Goal: Communication & Community: Answer question/provide support

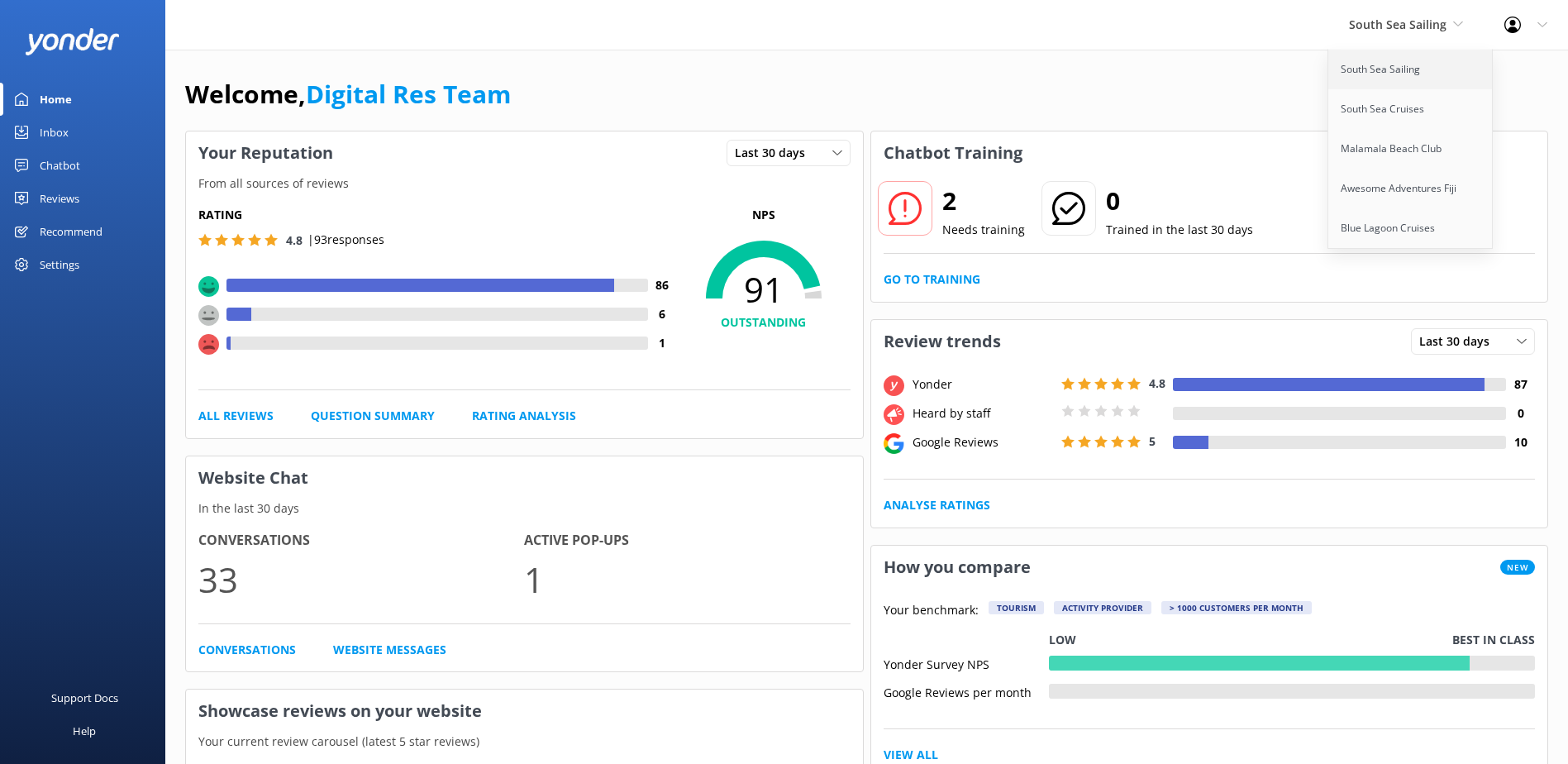
click at [1370, 55] on link "South Sea Sailing" at bounding box center [1411, 69] width 166 height 40
click at [69, 118] on link "Inbox" at bounding box center [83, 133] width 166 height 33
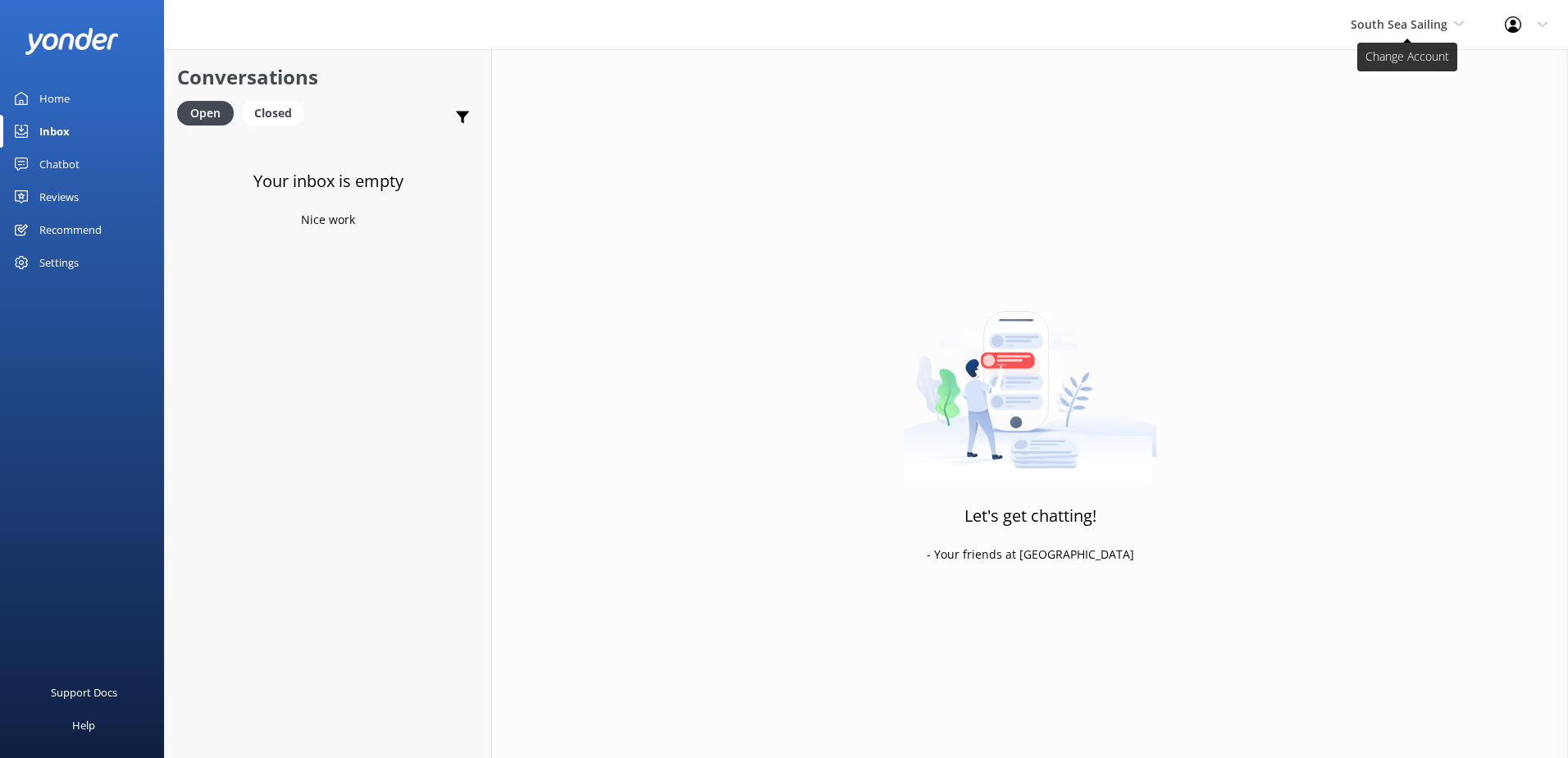
click at [1435, 25] on span "South Sea Sailing" at bounding box center [1399, 24] width 97 height 16
click at [1400, 119] on link "South Sea Cruises" at bounding box center [1413, 108] width 164 height 39
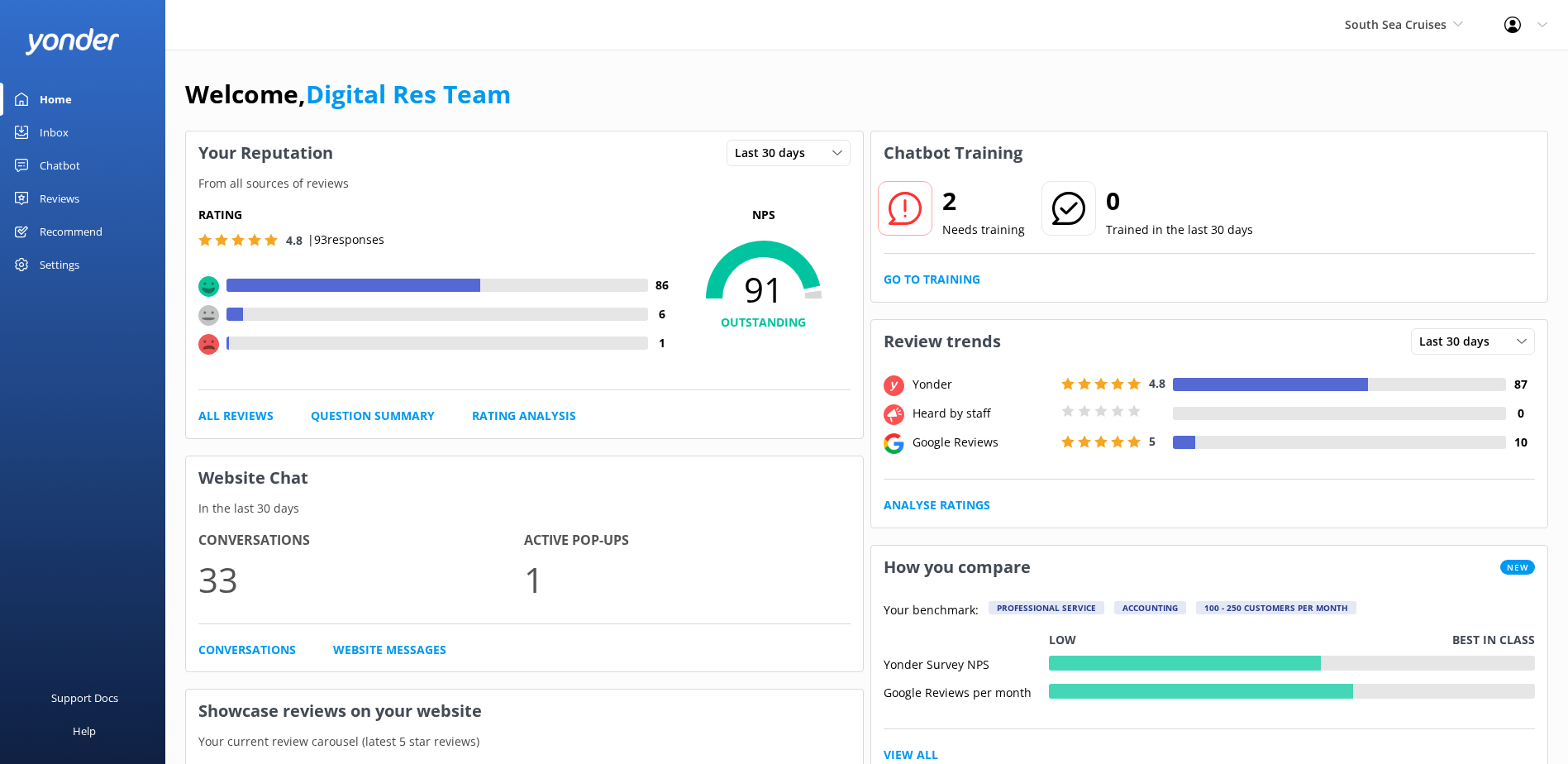
click at [110, 124] on link "Inbox" at bounding box center [83, 133] width 166 height 33
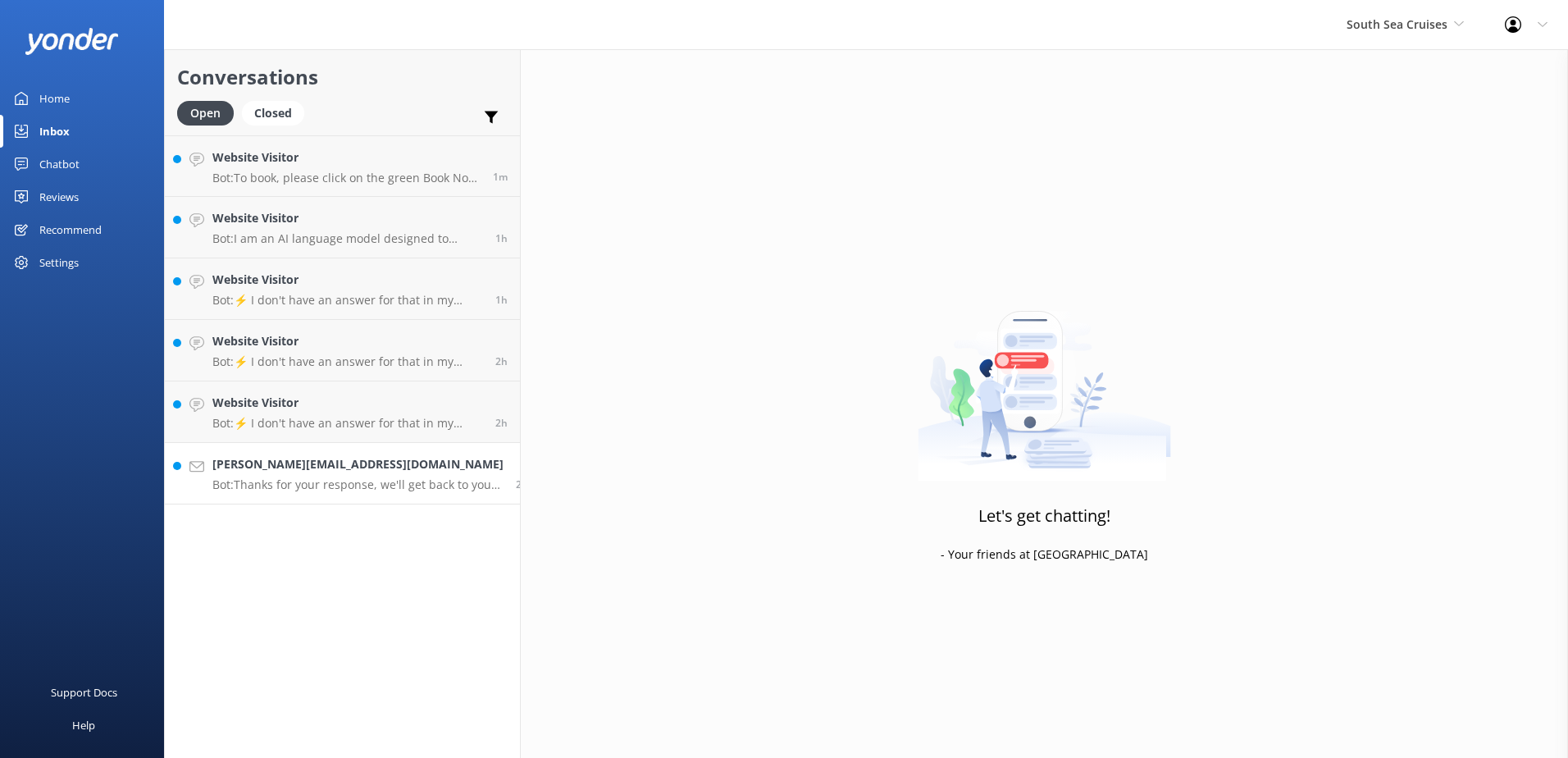
click at [334, 479] on p "Bot: Thanks for your response, we'll get back to you as soon as we can during o…" at bounding box center [358, 485] width 291 height 15
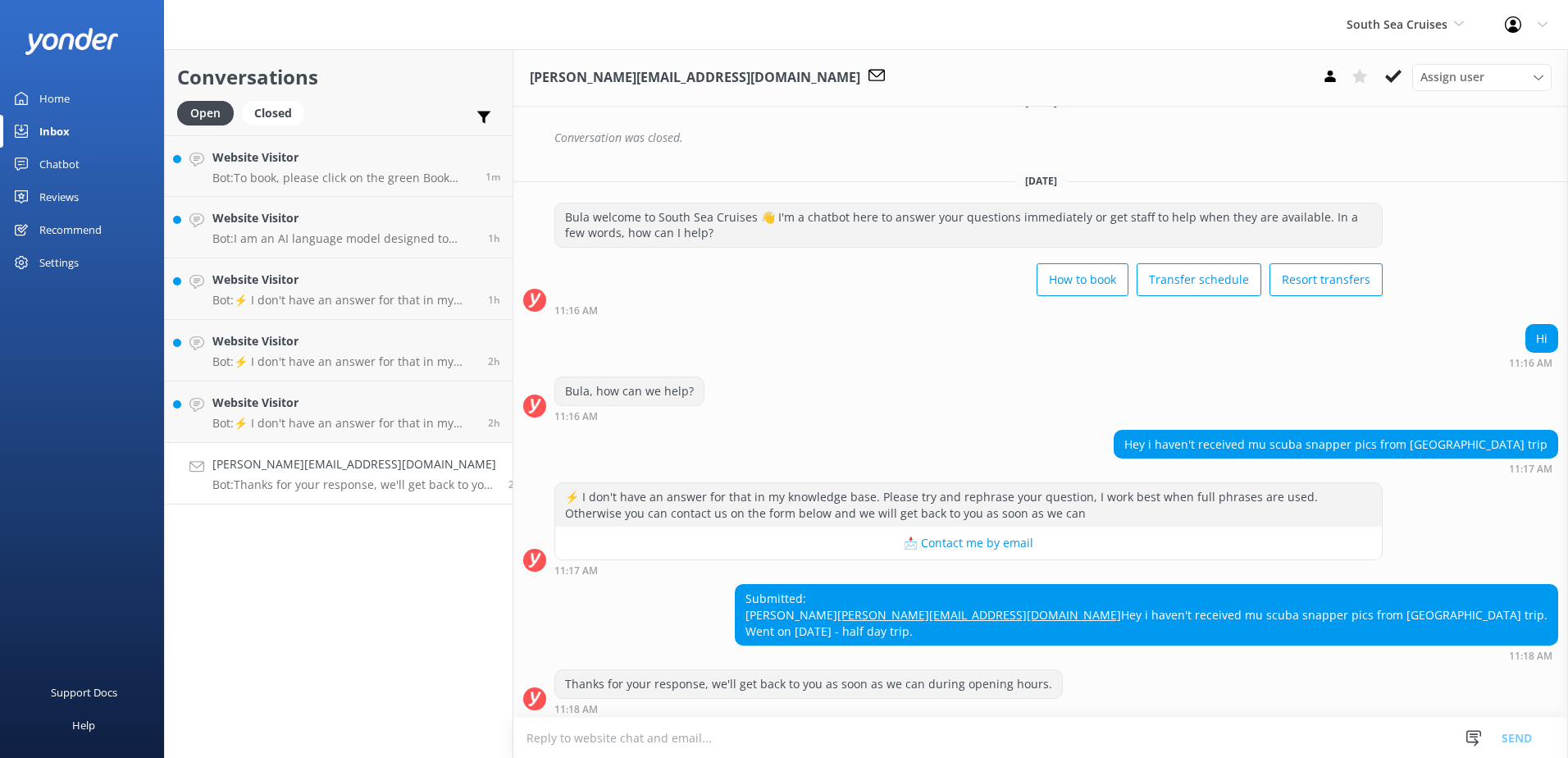
scroll to position [351, 0]
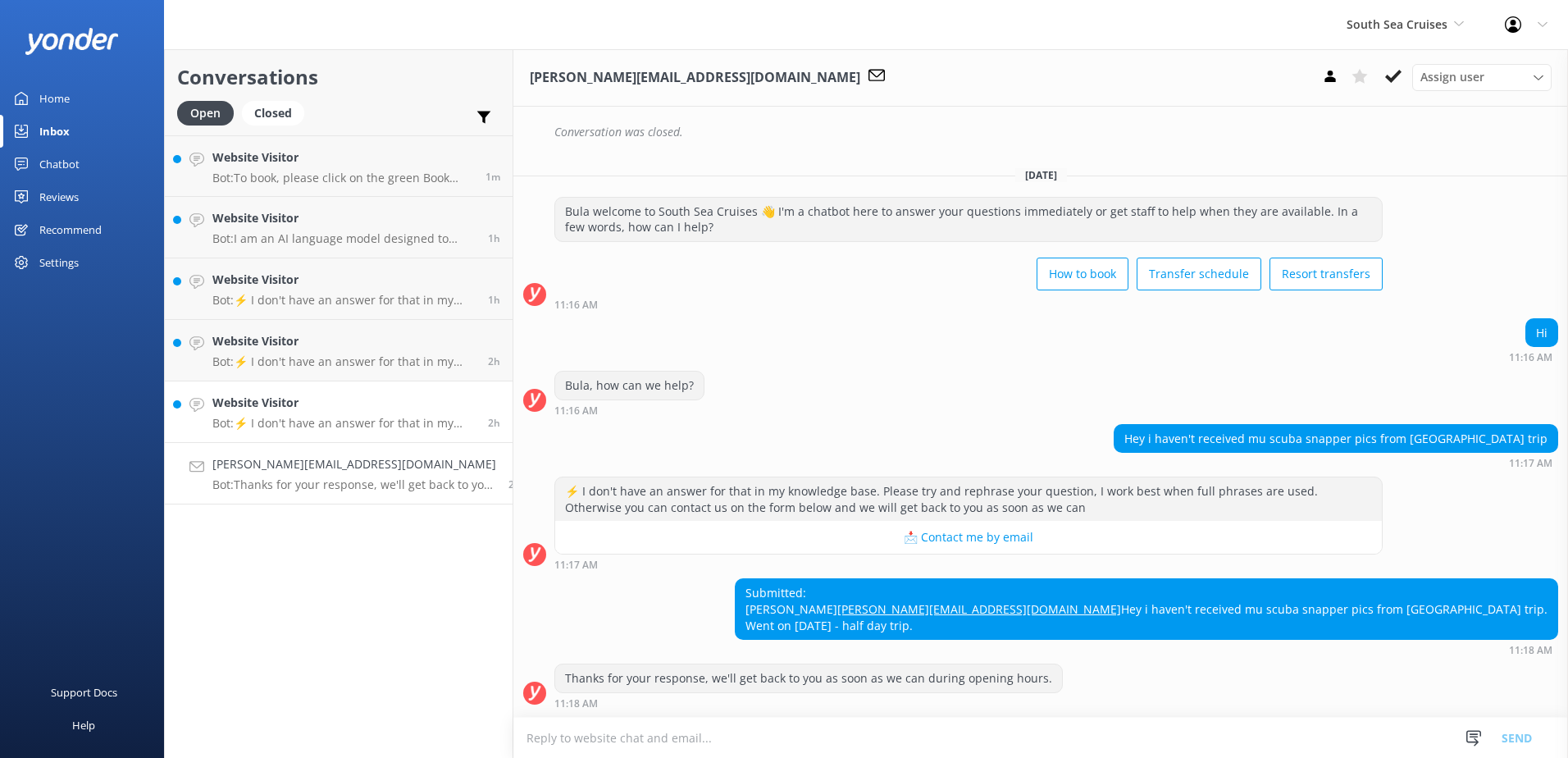
click at [315, 423] on p "Bot: ⚡ I don't have an answer for that in my knowledge base. Please try and rep…" at bounding box center [344, 423] width 263 height 15
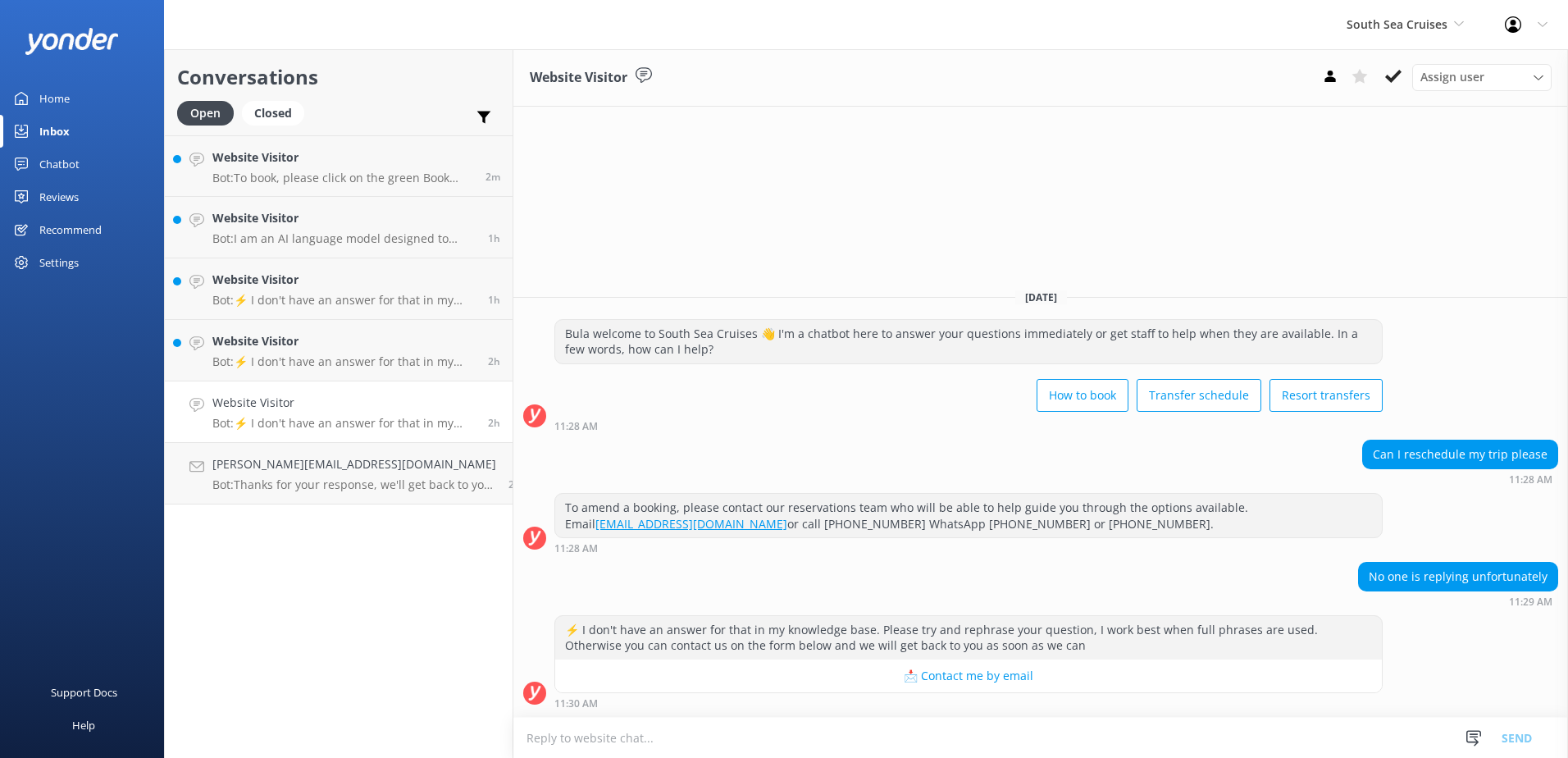
click at [862, 740] on textarea at bounding box center [1040, 738] width 1055 height 40
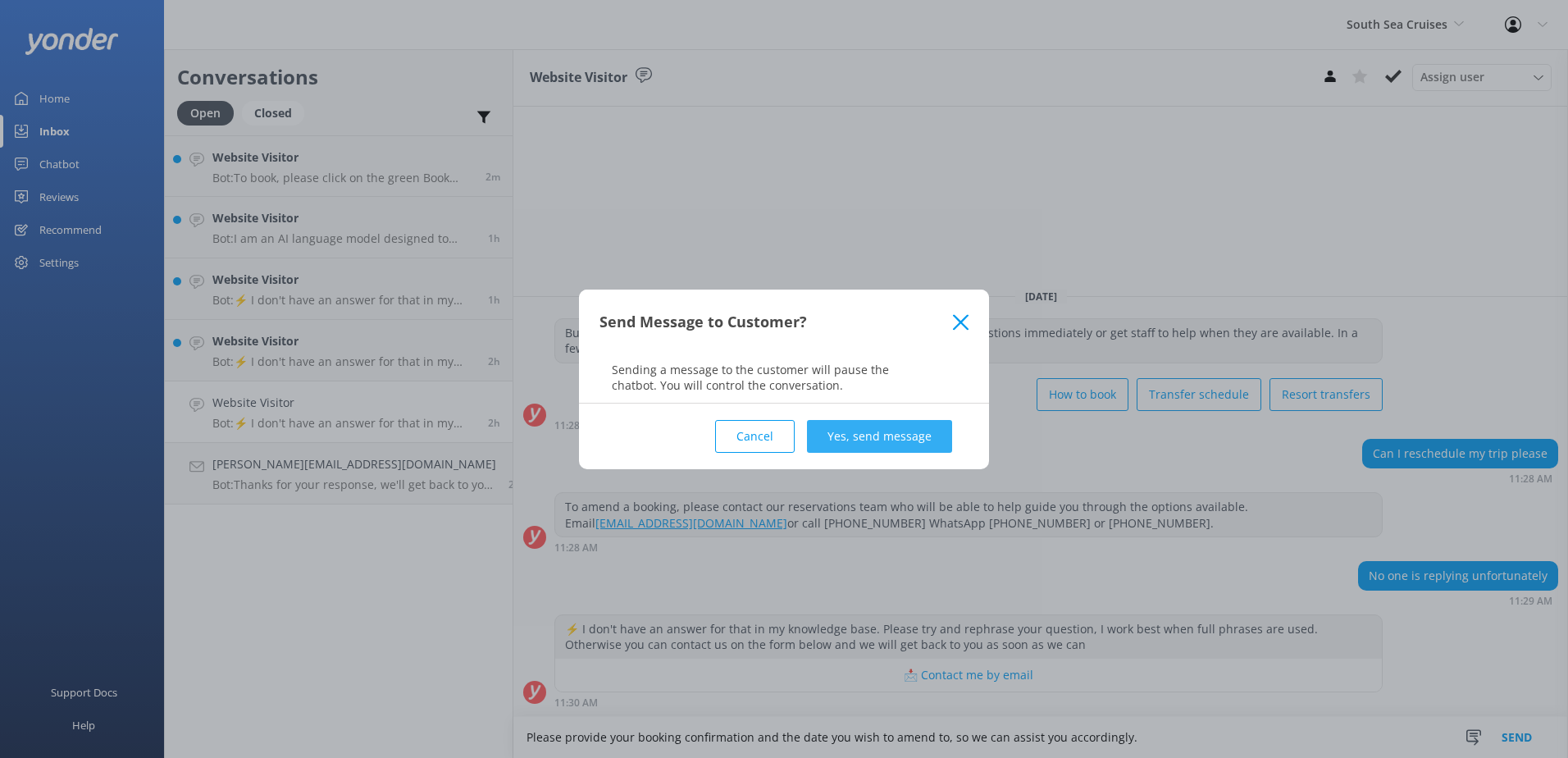
type textarea "Please provide your booking confirmation and the date you wish to amend to, so …"
click at [879, 423] on button "Yes, send message" at bounding box center [879, 437] width 145 height 33
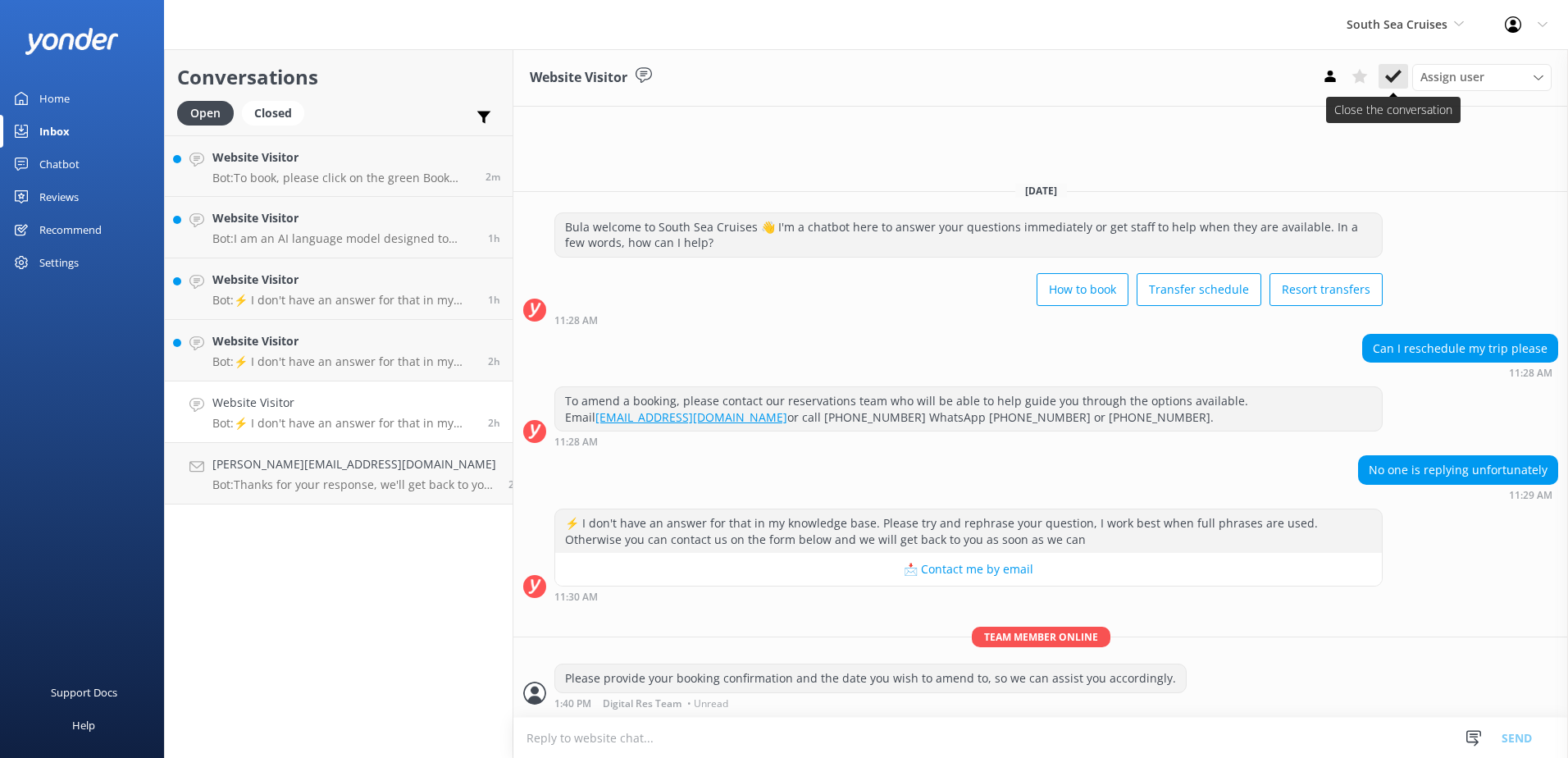
click at [1400, 78] on icon at bounding box center [1394, 77] width 16 height 16
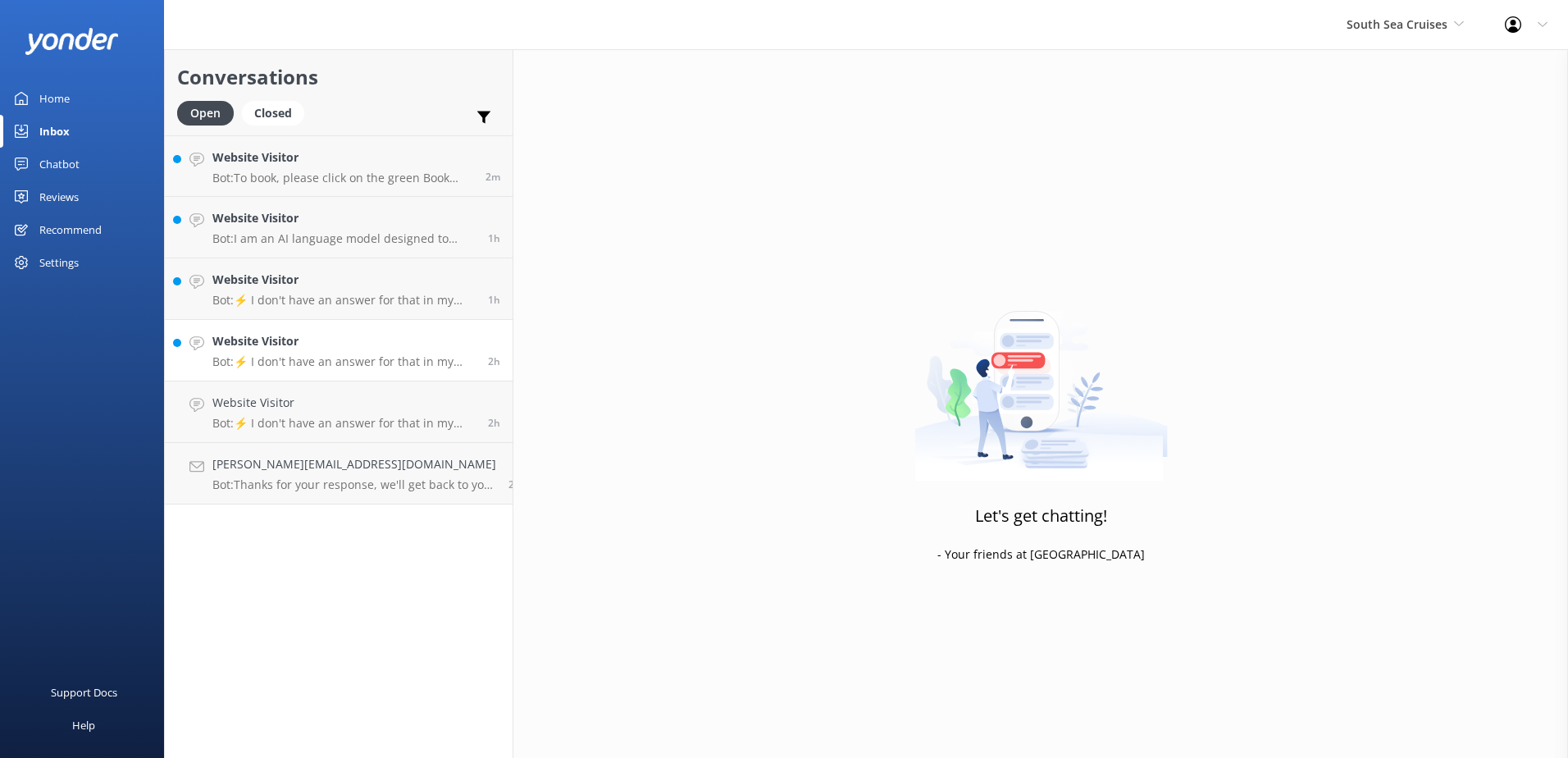
click at [318, 358] on p "Bot: ⚡ I don't have an answer for that in my knowledge base. Please try and rep…" at bounding box center [344, 362] width 263 height 15
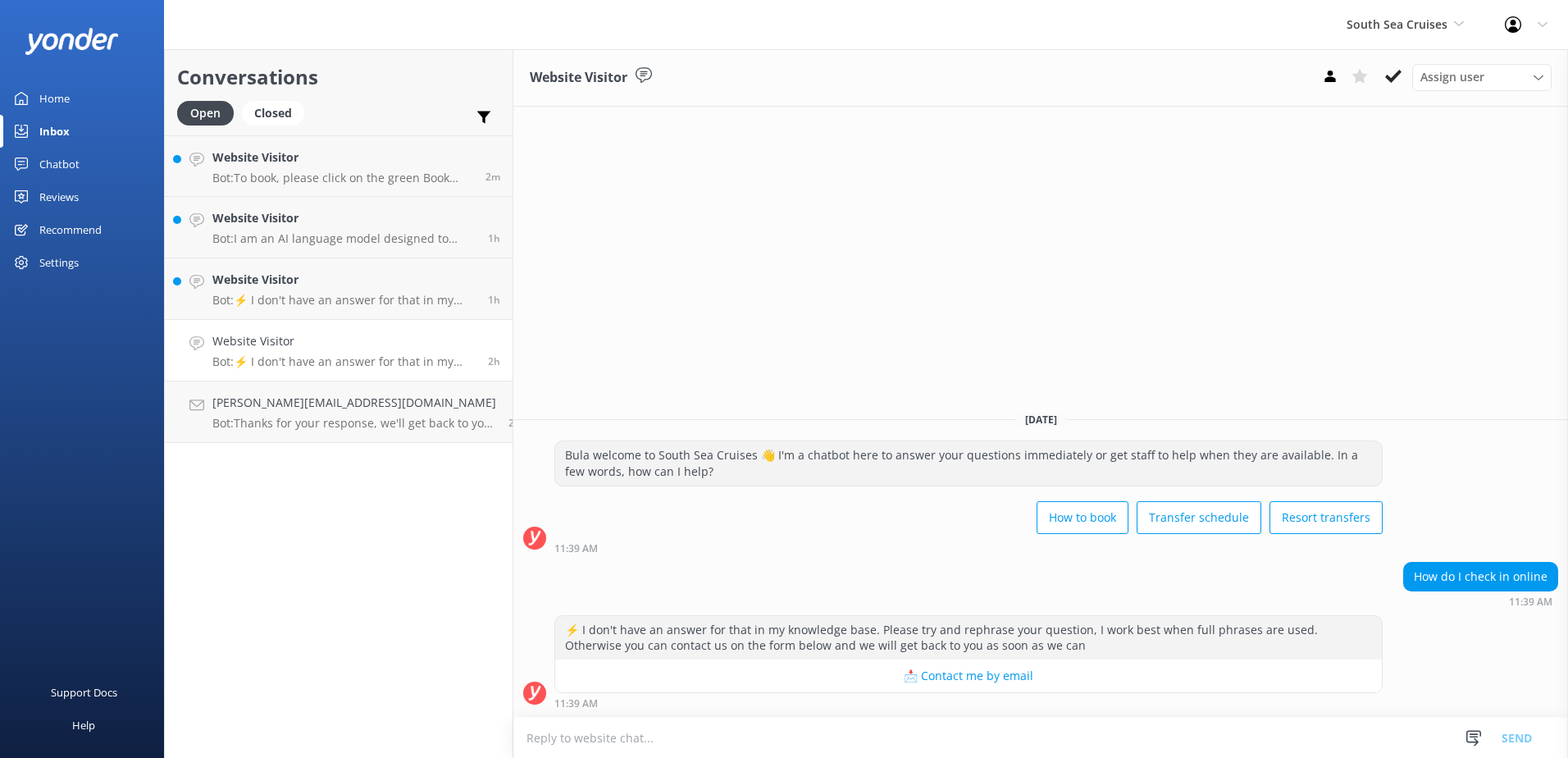
click at [842, 737] on textarea at bounding box center [1040, 738] width 1055 height 40
click at [1217, 737] on textarea "Once you have received an email that you are eligible for online check-in, simp…" at bounding box center [1040, 737] width 1055 height 41
type textarea "Once you have received an email that you are eligible for online check-in, simp…"
click at [1527, 727] on button "Send" at bounding box center [1517, 737] width 61 height 41
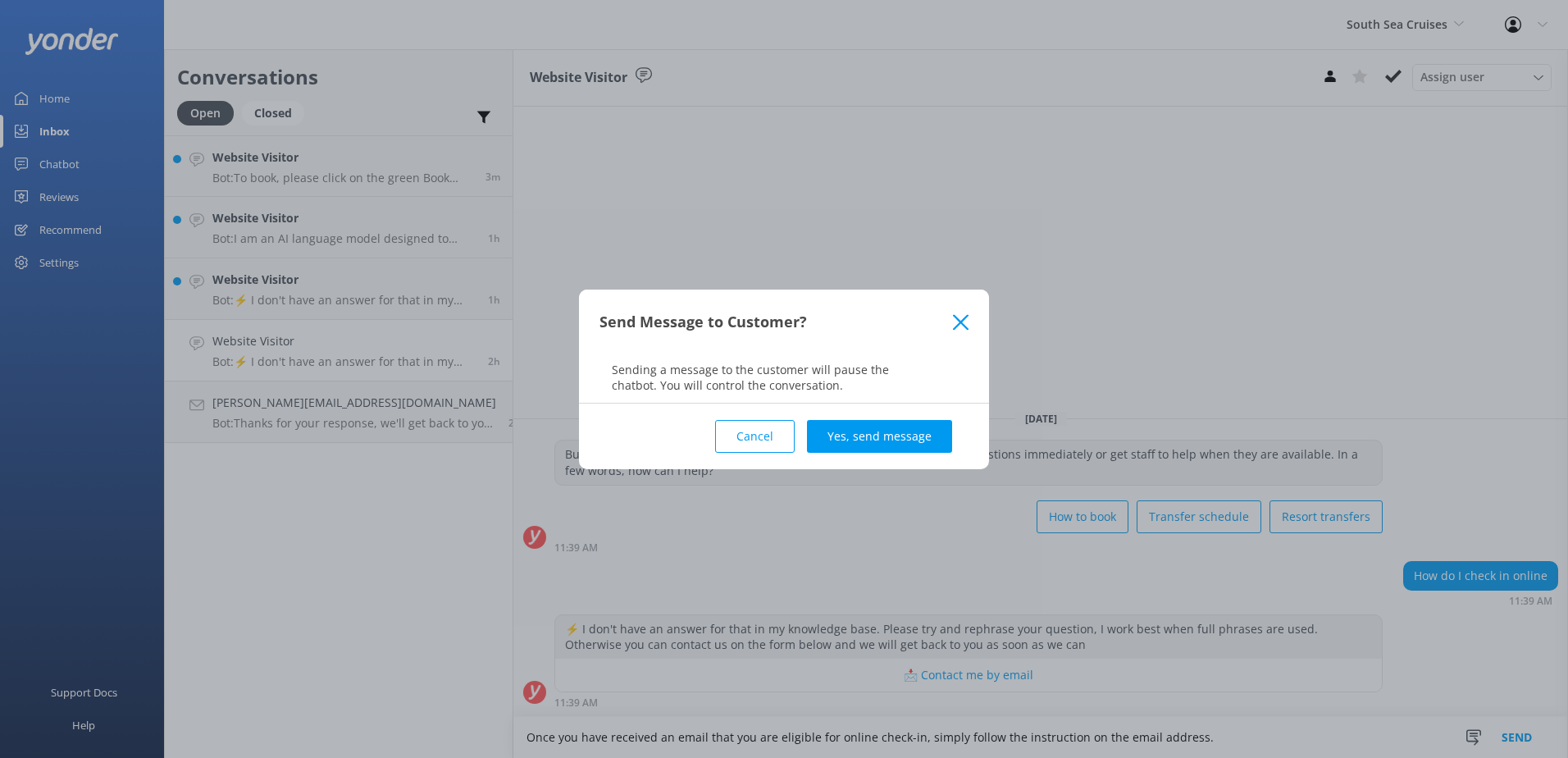
click at [917, 418] on div "Cancel Yes, send message" at bounding box center [784, 437] width 369 height 66
click at [916, 423] on button "Yes, send message" at bounding box center [879, 437] width 145 height 33
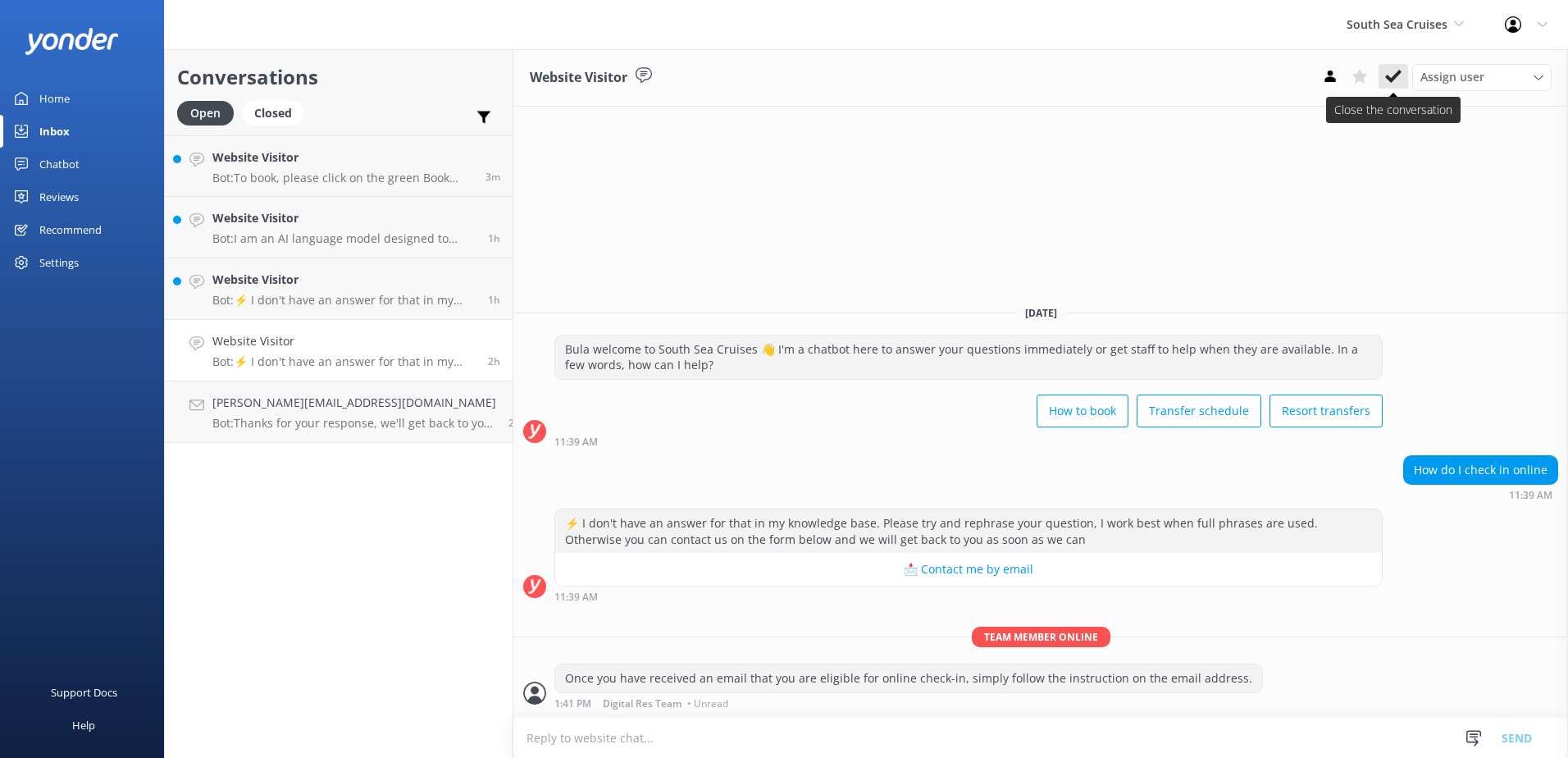
click at [1388, 77] on use at bounding box center [1394, 76] width 16 height 13
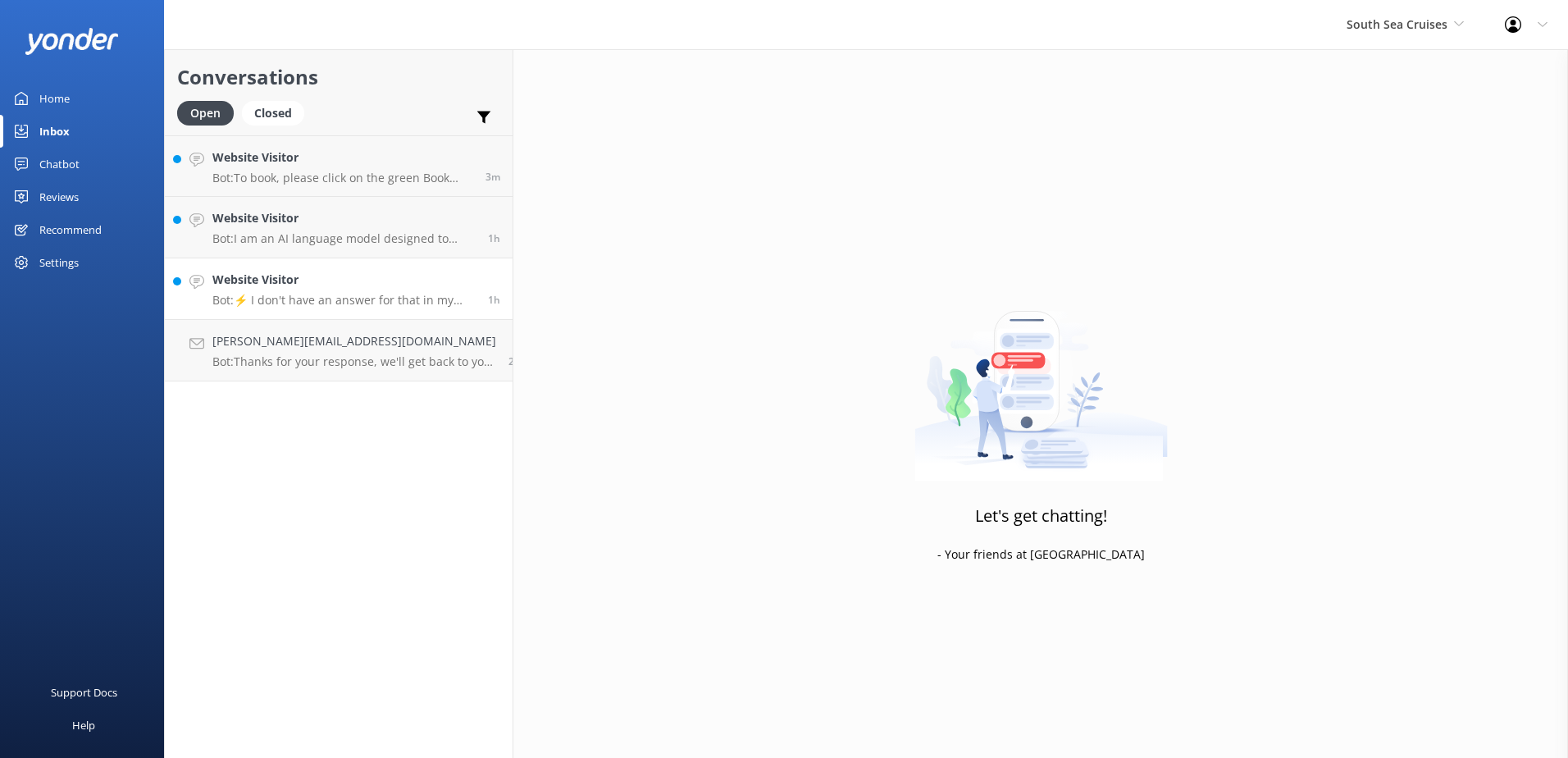
click at [343, 317] on link "Website Visitor Bot: ⚡ I don't have an answer for that in my knowledge base. Pl…" at bounding box center [339, 289] width 348 height 61
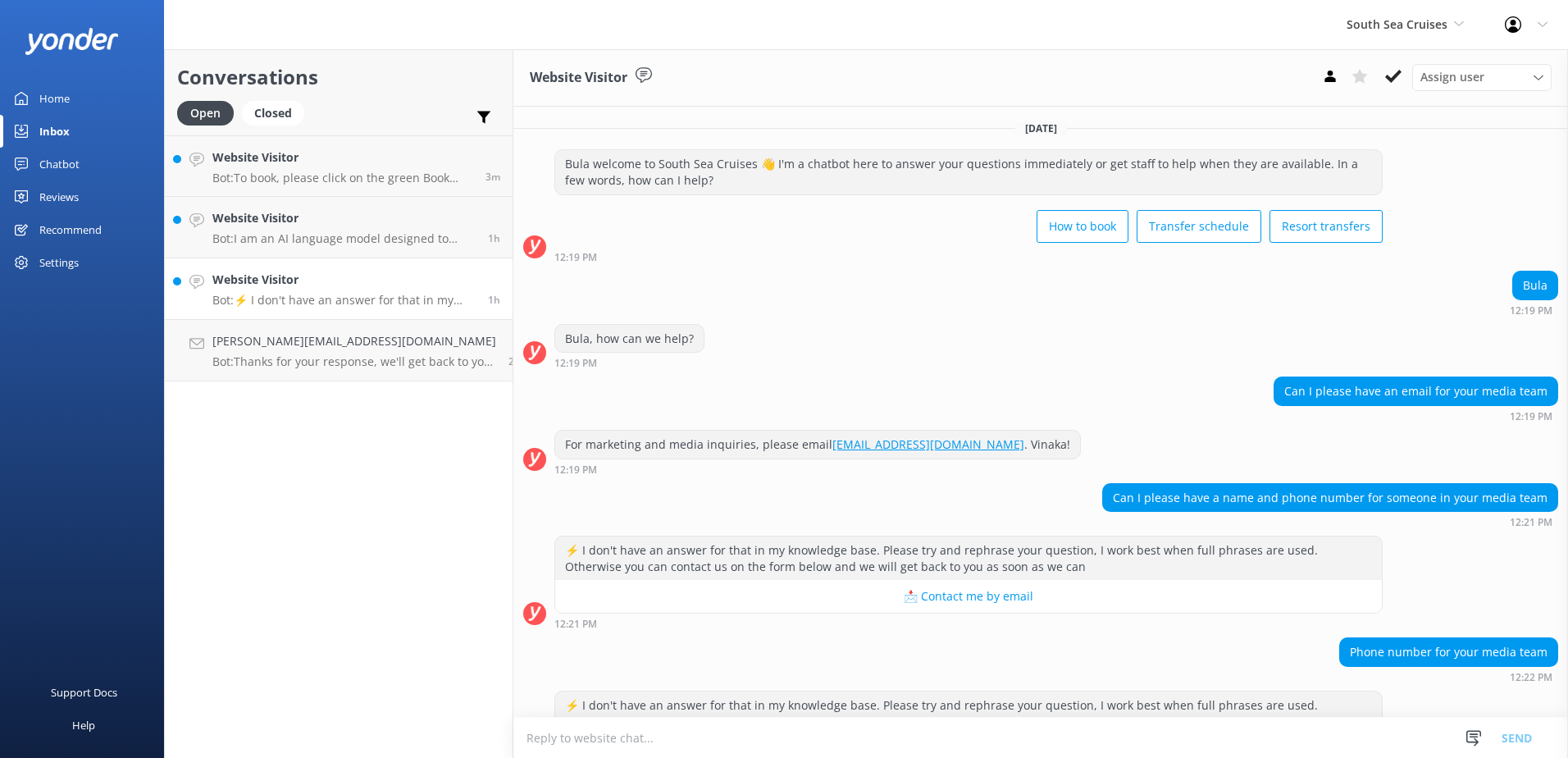
scroll to position [76, 0]
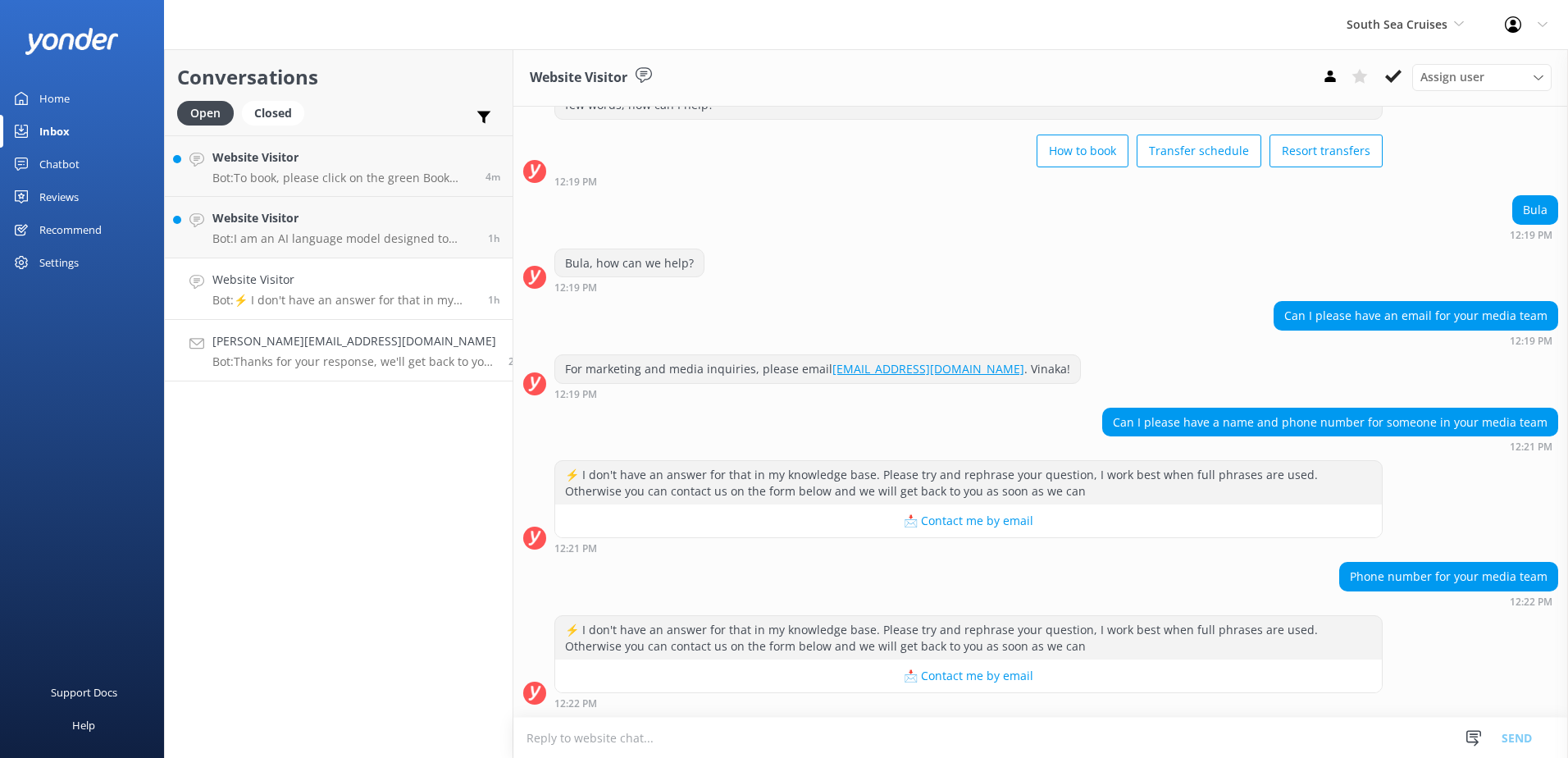
click at [286, 338] on h4 "[PERSON_NAME][EMAIL_ADDRESS][DOMAIN_NAME]" at bounding box center [354, 342] width 284 height 18
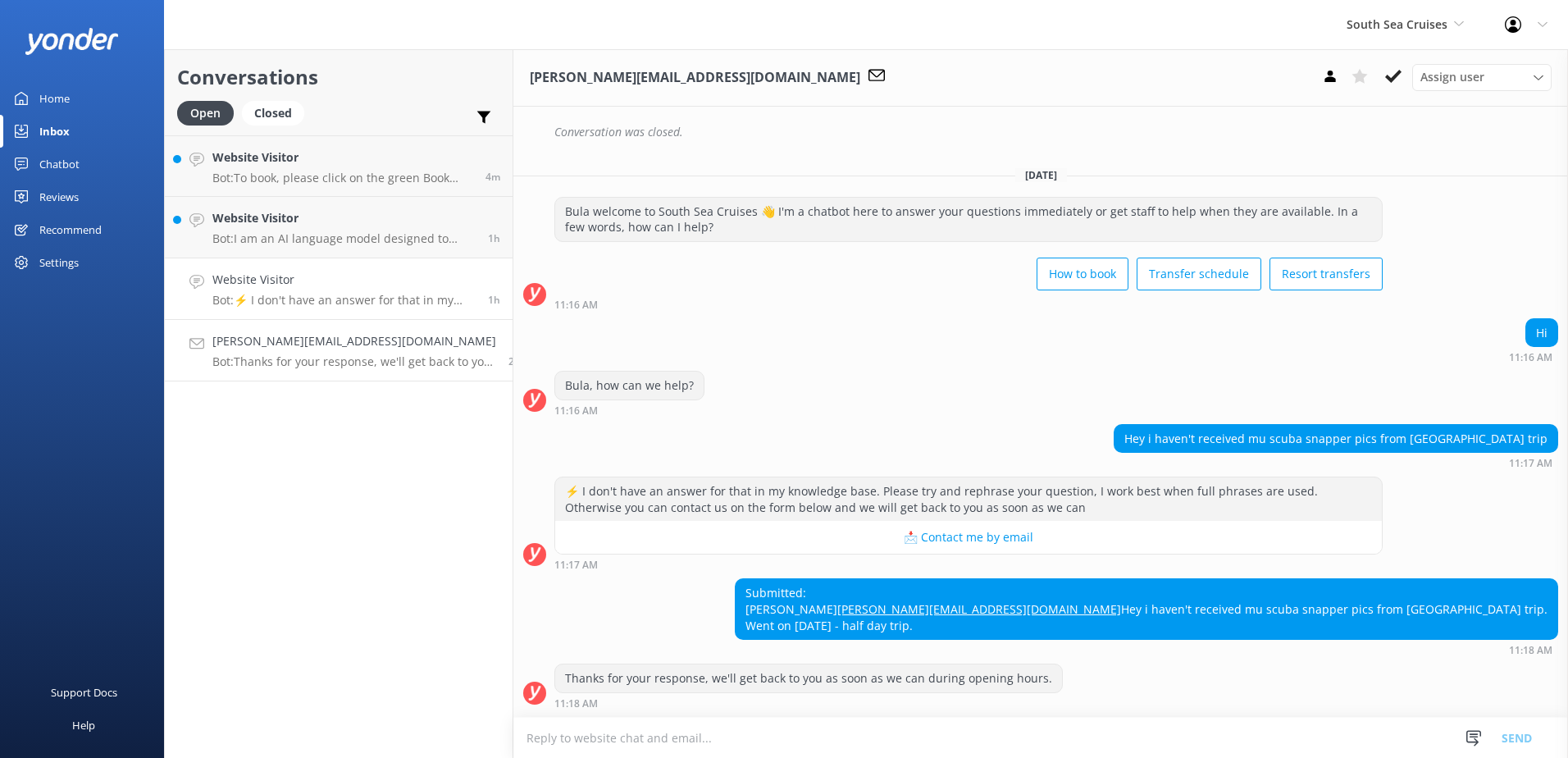
scroll to position [351, 0]
click at [327, 238] on p "Bot: I am an AI language model designed to answer questions you have based on a…" at bounding box center [344, 238] width 263 height 15
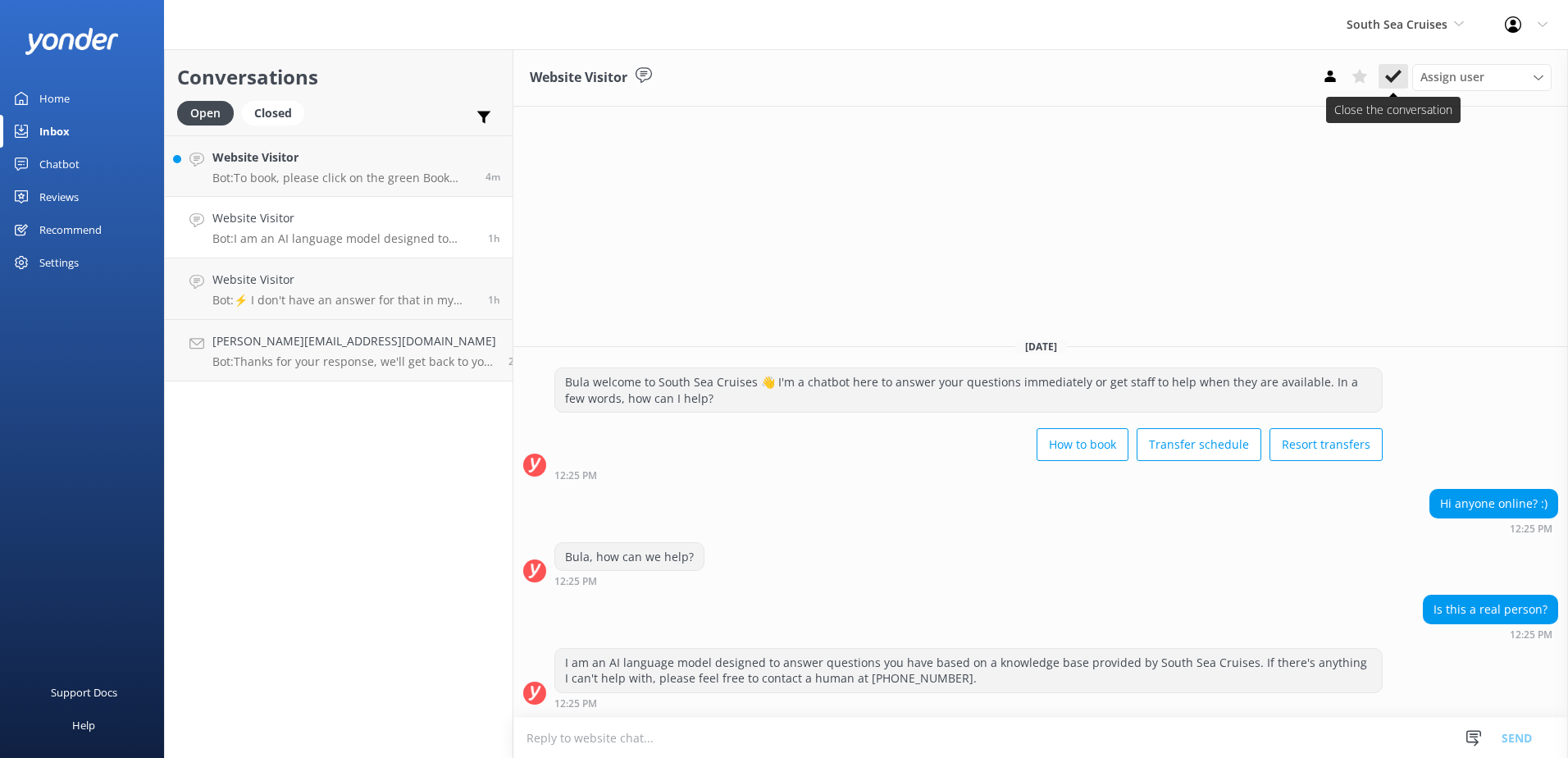
click at [1393, 80] on icon at bounding box center [1394, 77] width 16 height 16
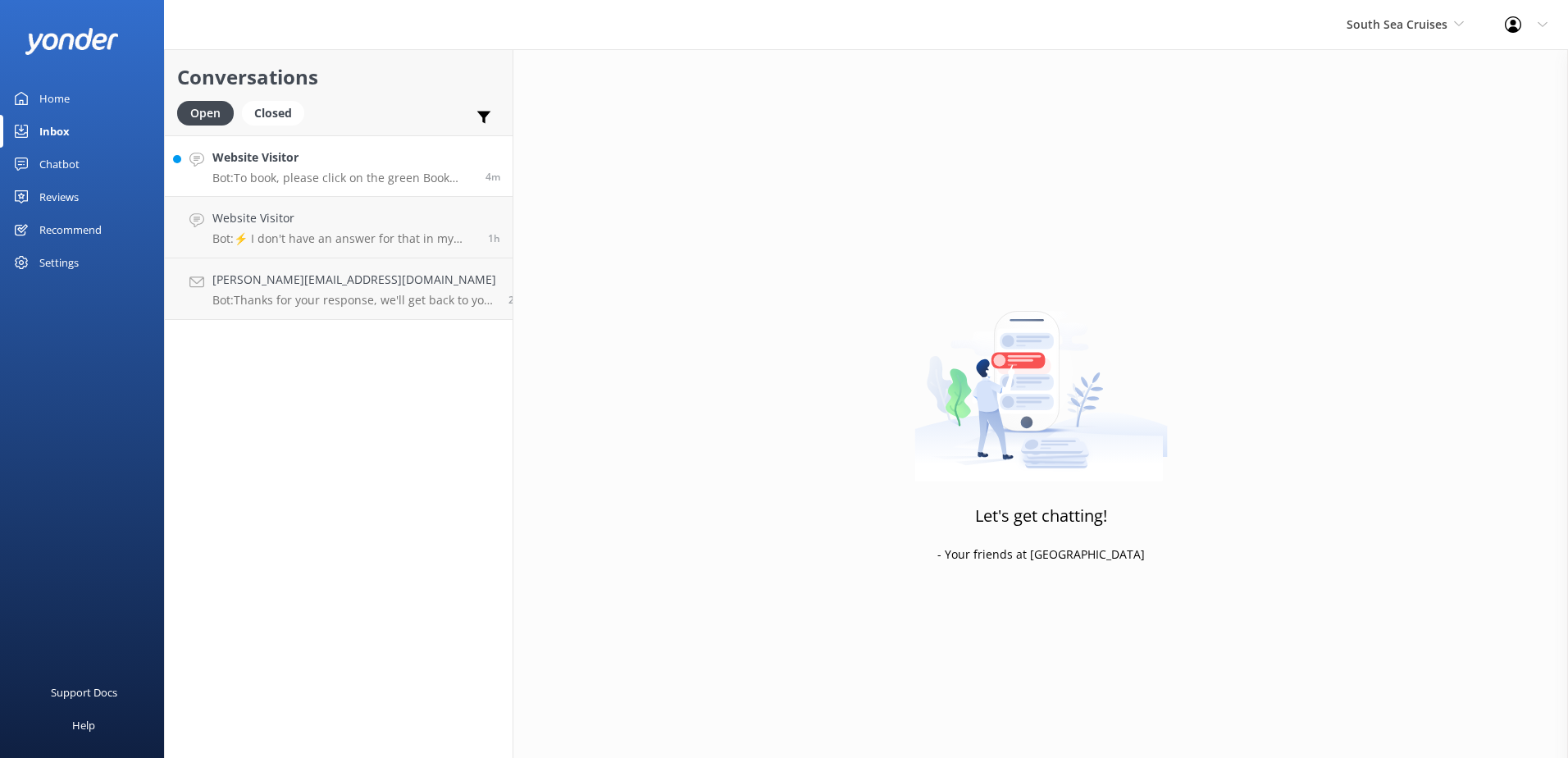
click at [346, 169] on div "Website Visitor Bot: To book, please click on the green Book Now button on our …" at bounding box center [343, 166] width 261 height 36
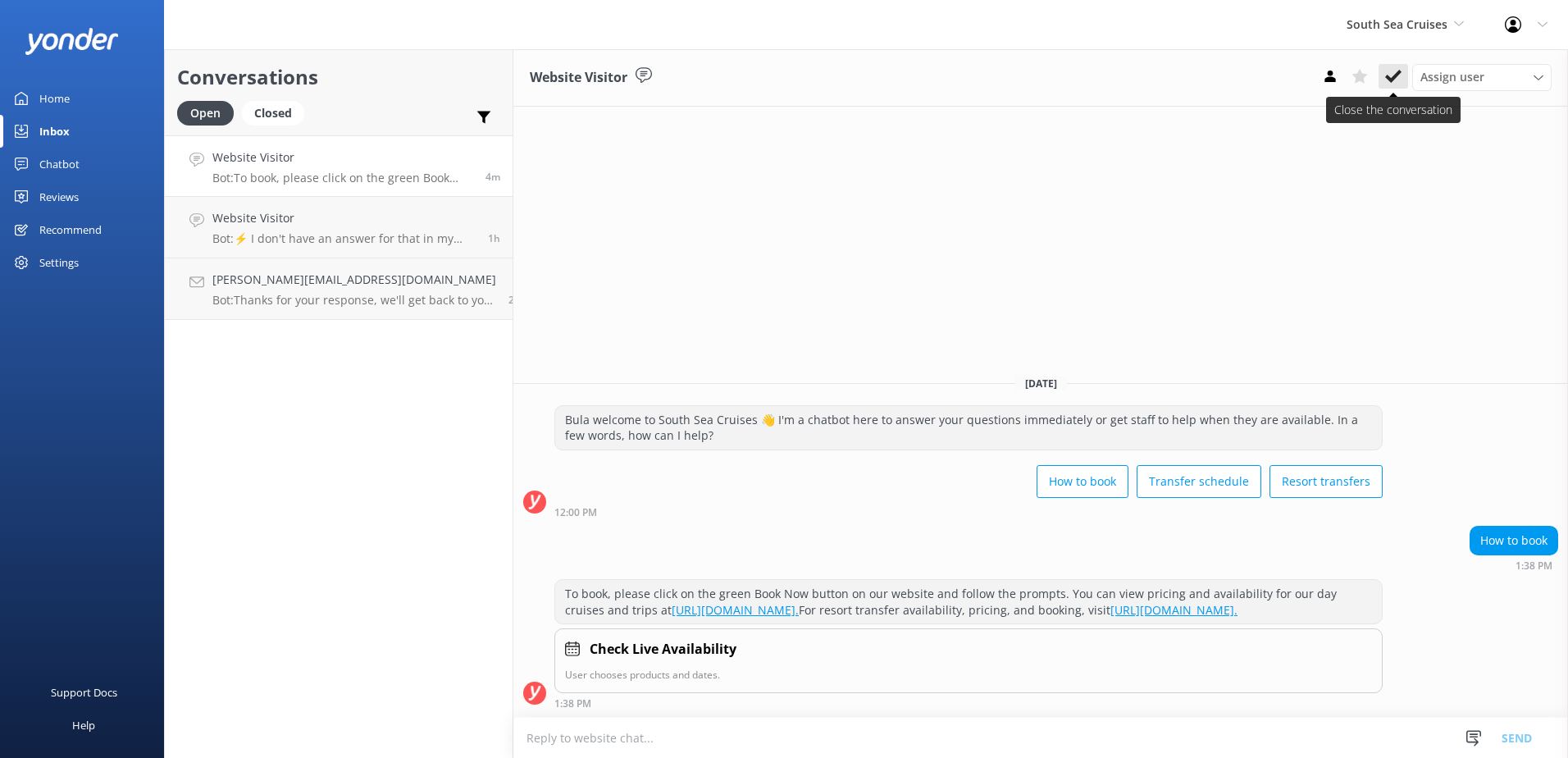
click at [1381, 77] on button at bounding box center [1394, 76] width 29 height 25
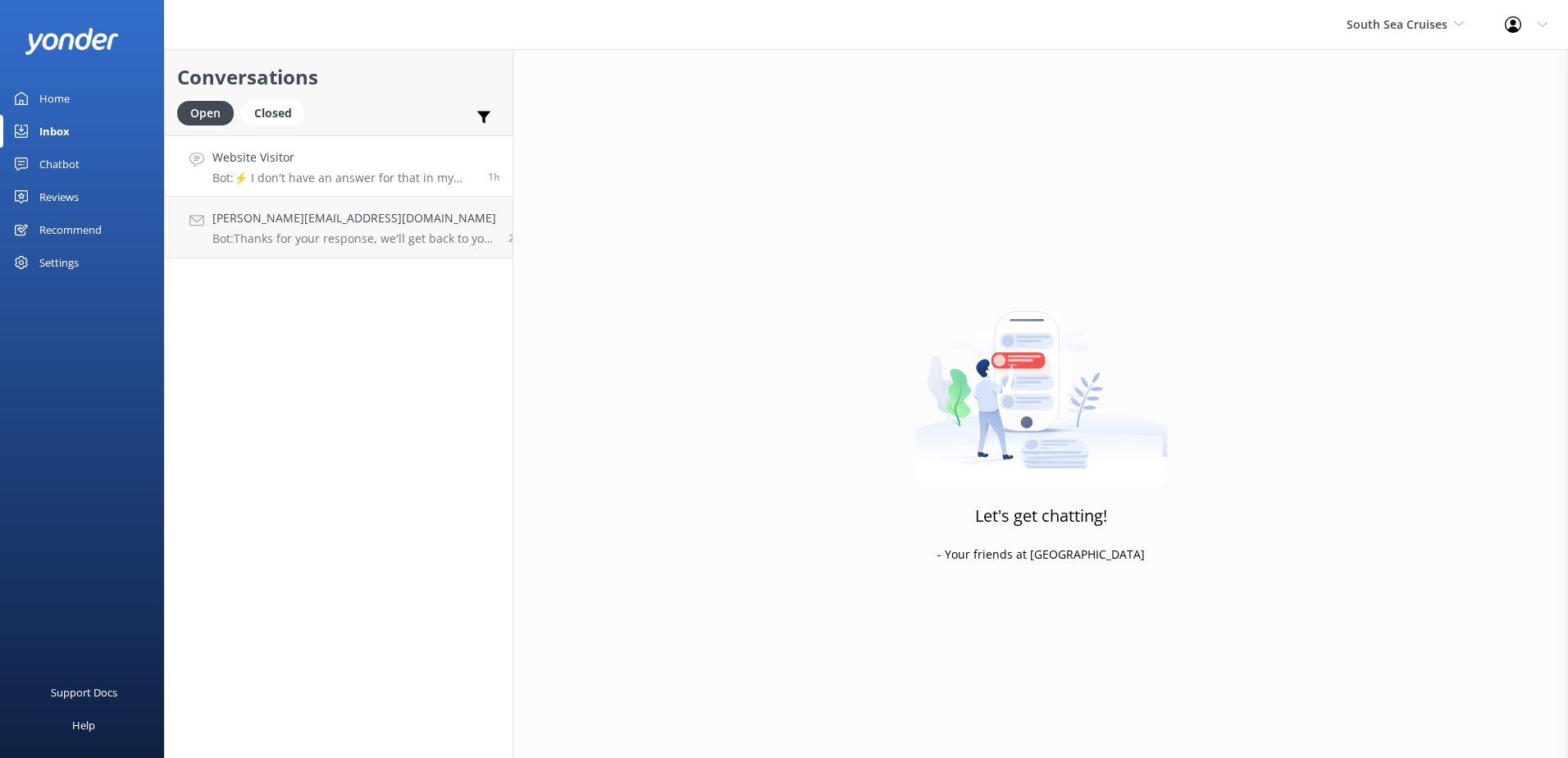
click at [313, 163] on h4 "Website Visitor" at bounding box center [344, 158] width 263 height 18
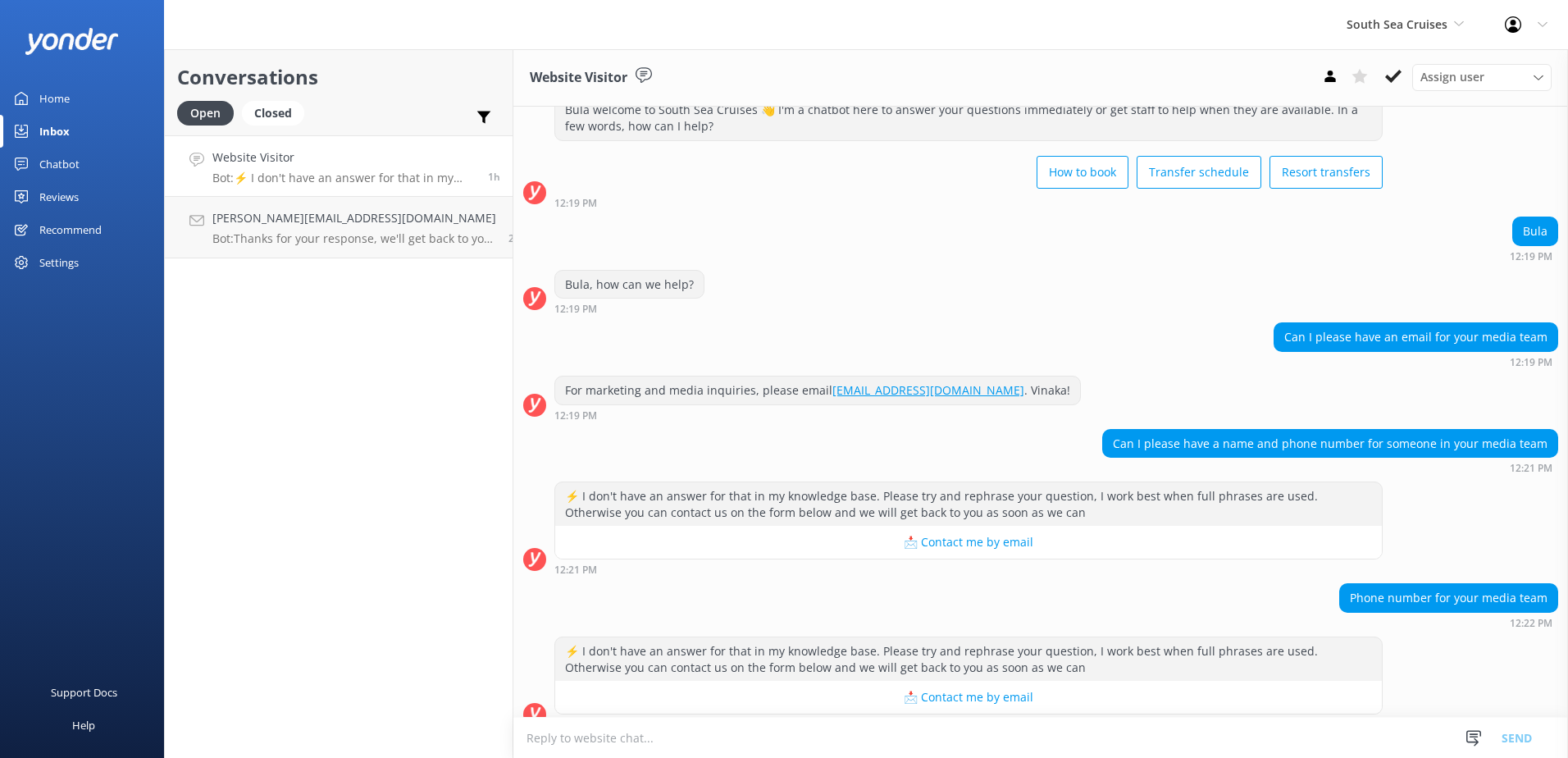
scroll to position [76, 0]
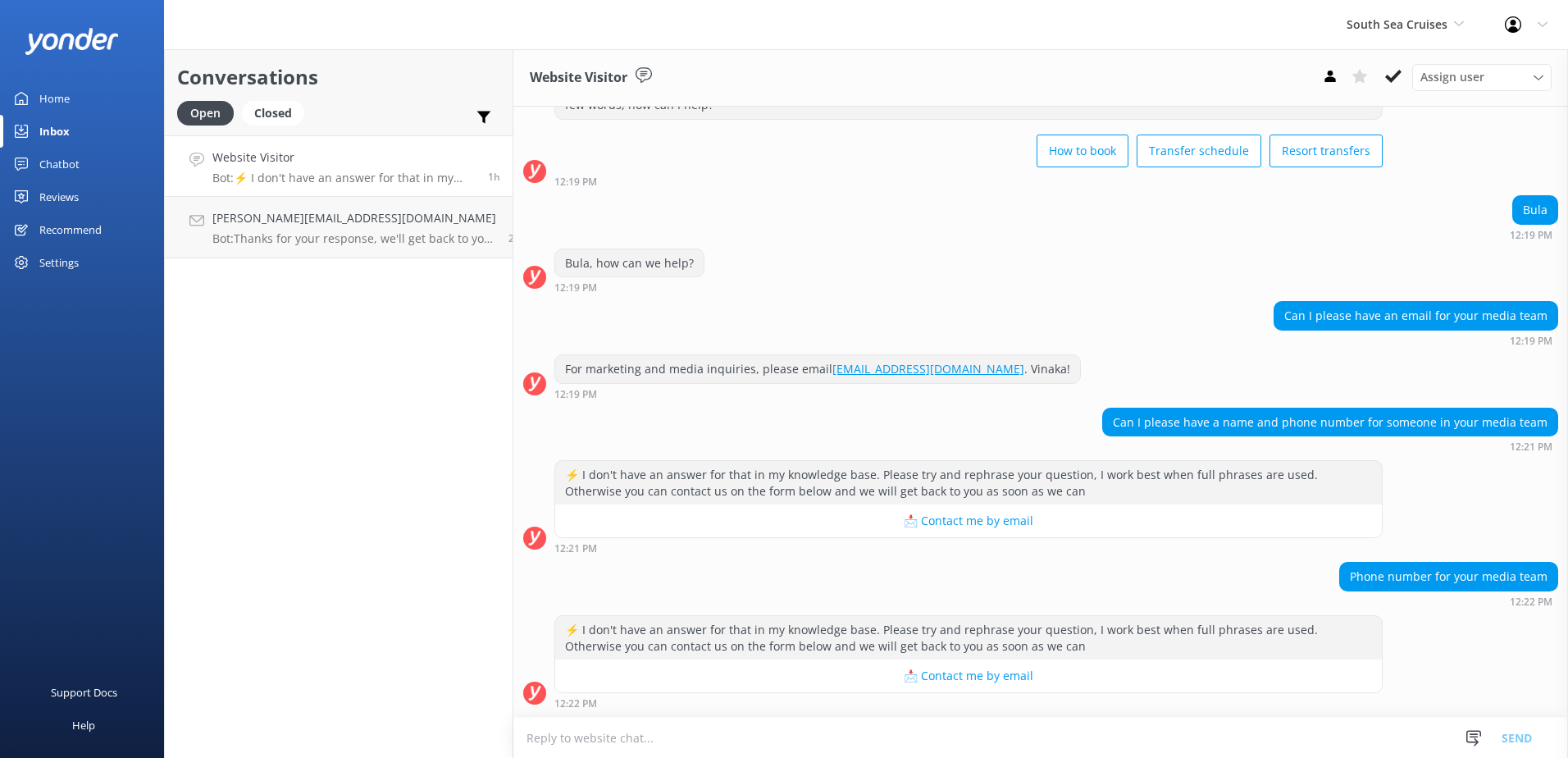
click at [378, 180] on p "Bot: ⚡ I don't have an answer for that in my knowledge base. Please try and rep…" at bounding box center [344, 178] width 263 height 15
click at [363, 210] on h4 "[PERSON_NAME][EMAIL_ADDRESS][DOMAIN_NAME]" at bounding box center [354, 218] width 284 height 18
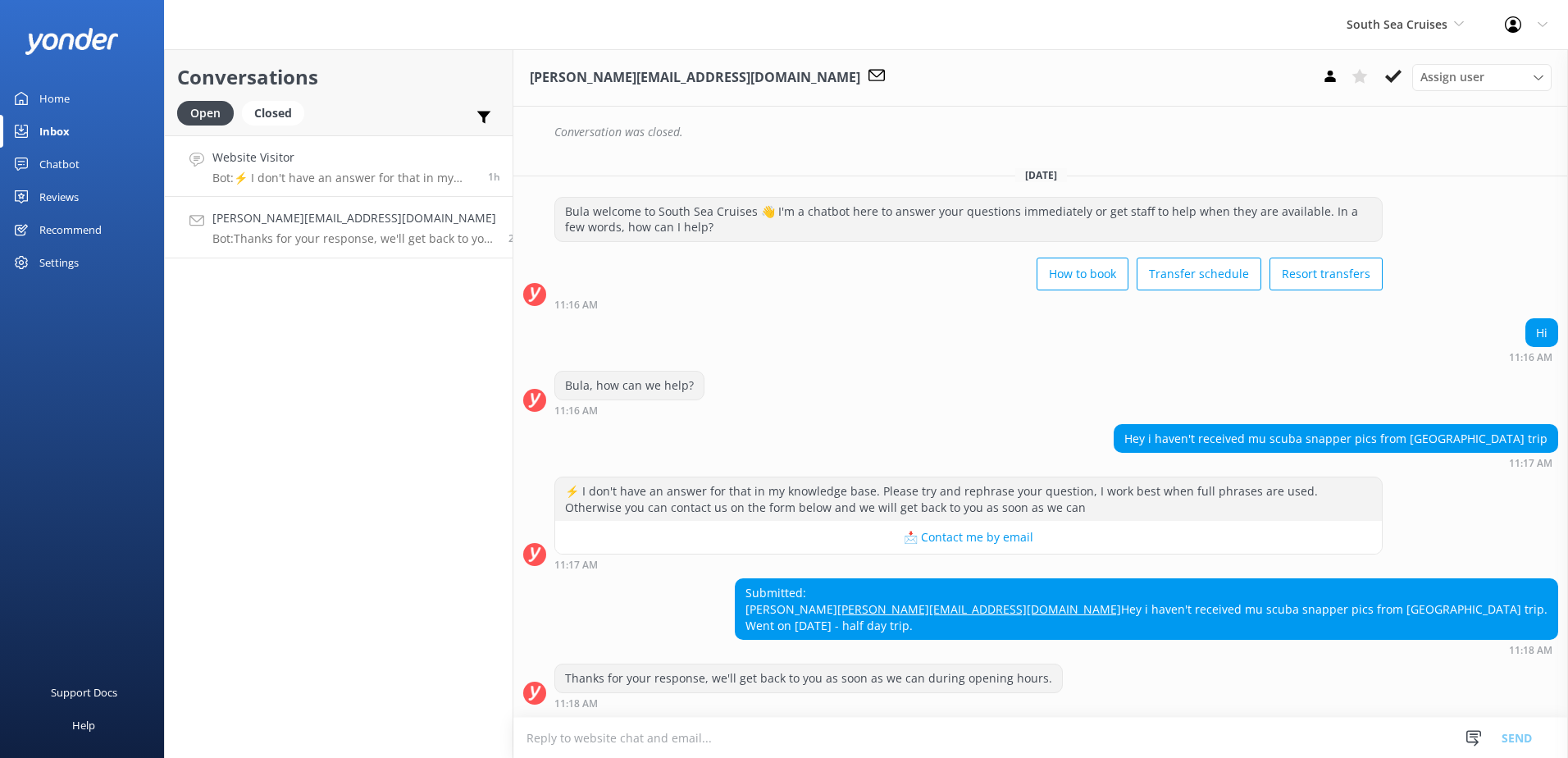
scroll to position [351, 0]
click at [342, 152] on h4 "Website Visitor" at bounding box center [344, 158] width 263 height 18
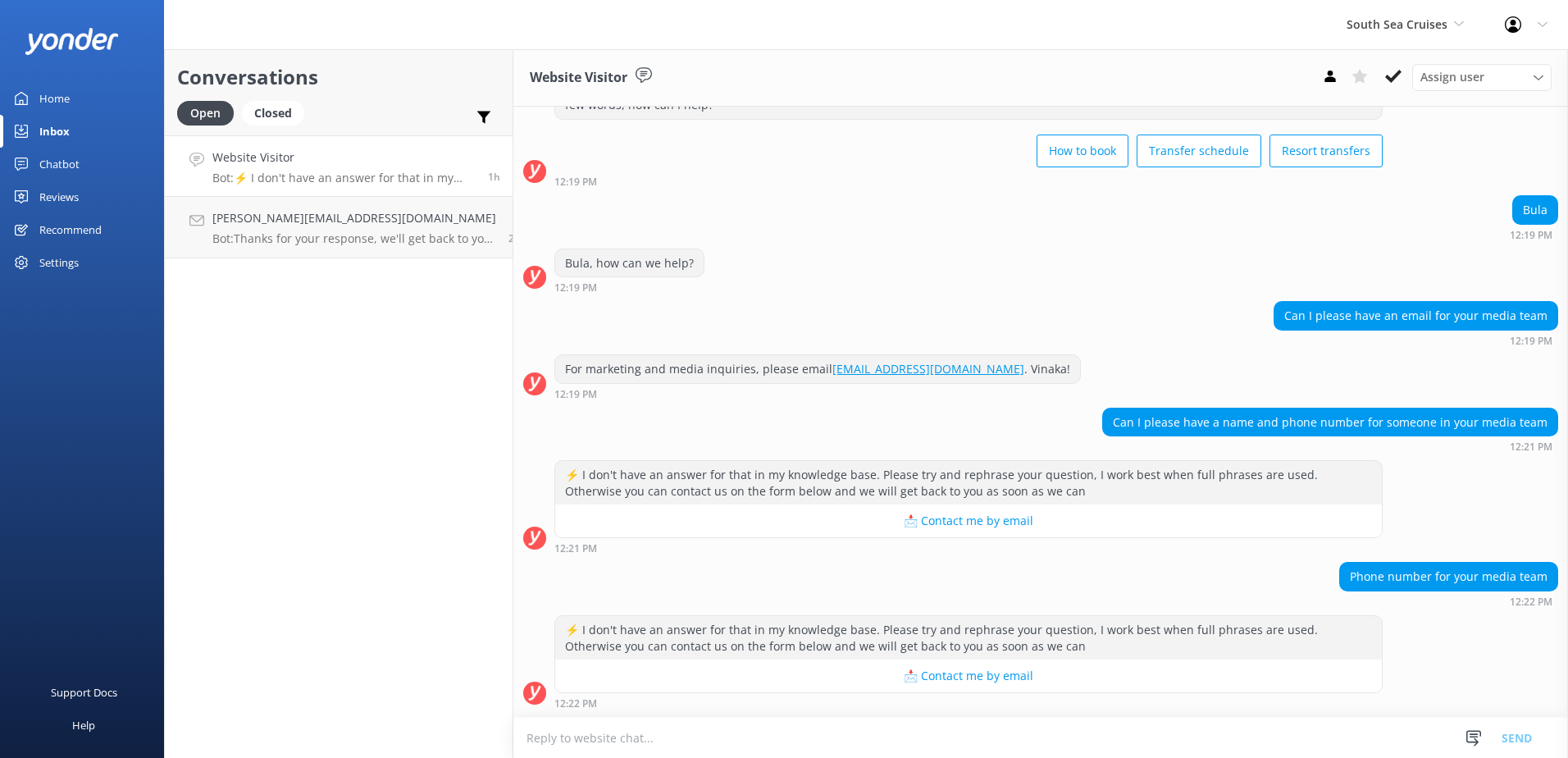
scroll to position [76, 0]
click at [1413, 20] on span "South Sea Cruises" at bounding box center [1397, 24] width 100 height 16
click at [1406, 186] on link "Awesome Adventures Fiji" at bounding box center [1408, 186] width 164 height 39
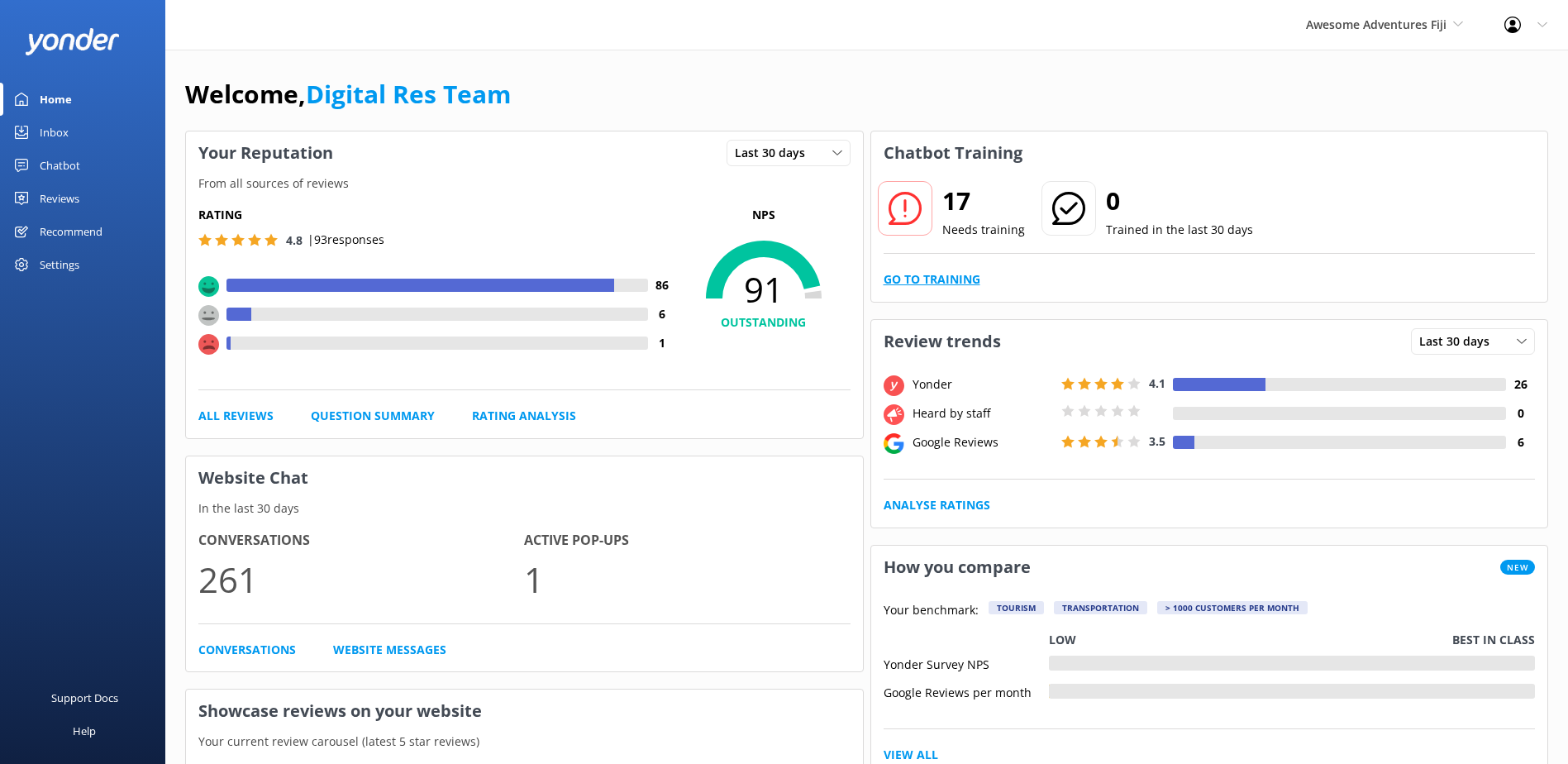
click at [925, 272] on link "Go to Training" at bounding box center [931, 280] width 97 height 18
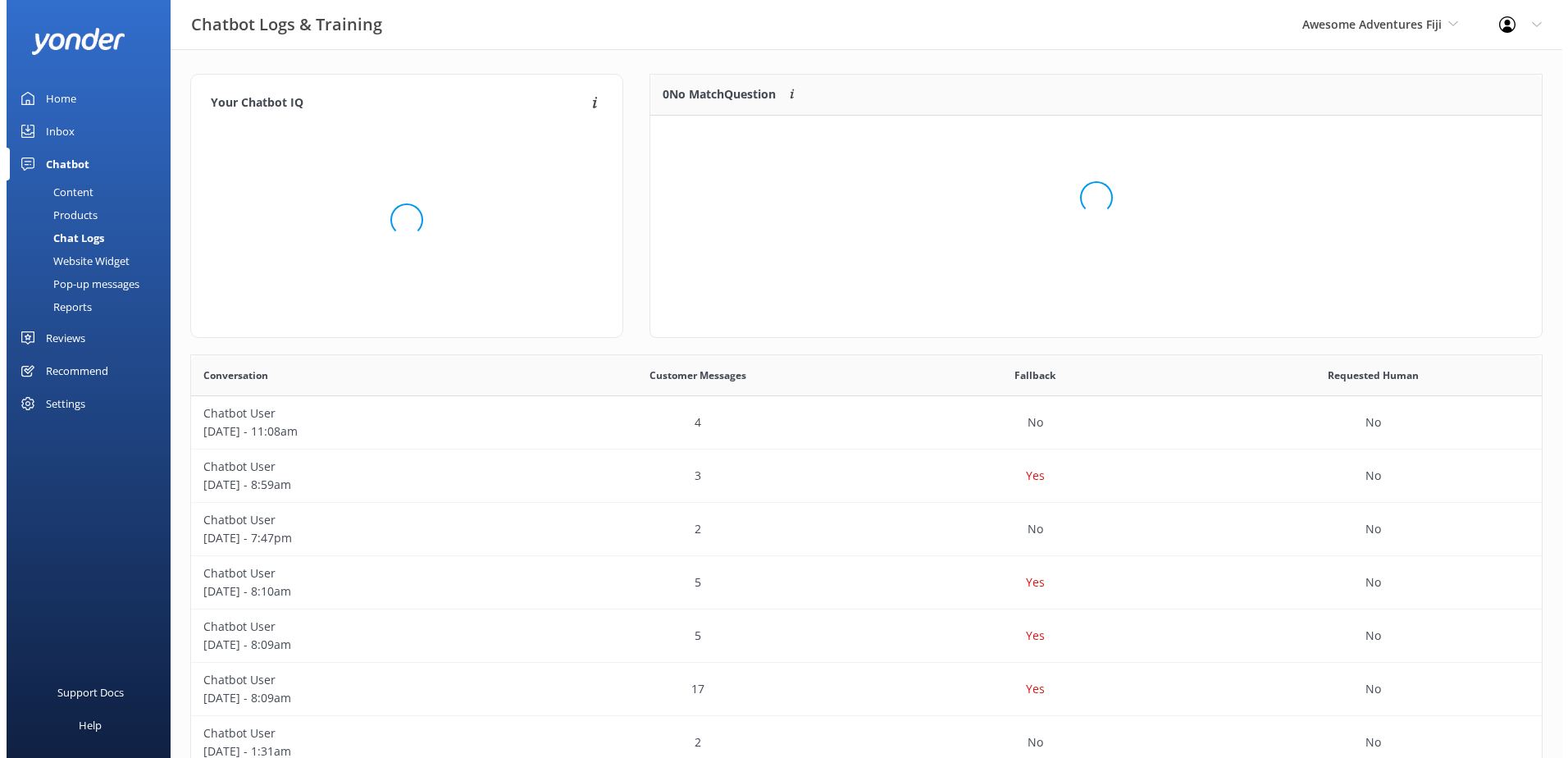
scroll to position [193, 879]
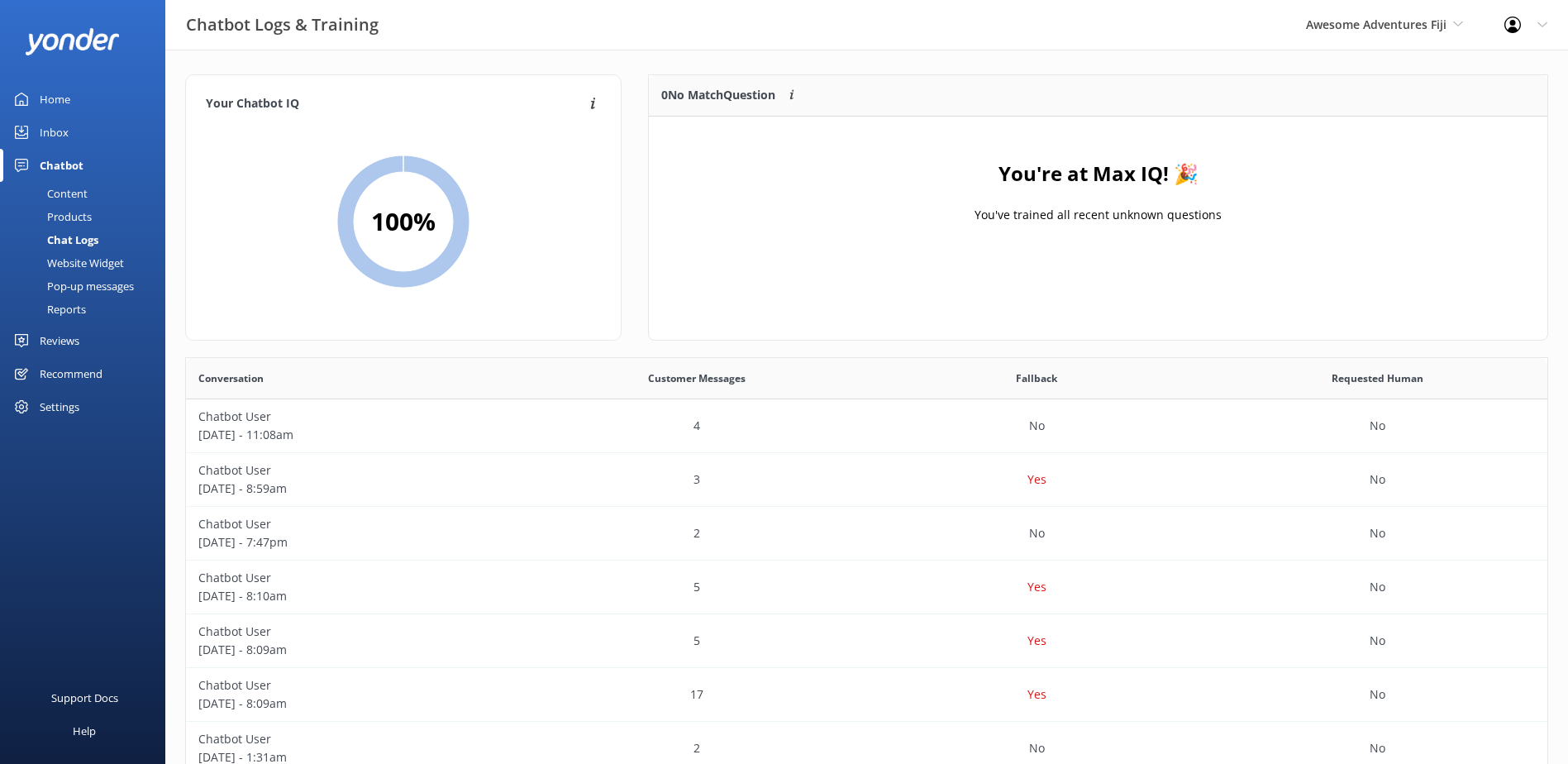
click at [69, 136] on link "Inbox" at bounding box center [83, 133] width 166 height 33
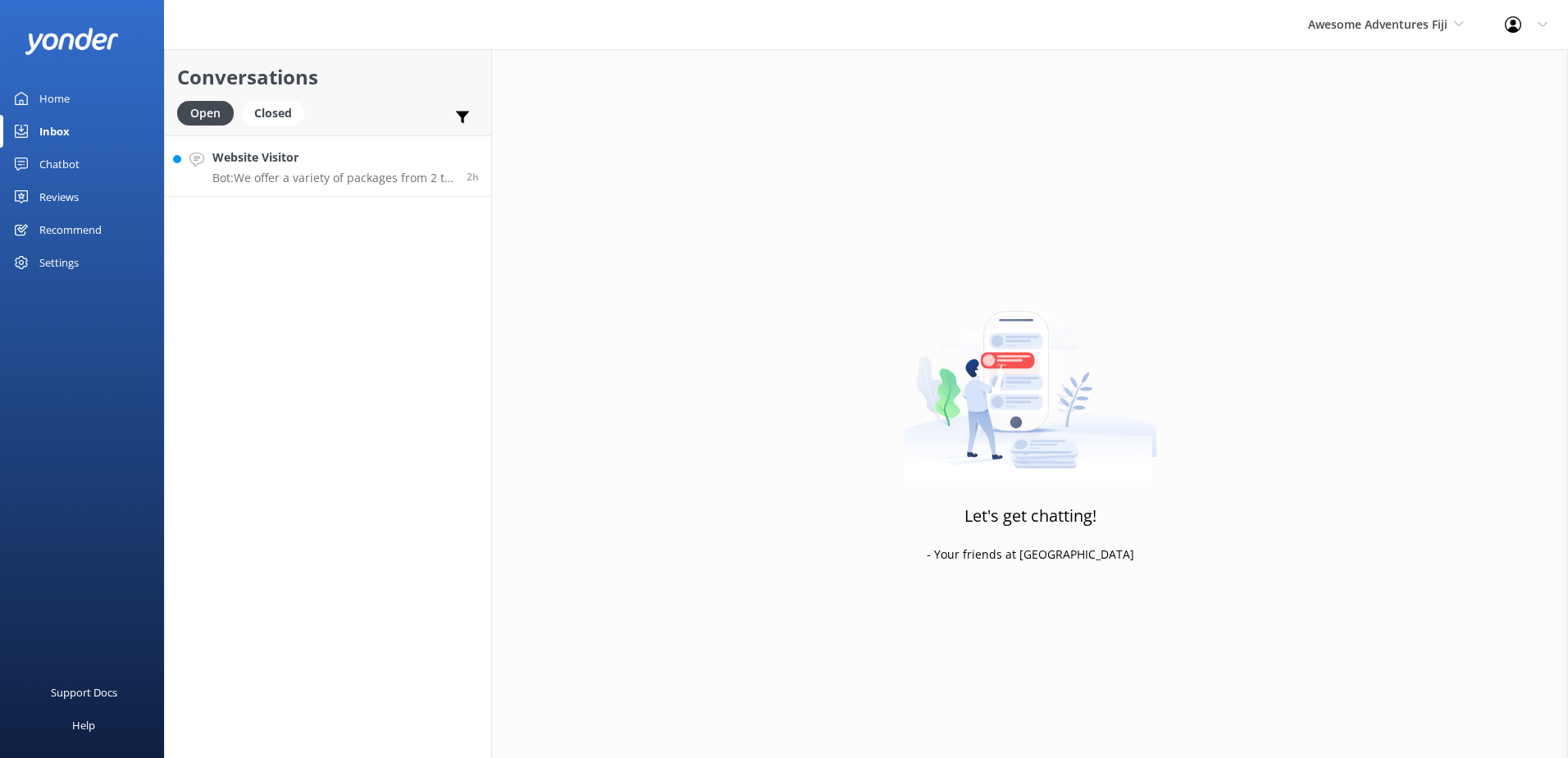
click at [244, 177] on p "Bot: We offer a variety of packages from 2 to 12 days, including all-inclusive …" at bounding box center [333, 178] width 242 height 15
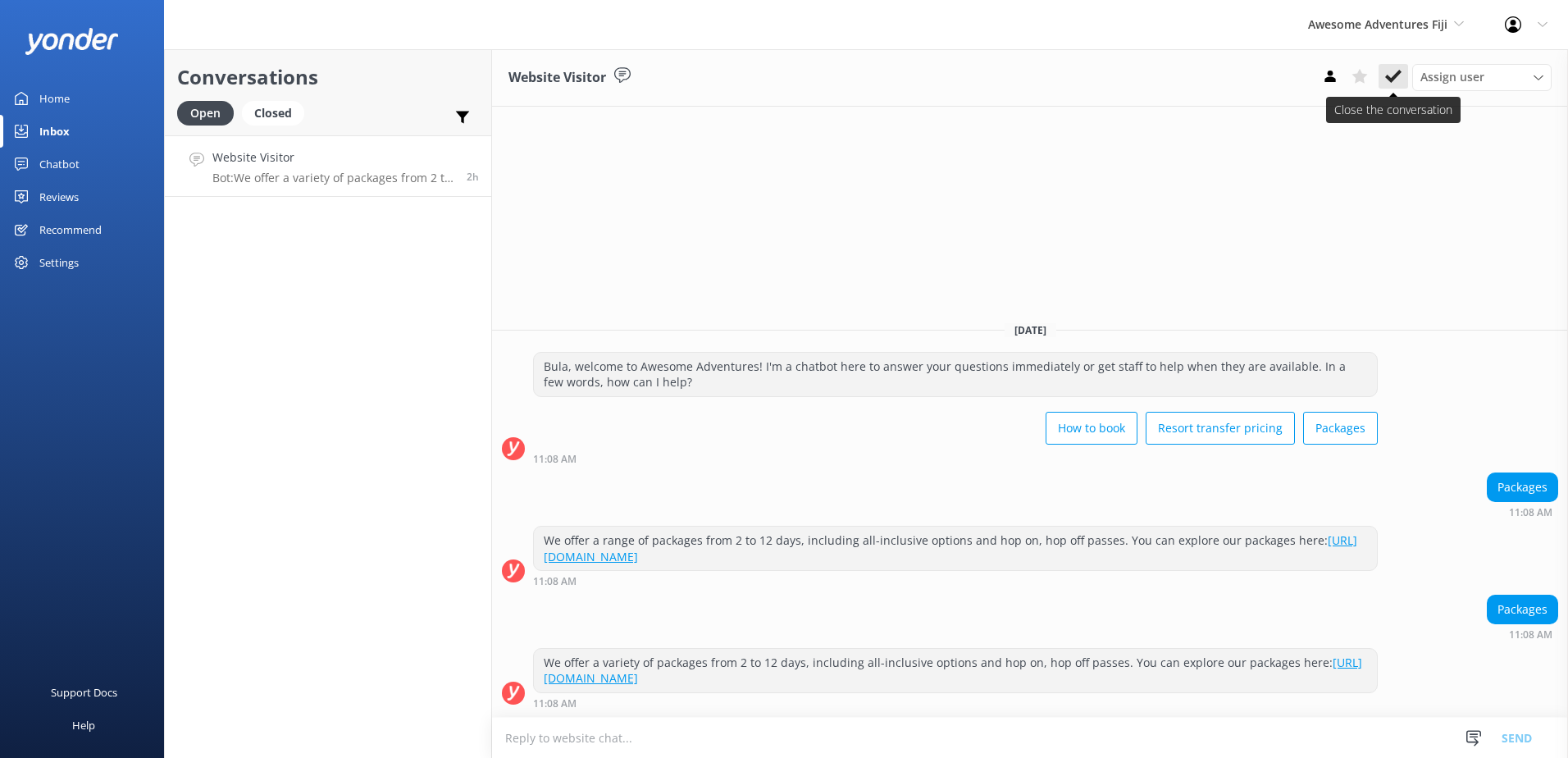
click at [1386, 86] on button at bounding box center [1394, 76] width 29 height 25
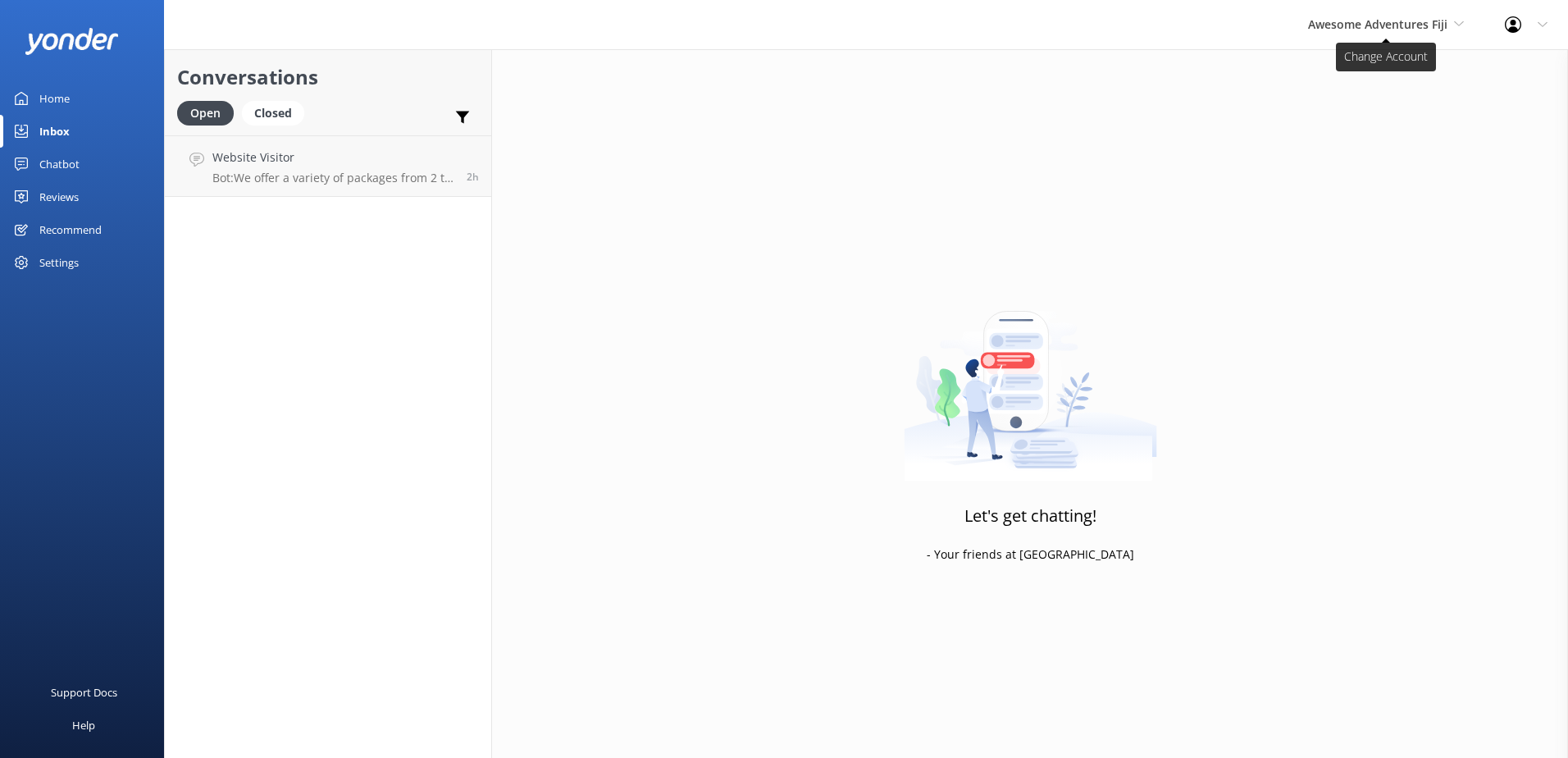
click at [1382, 29] on span "Awesome Adventures Fiji" at bounding box center [1378, 24] width 140 height 16
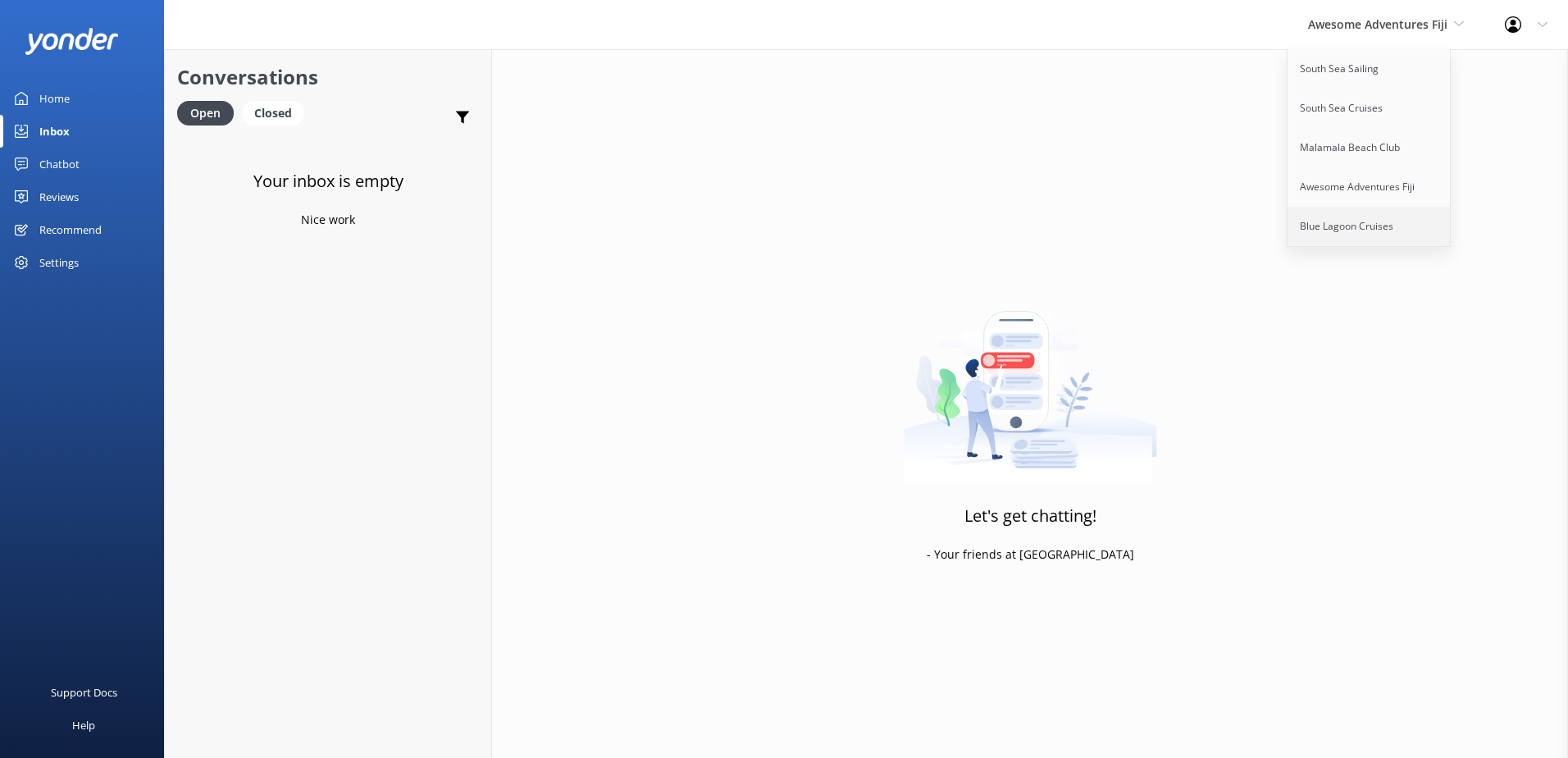
click at [1380, 221] on link "Blue Lagoon Cruises" at bounding box center [1370, 226] width 164 height 39
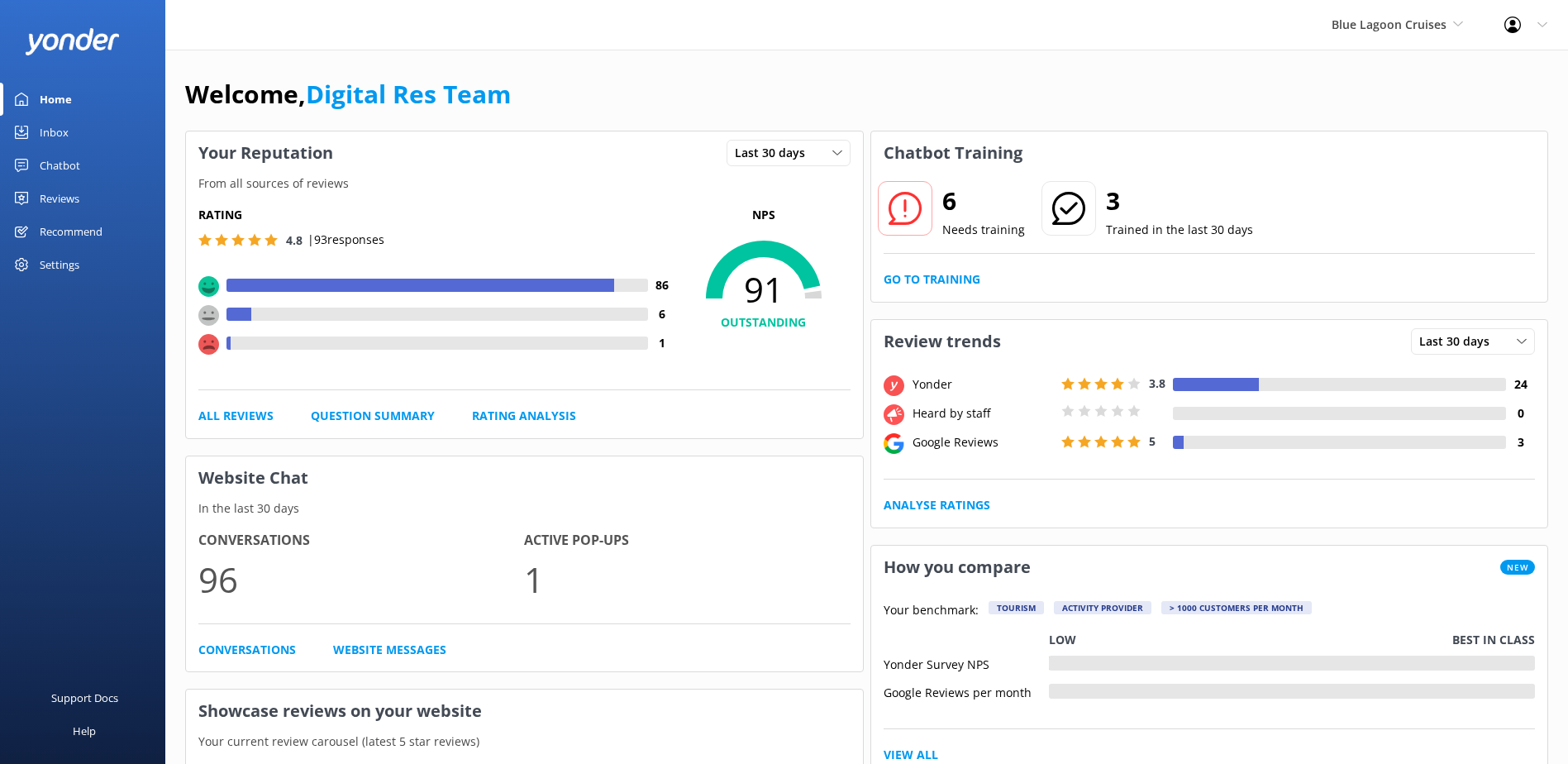
click at [62, 142] on div "Inbox" at bounding box center [53, 133] width 29 height 33
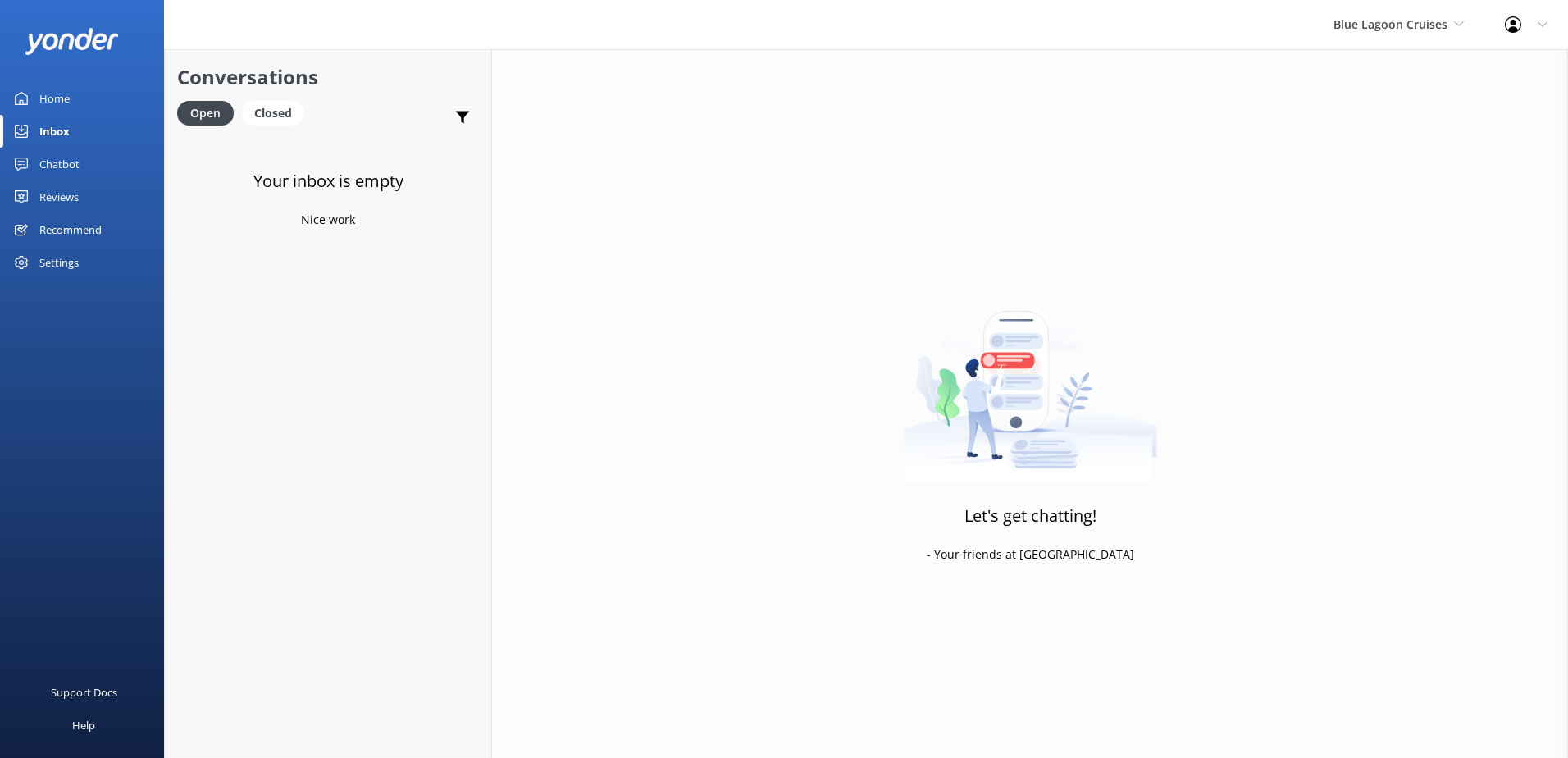
click at [1402, 13] on div "Blue Lagoon Cruises South Sea Sailing South Sea Cruises Malamala Beach Club Awe…" at bounding box center [1399, 25] width 172 height 49
click at [1406, 4] on div "Blue Lagoon Cruises South Sea Sailing South Sea Cruises Malamala Beach Club Awe…" at bounding box center [1399, 25] width 172 height 49
click at [1416, 24] on span "Blue Lagoon Cruises" at bounding box center [1390, 24] width 114 height 16
click at [1384, 223] on link "Blue Lagoon Cruises" at bounding box center [1395, 226] width 164 height 39
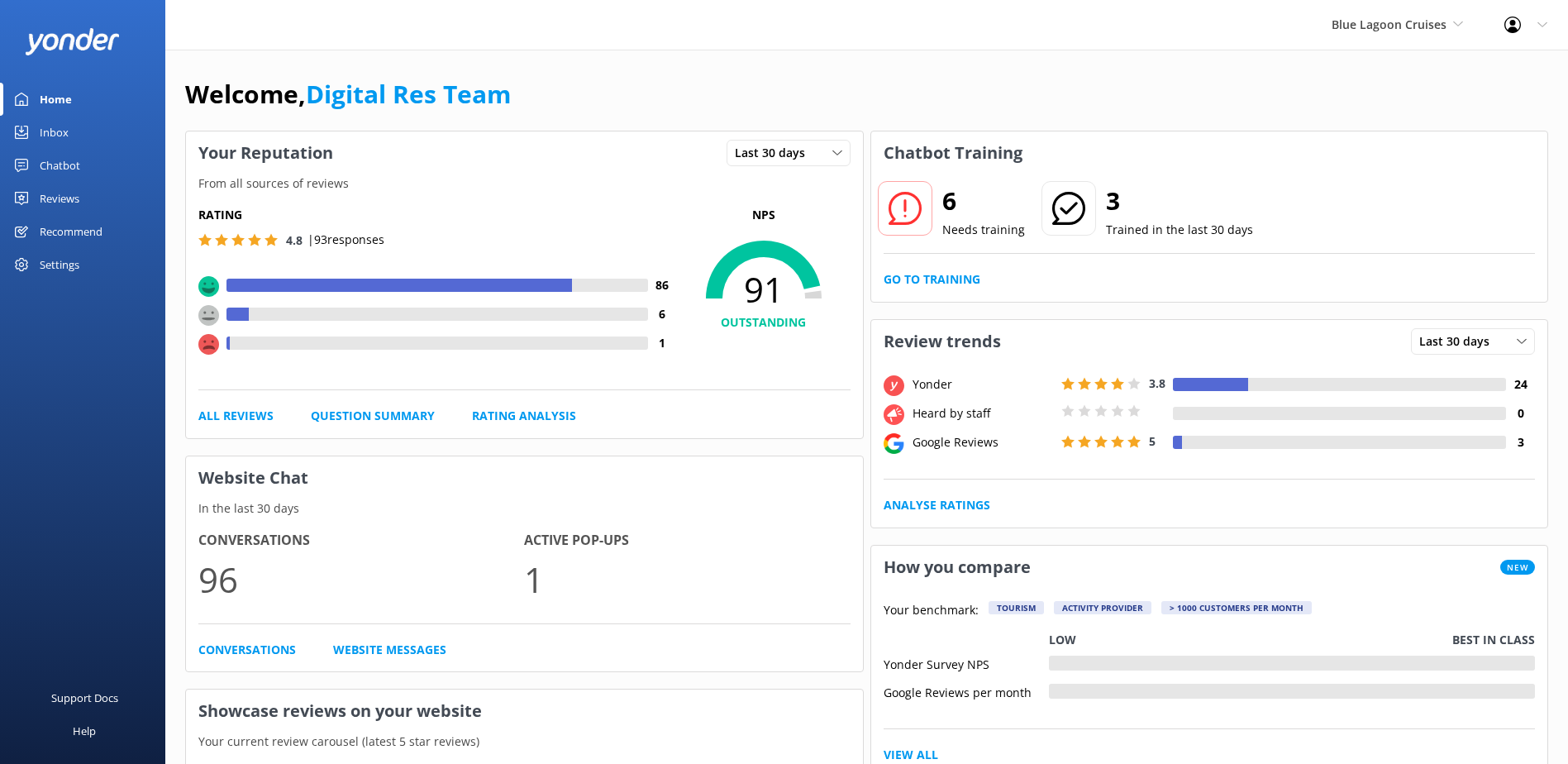
click at [56, 151] on div "Chatbot" at bounding box center [60, 166] width 40 height 33
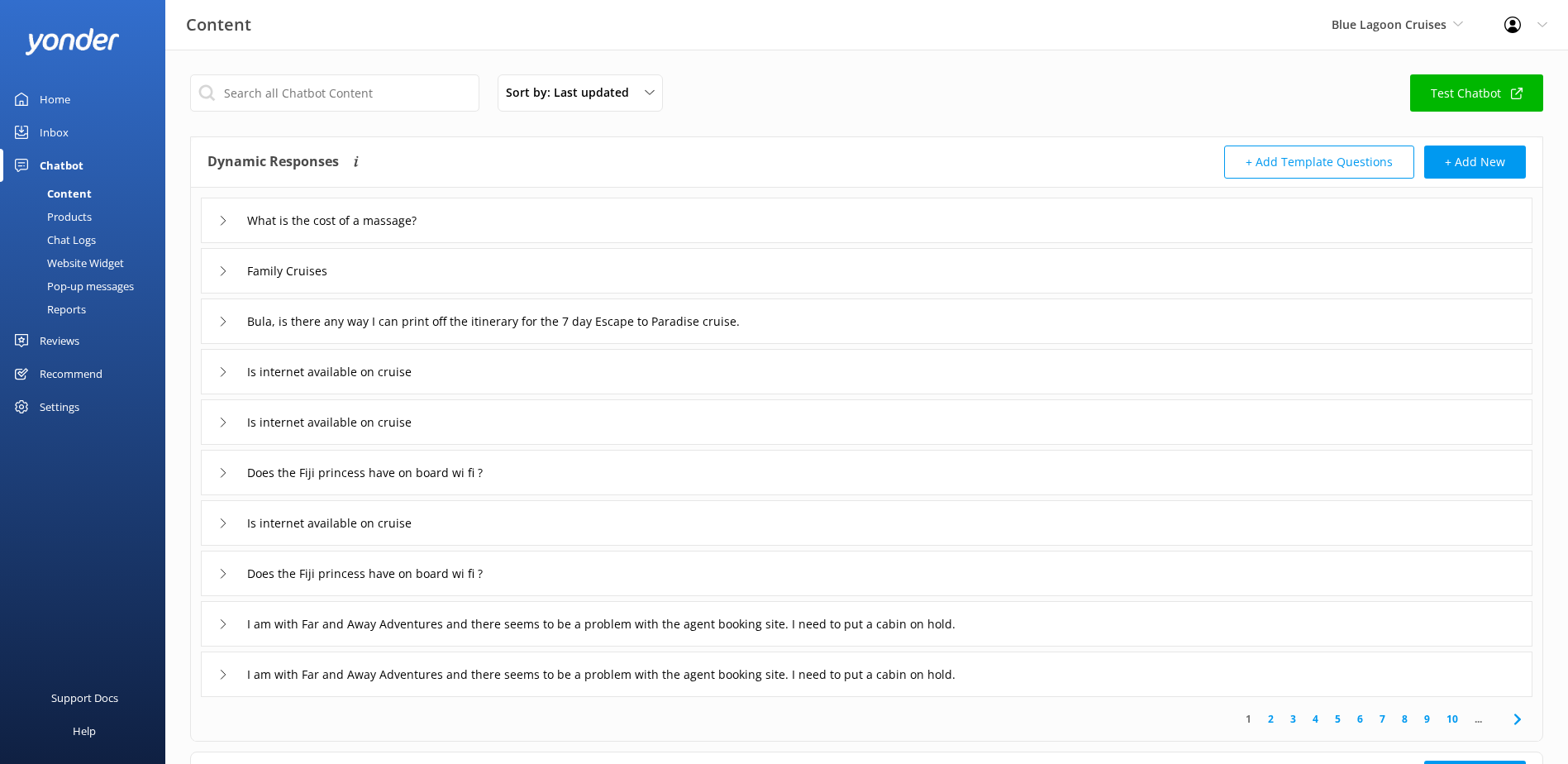
click at [60, 142] on div "Inbox" at bounding box center [53, 133] width 29 height 33
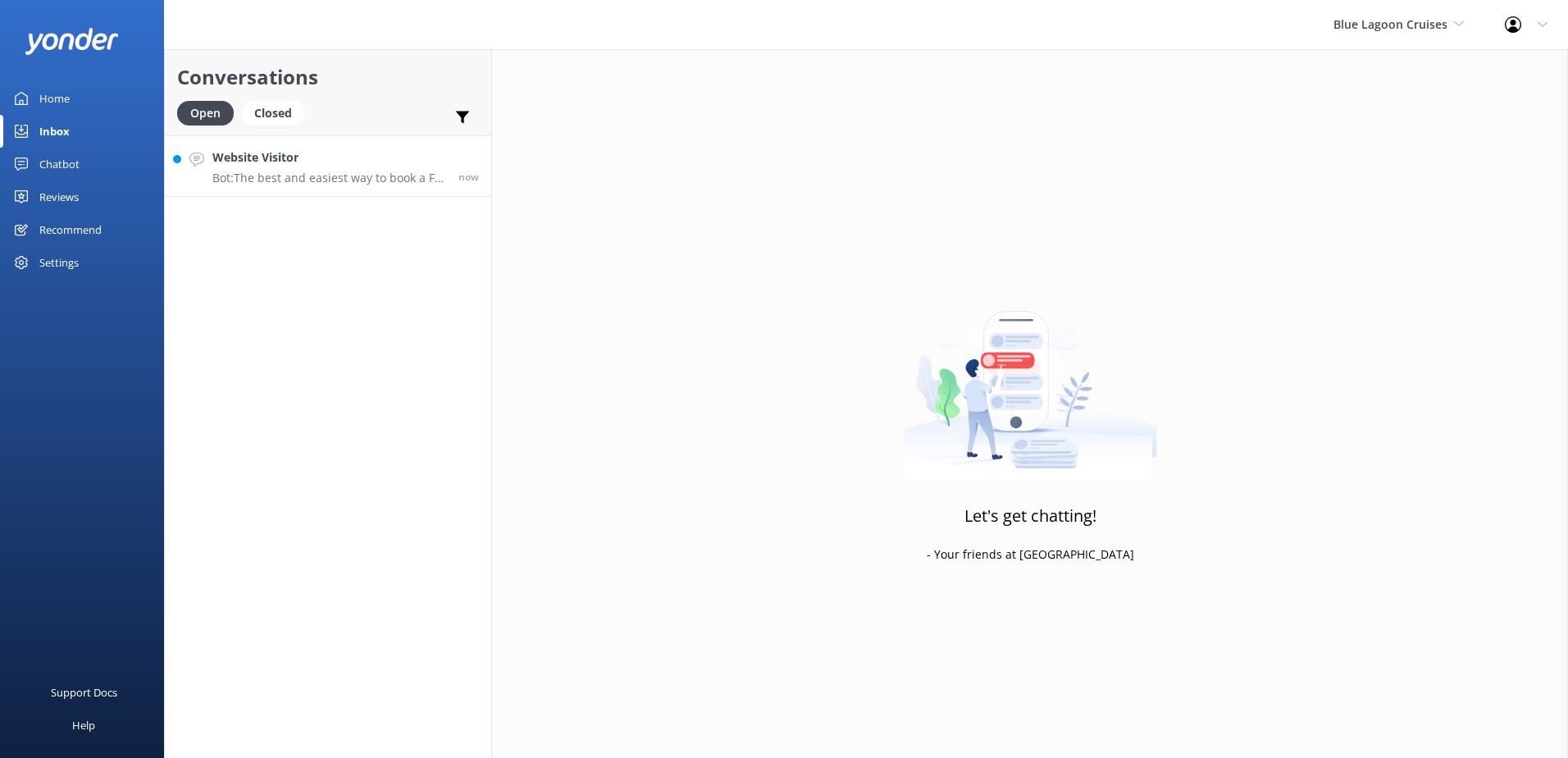
click at [379, 184] on p "Bot: The best and easiest way to book a Fiji cruise is online at [URL][DOMAIN_N…" at bounding box center [330, 178] width 234 height 15
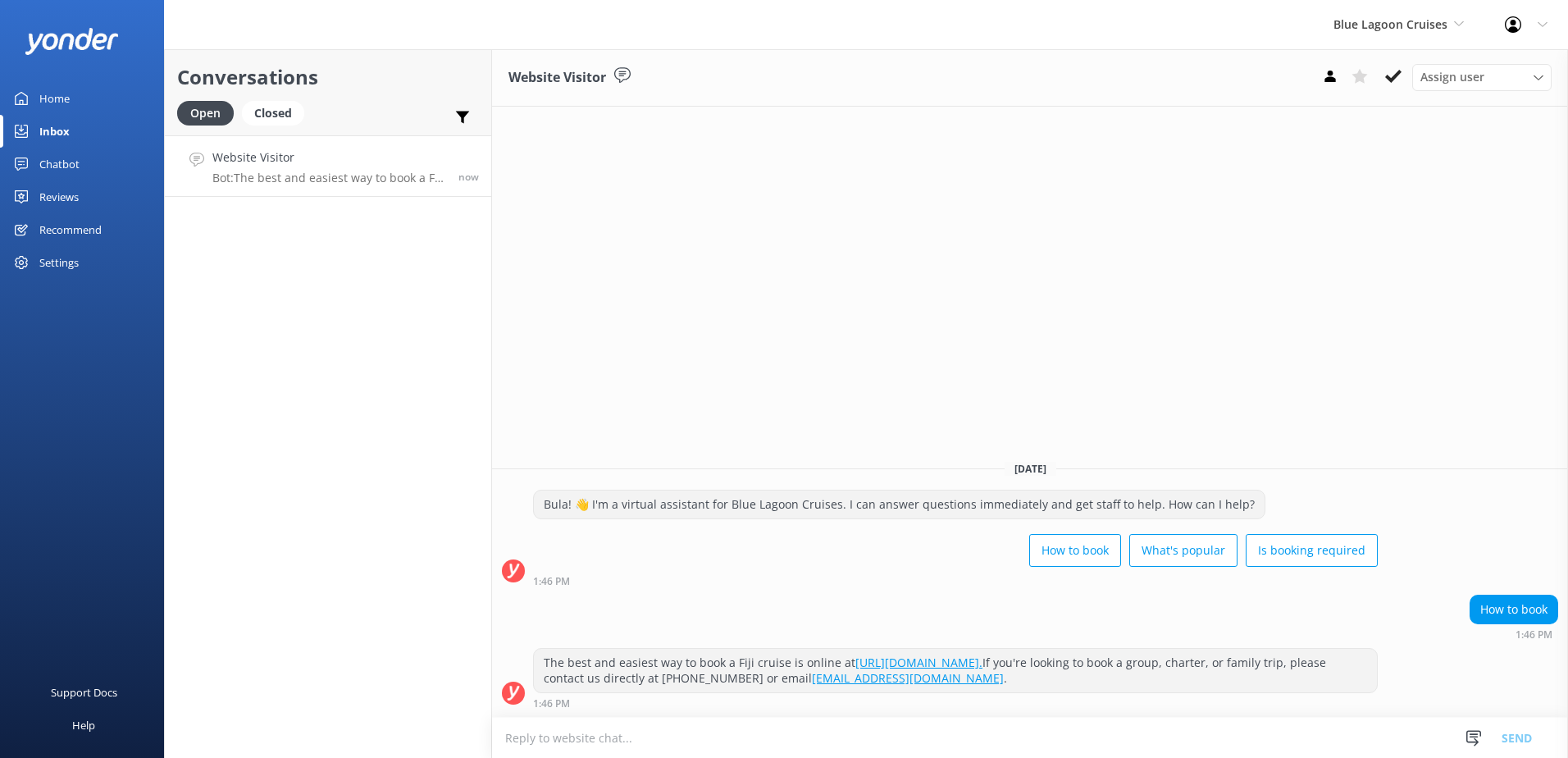
click at [1411, 72] on div "Assign user [PERSON_NAME] [PERSON_NAME] Asena Naweilulu [PERSON_NAME] Adivou [P…" at bounding box center [1434, 77] width 237 height 26
click at [1405, 73] on button at bounding box center [1394, 76] width 29 height 25
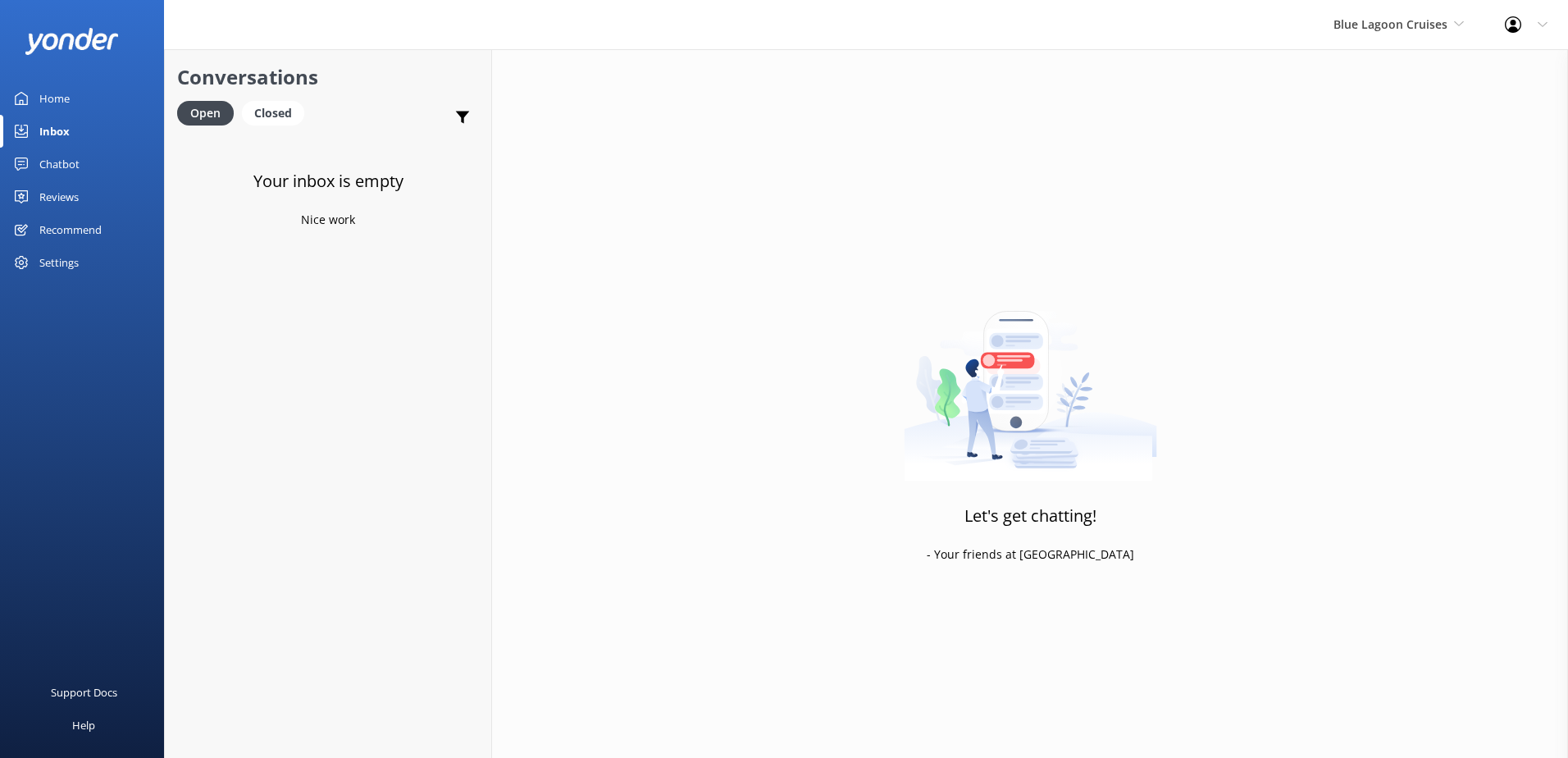
click at [1415, 36] on div "Blue Lagoon Cruises South Sea Sailing South Sea Cruises Malamala Beach Club Awe…" at bounding box center [1399, 25] width 172 height 49
click at [1387, 148] on link "Malamala Beach Club" at bounding box center [1395, 147] width 164 height 39
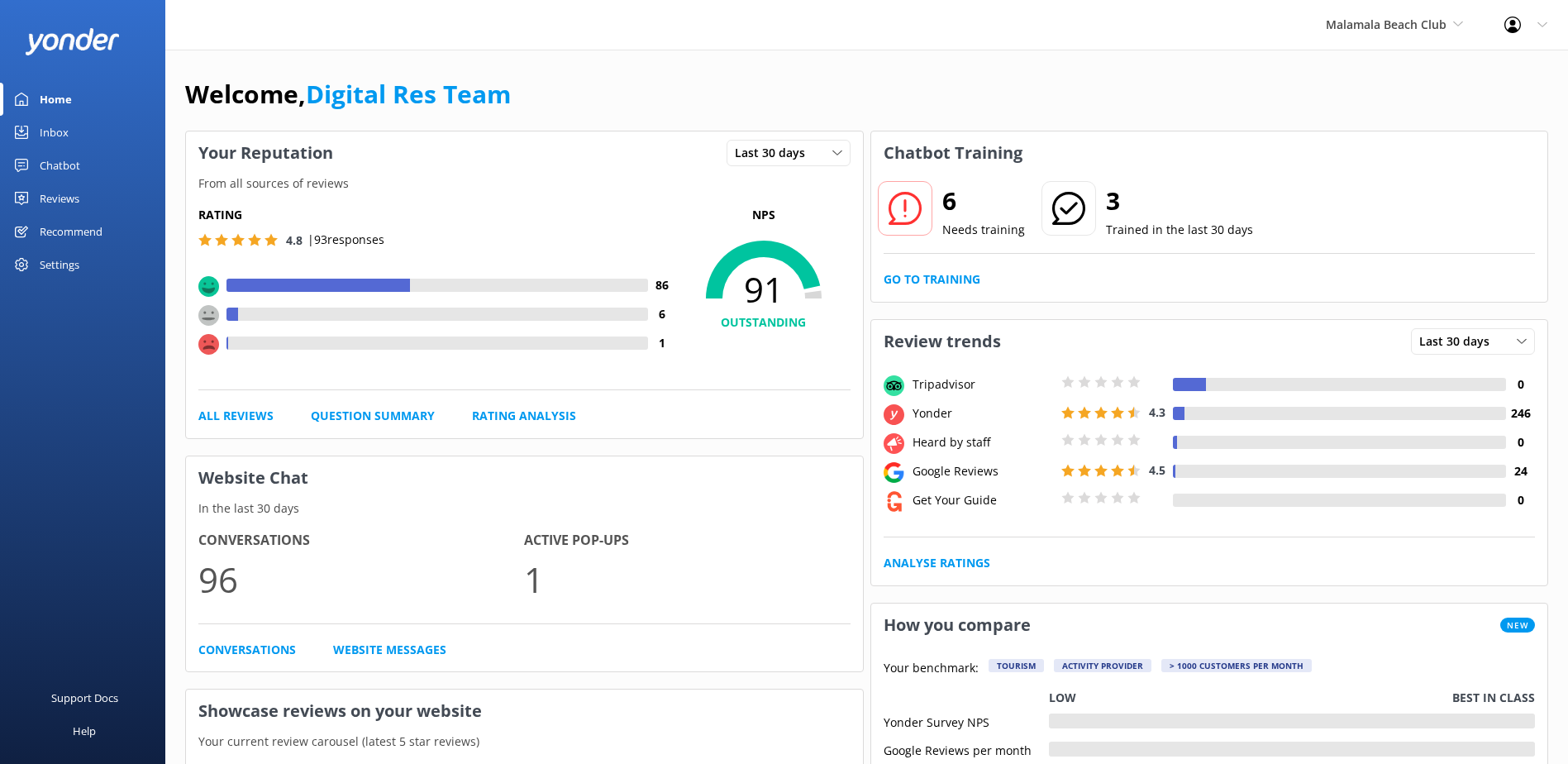
click at [1422, 39] on div "Malamala Beach Club South Sea Sailing South Sea Cruises Malamala Beach Club Awe…" at bounding box center [1394, 25] width 179 height 50
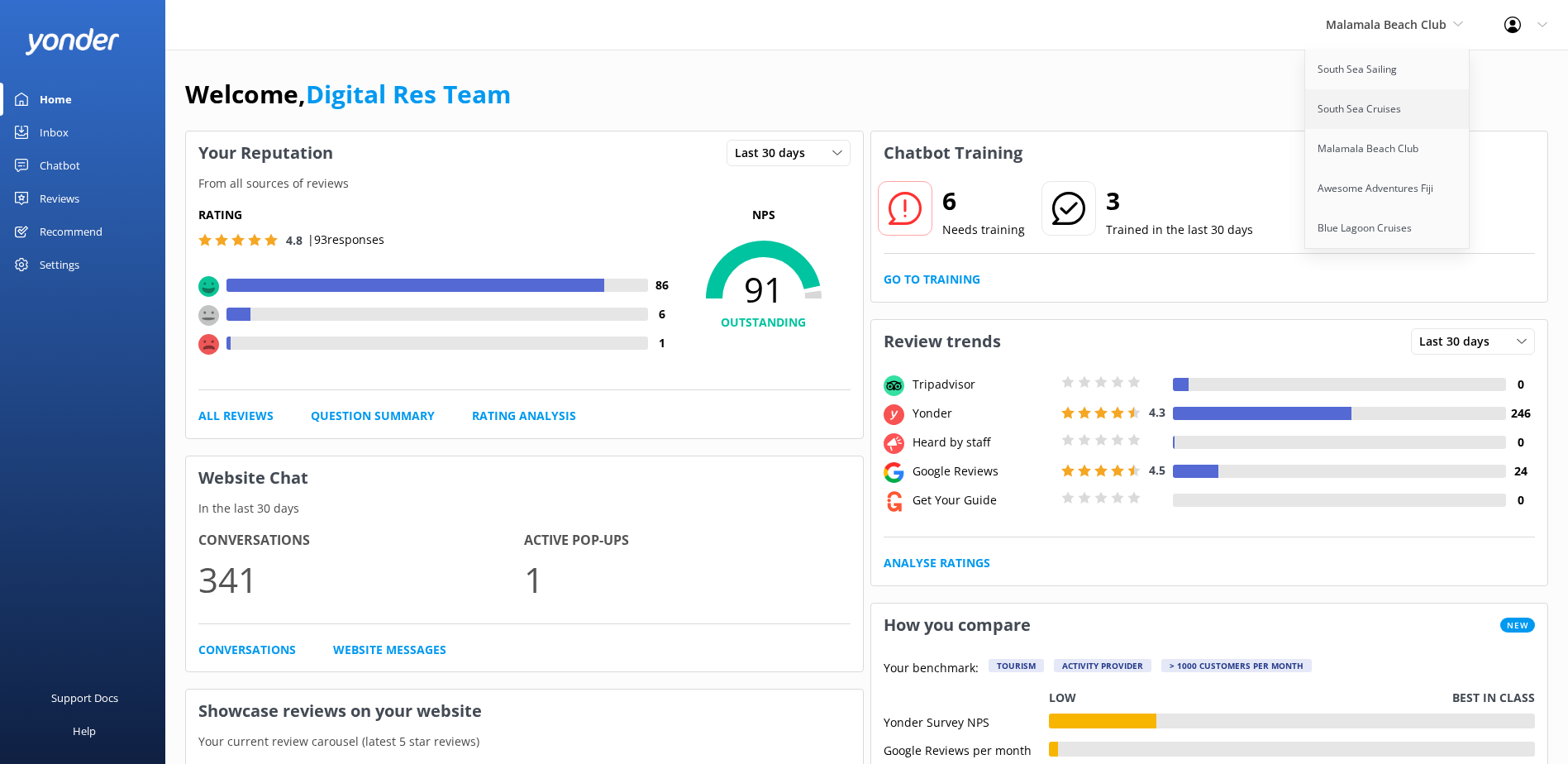
click at [1387, 110] on link "South Sea Cruises" at bounding box center [1388, 109] width 166 height 40
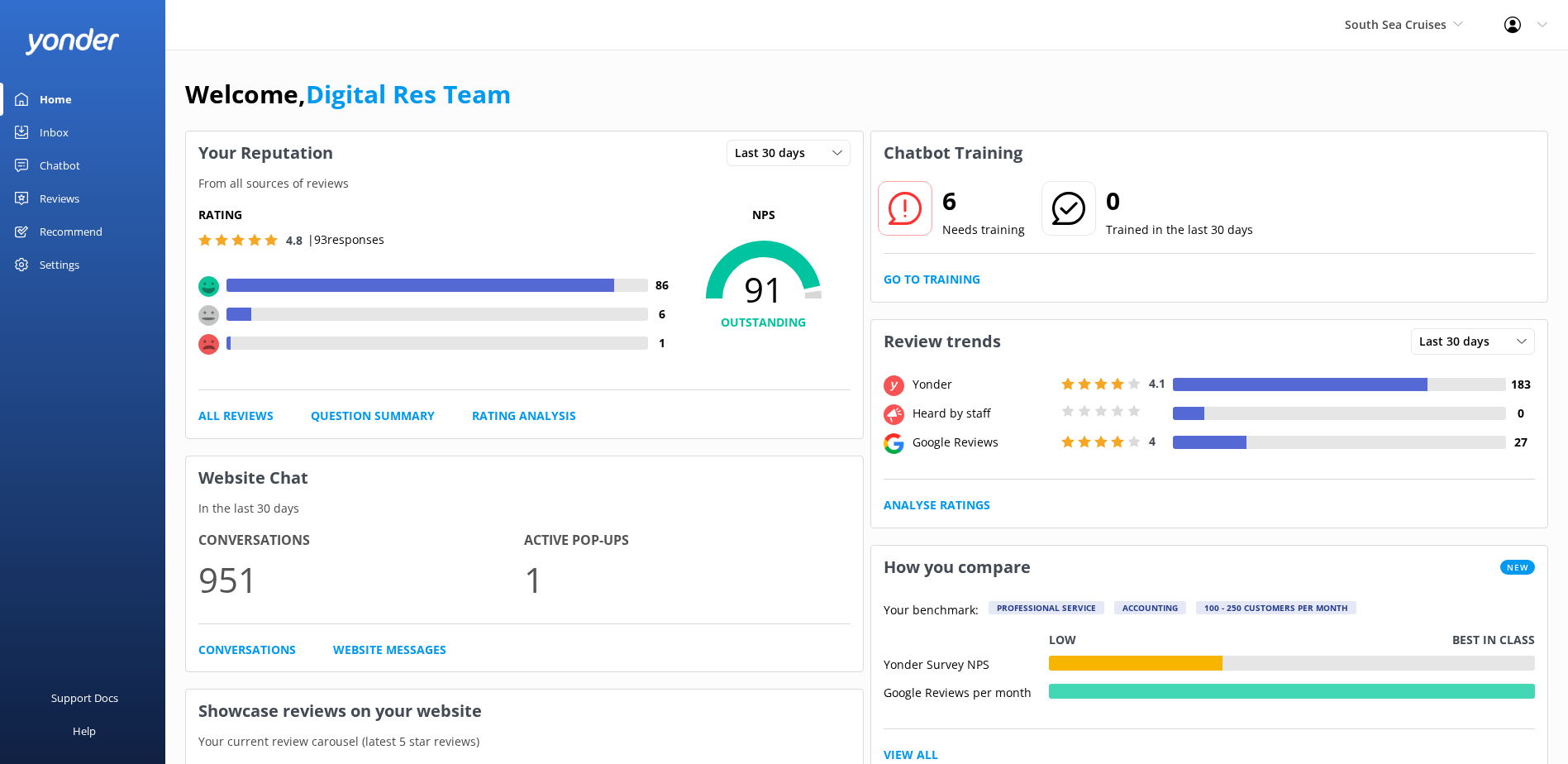
click at [56, 141] on div "Inbox" at bounding box center [53, 133] width 29 height 33
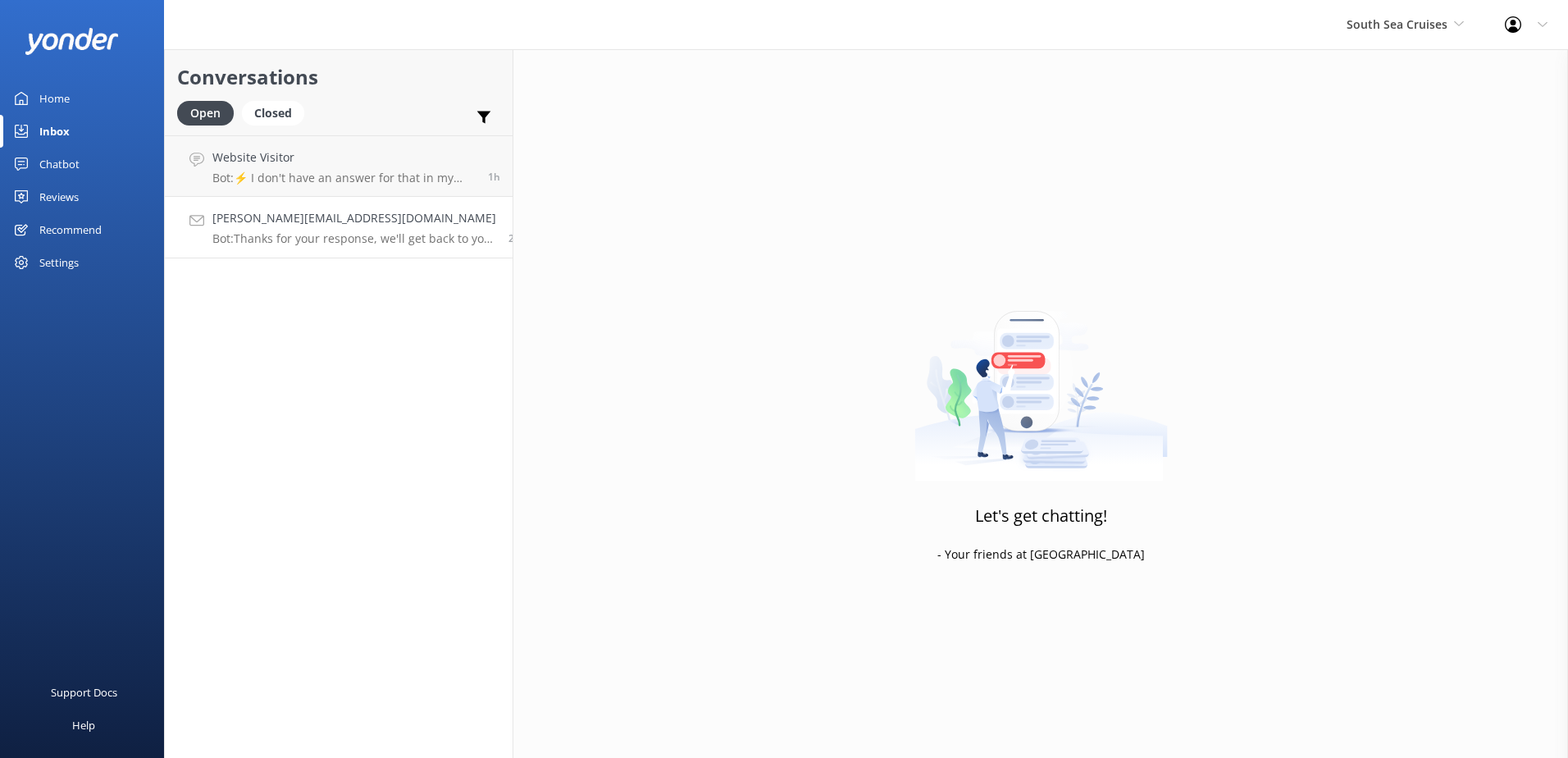
click at [320, 244] on p "Bot: Thanks for your response, we'll get back to you as soon as we can during o…" at bounding box center [354, 238] width 284 height 15
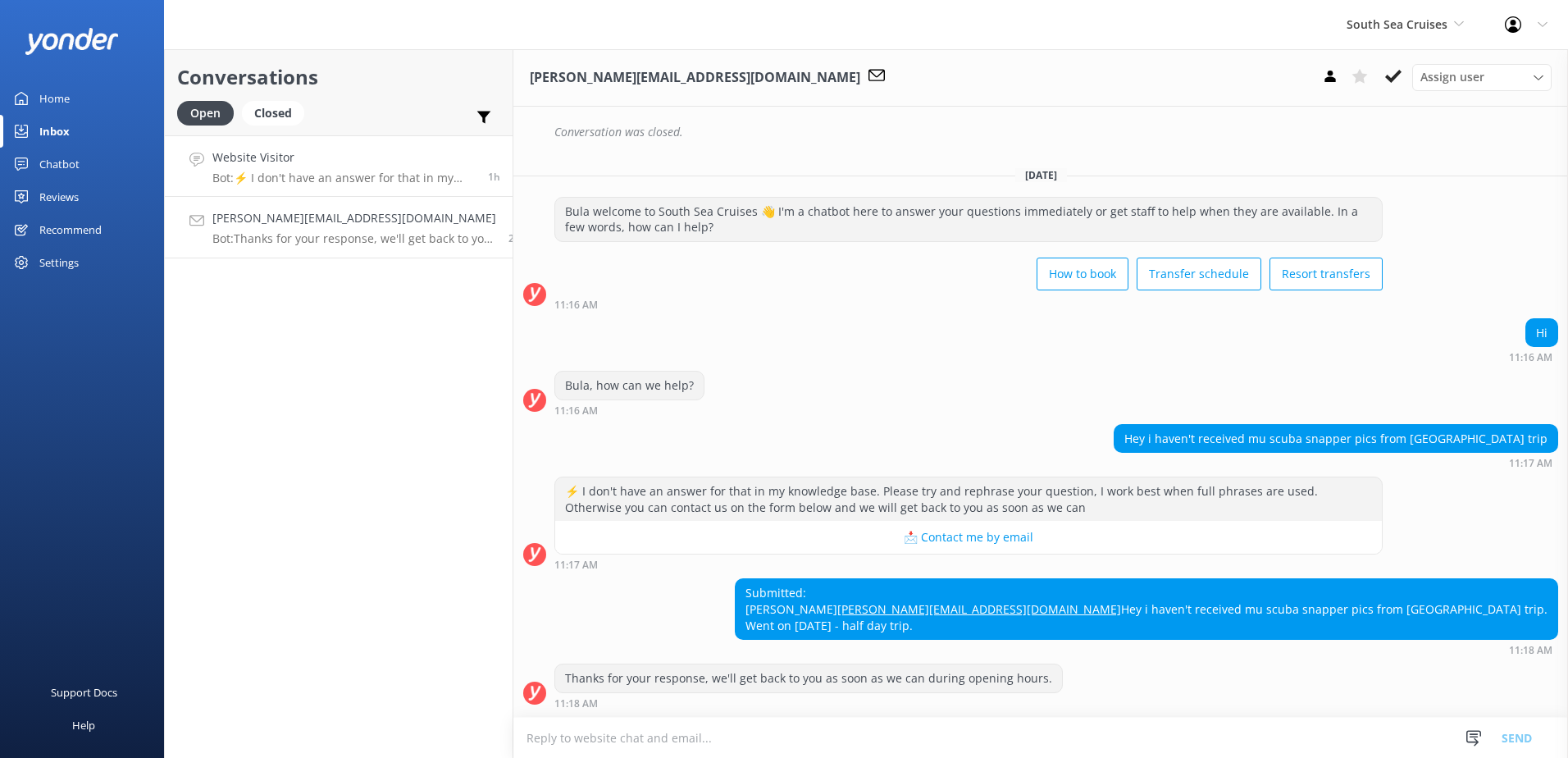
click at [345, 173] on p "Bot: ⚡ I don't have an answer for that in my knowledge base. Please try and rep…" at bounding box center [344, 178] width 263 height 15
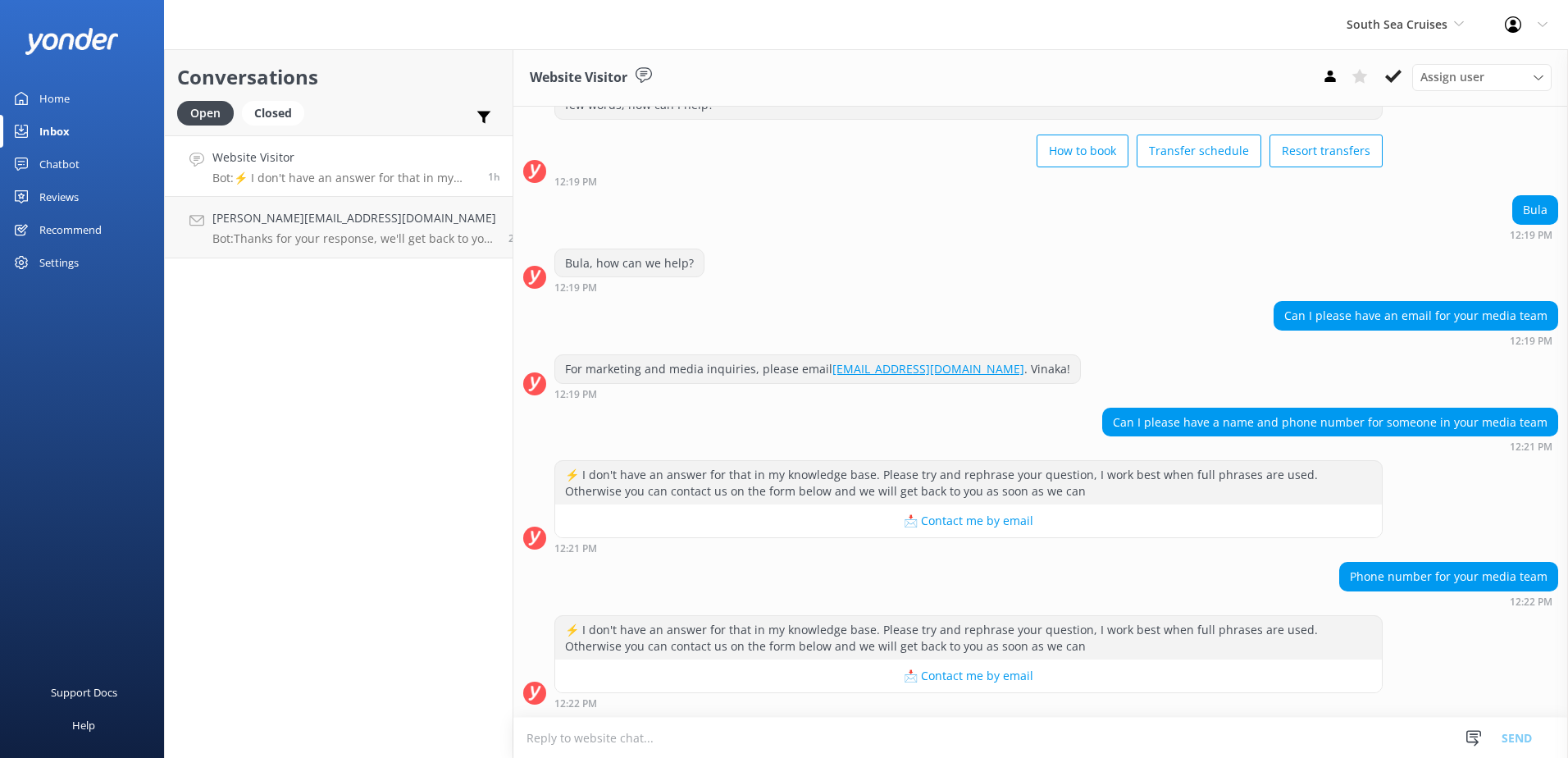
scroll to position [76, 0]
click at [344, 157] on h4 "Website Visitor" at bounding box center [344, 158] width 263 height 18
click at [343, 171] on p "Bot: ⚡ I don't have an answer for that in my knowledge base. Please try and rep…" at bounding box center [344, 178] width 263 height 15
click at [337, 180] on p "Bot: ⚡ I don't have an answer for that in my knowledge base. Please try and rep…" at bounding box center [344, 178] width 263 height 15
click at [333, 237] on p "Bot: Thanks for your response, we'll get back to you as soon as we can during o…" at bounding box center [354, 238] width 284 height 15
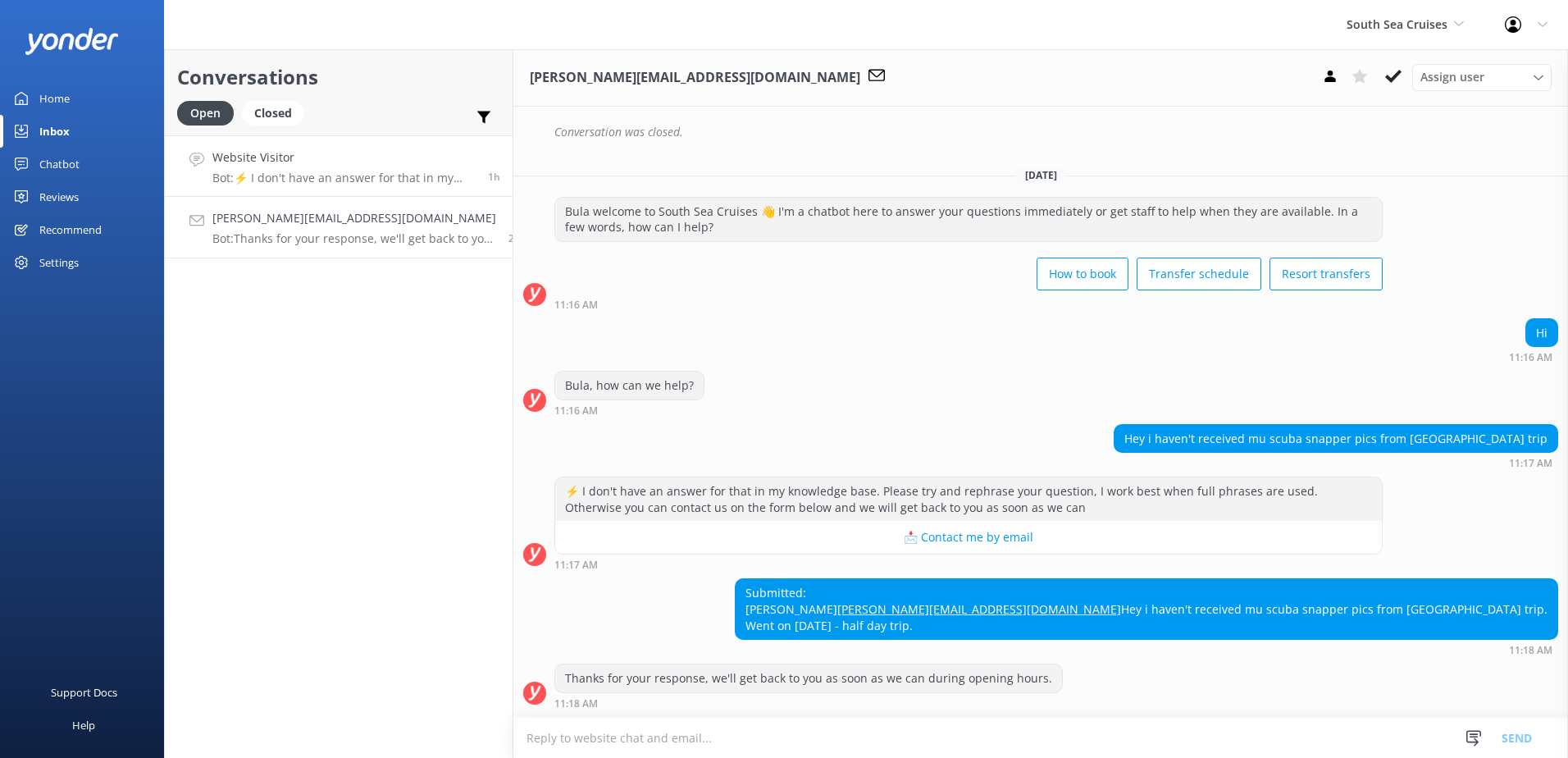
click at [357, 160] on h4 "Website Visitor" at bounding box center [344, 158] width 263 height 18
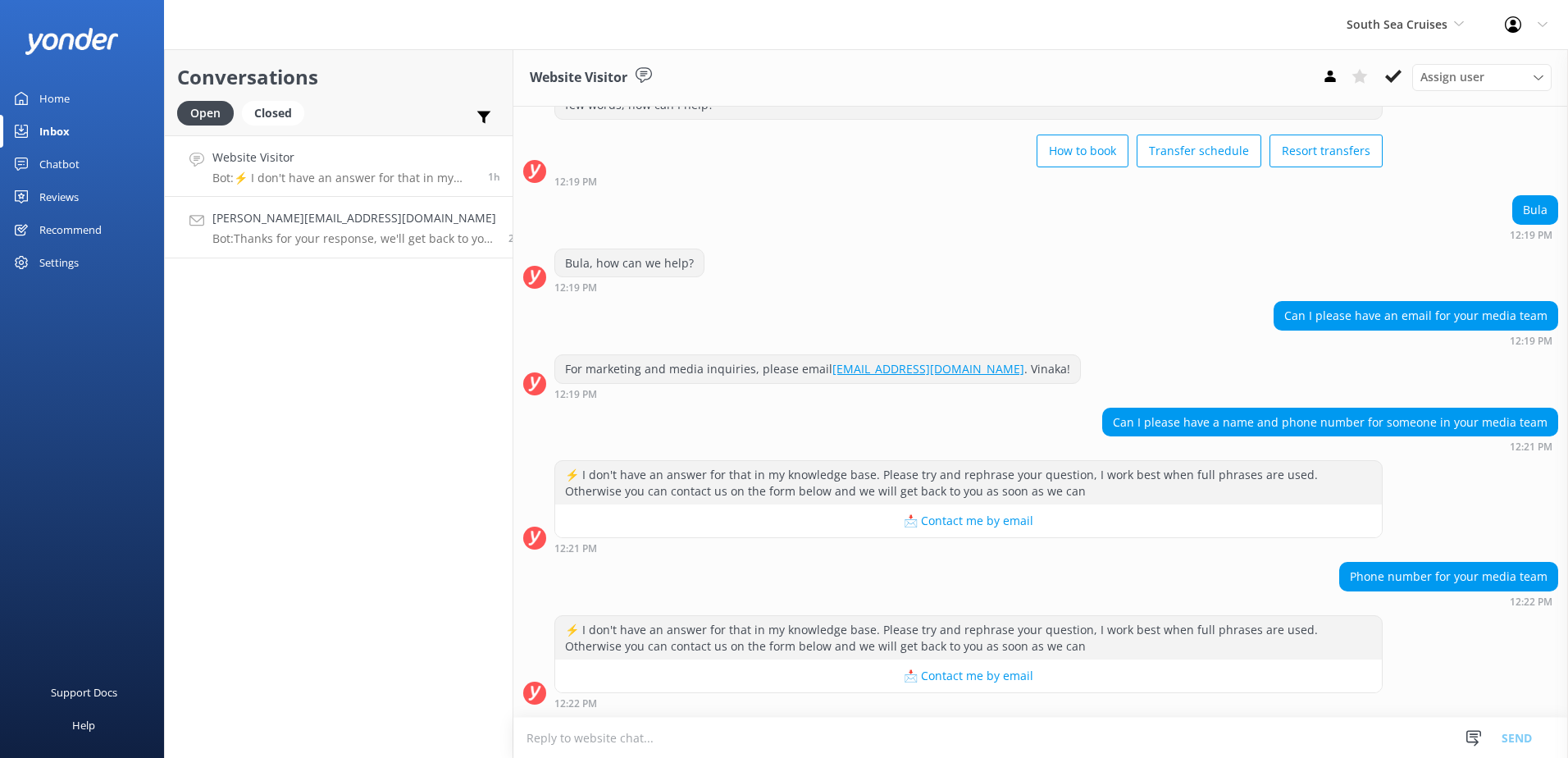
click at [334, 234] on p "Bot: Thanks for your response, we'll get back to you as soon as we can during o…" at bounding box center [354, 238] width 284 height 15
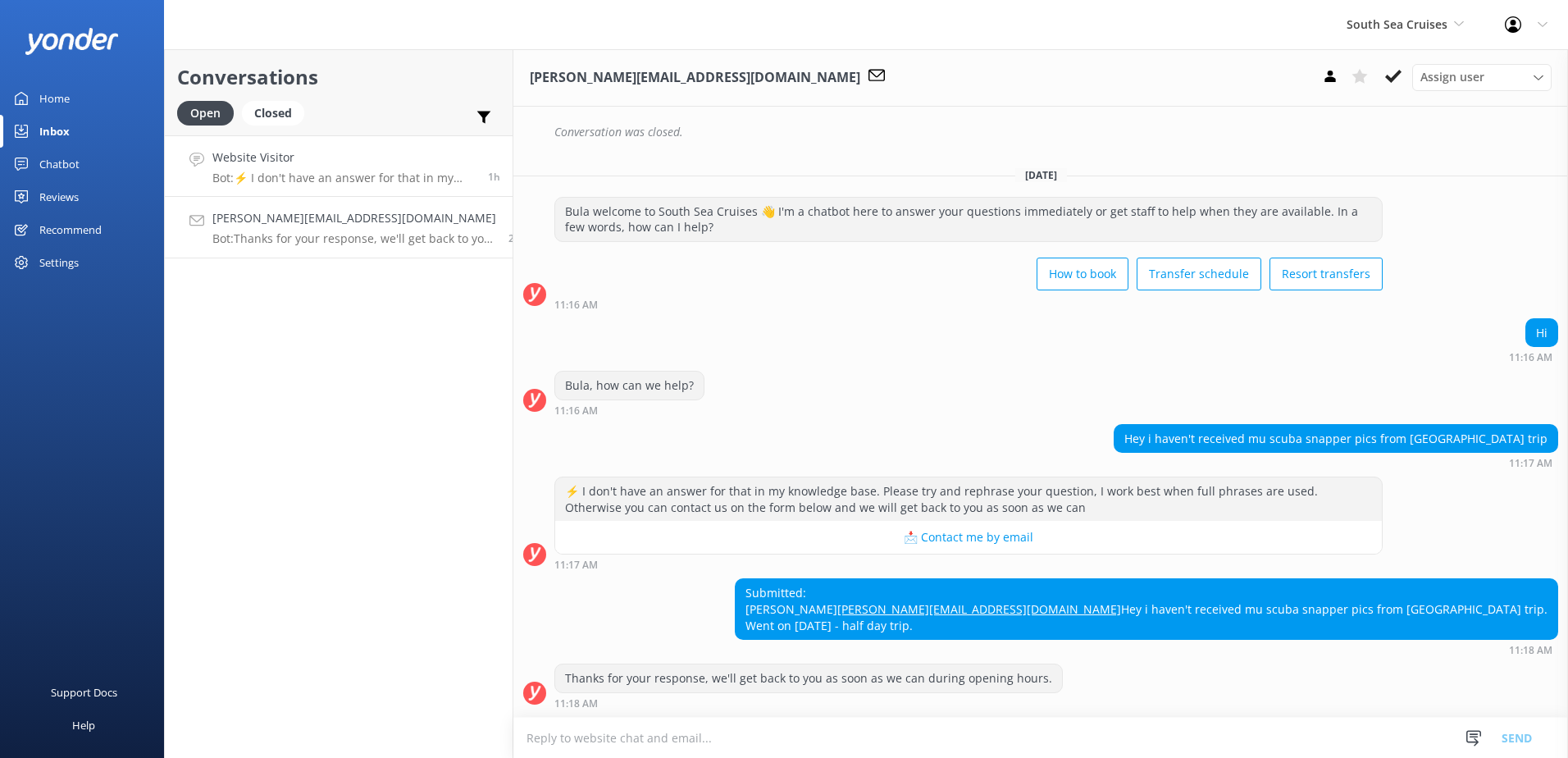
click at [369, 166] on h4 "Website Visitor" at bounding box center [344, 158] width 263 height 18
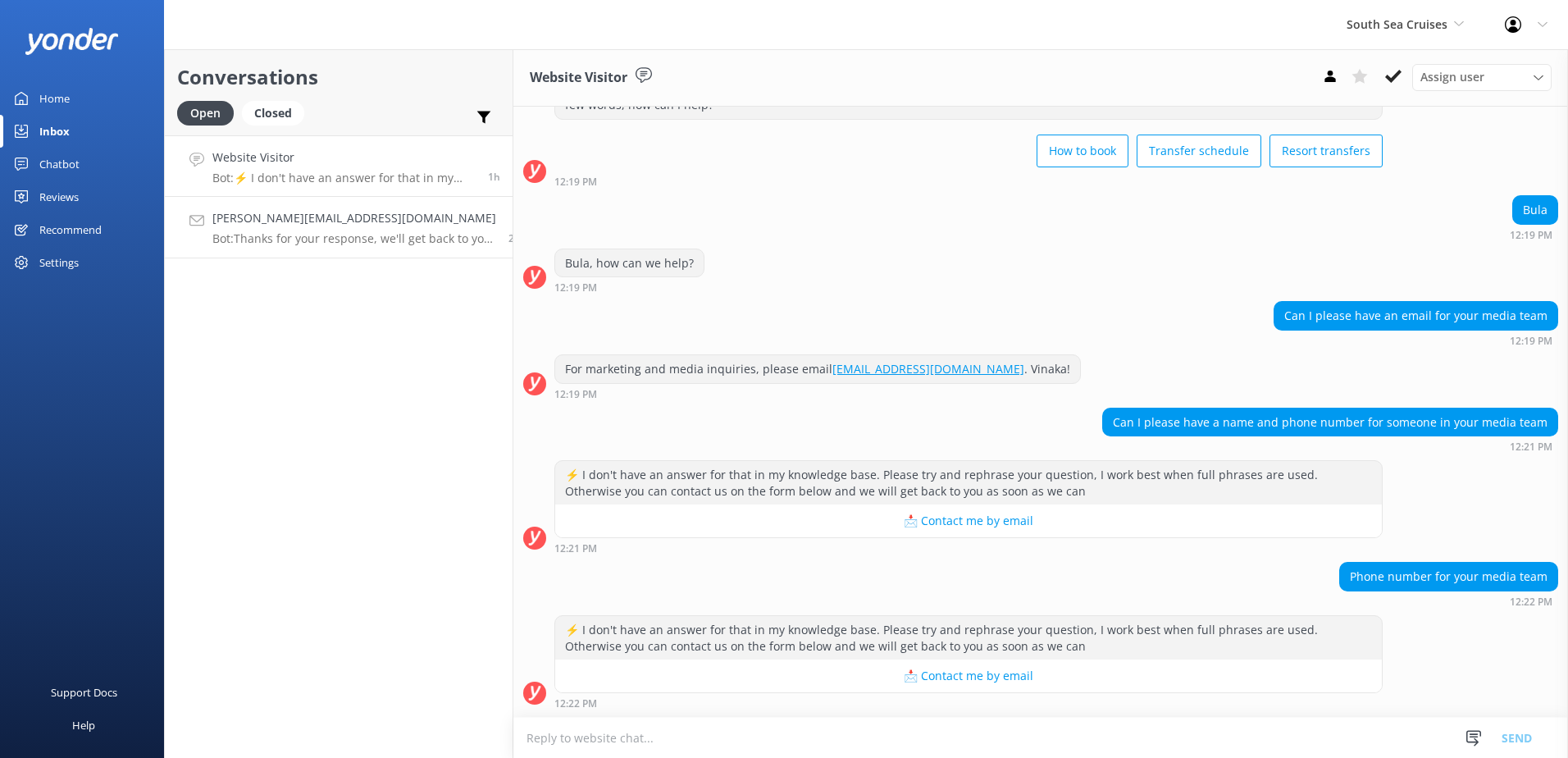
click at [324, 241] on p "Bot: Thanks for your response, we'll get back to you as soon as we can during o…" at bounding box center [354, 238] width 284 height 15
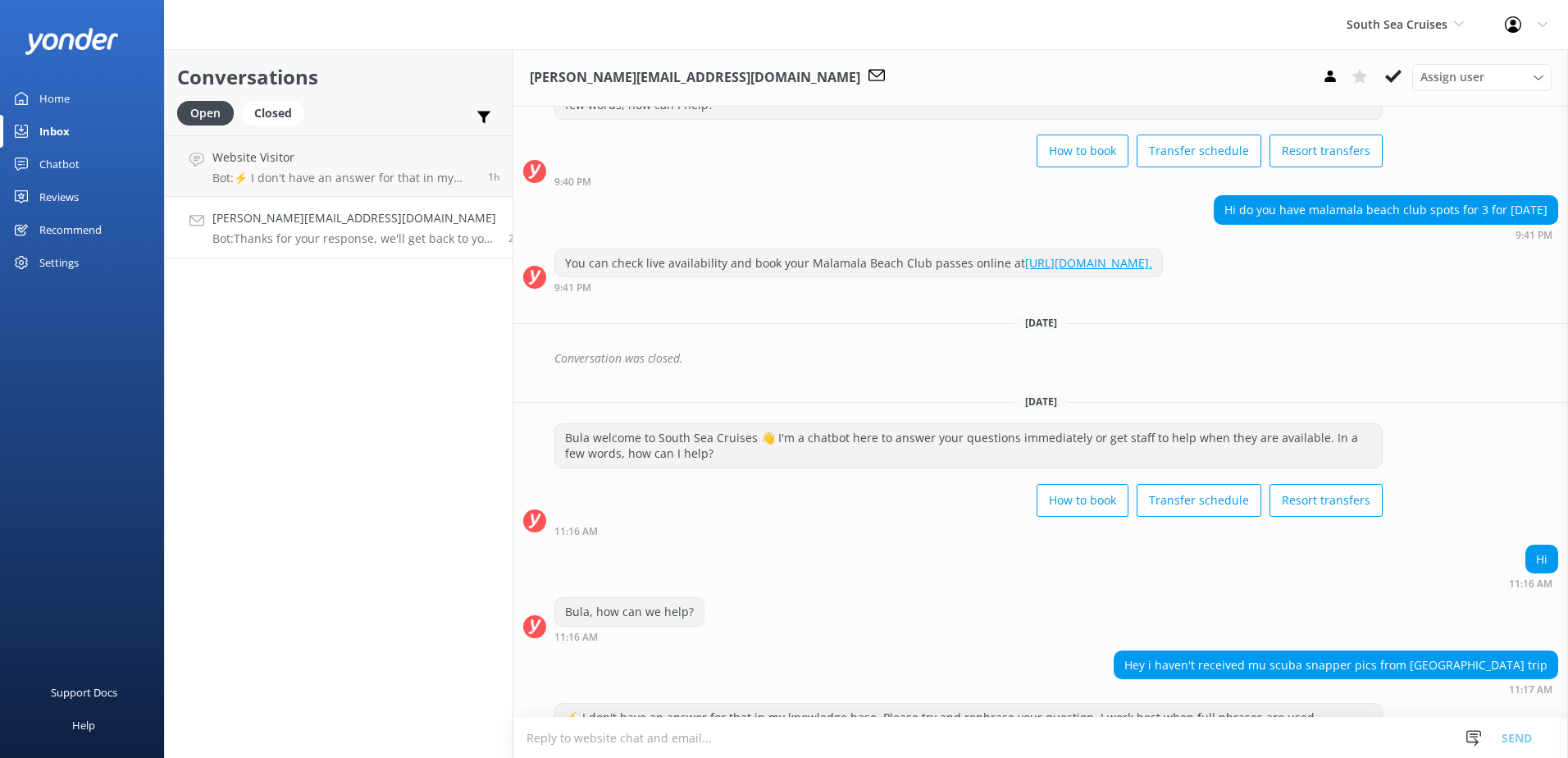
scroll to position [351, 0]
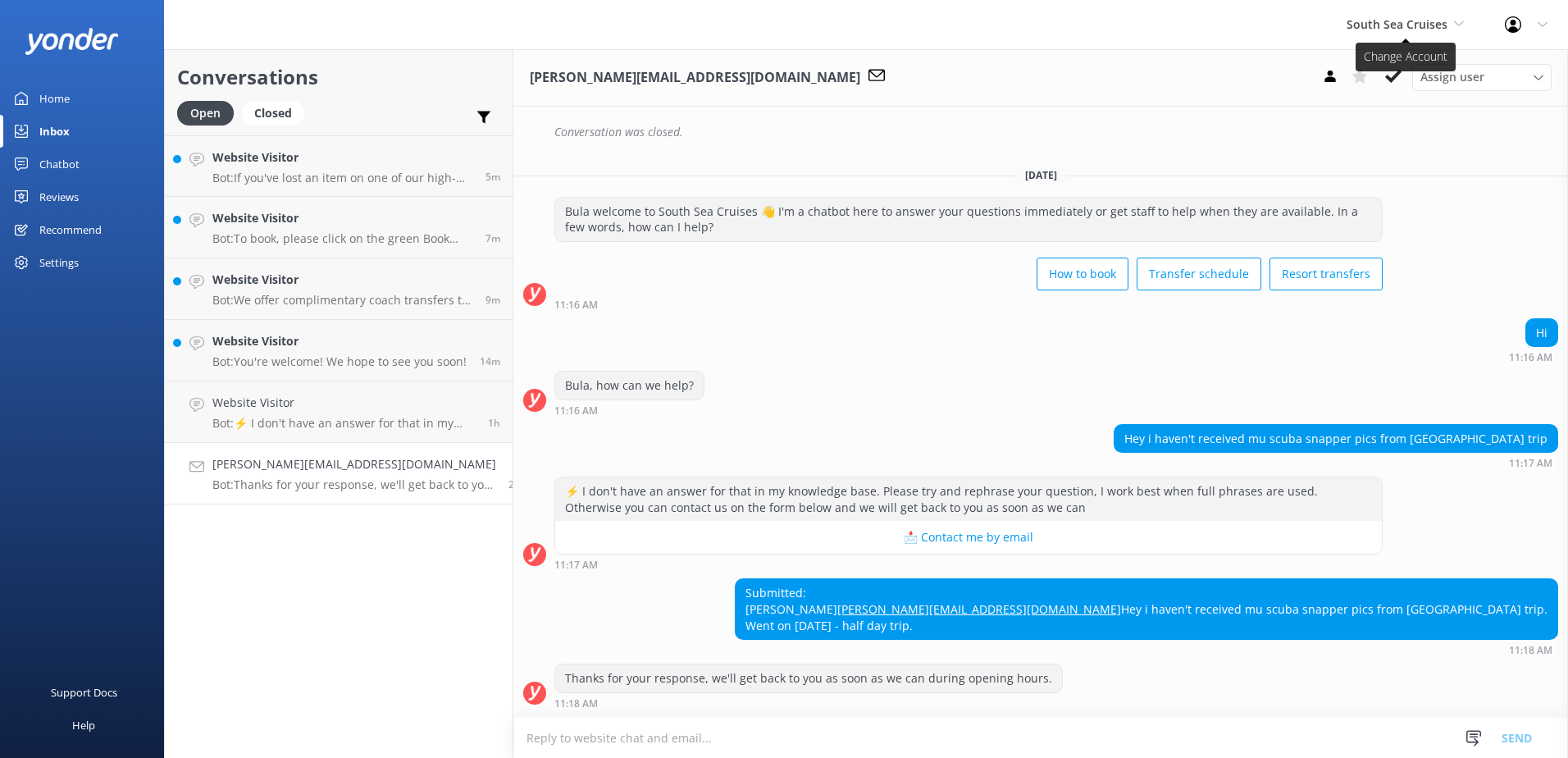
click at [1405, 16] on span "South Sea Cruises" at bounding box center [1405, 25] width 117 height 18
click at [343, 463] on h4 "[PERSON_NAME][EMAIL_ADDRESS][DOMAIN_NAME]" at bounding box center [354, 464] width 284 height 18
click at [353, 436] on link "Website Visitor Bot: ⚡ I don't have an answer for that in my knowledge base. Pl…" at bounding box center [339, 412] width 348 height 61
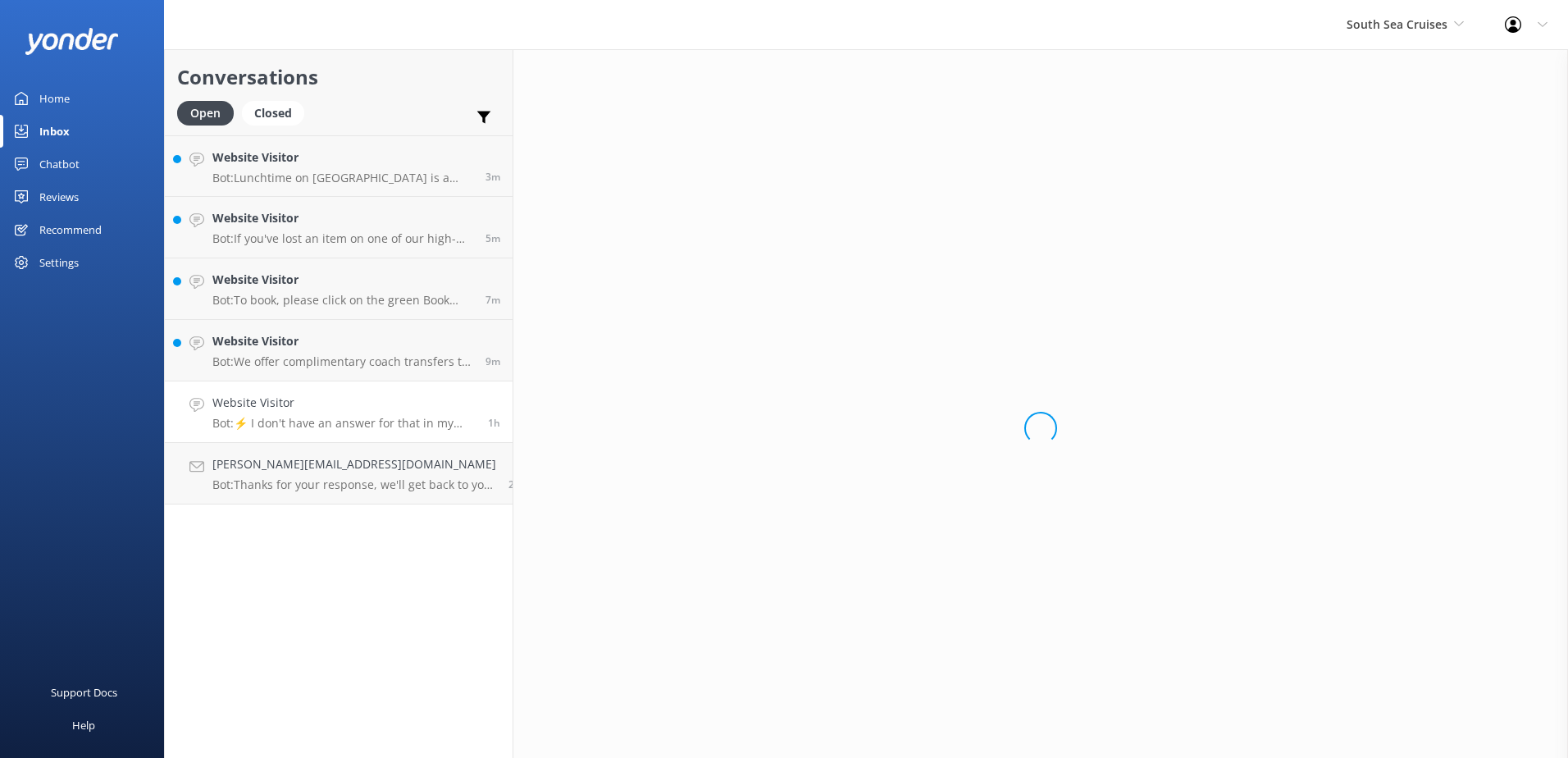
click at [354, 382] on link "Website Visitor Bot: ⚡ I don't have an answer for that in my knowledge base. Pl…" at bounding box center [339, 412] width 348 height 61
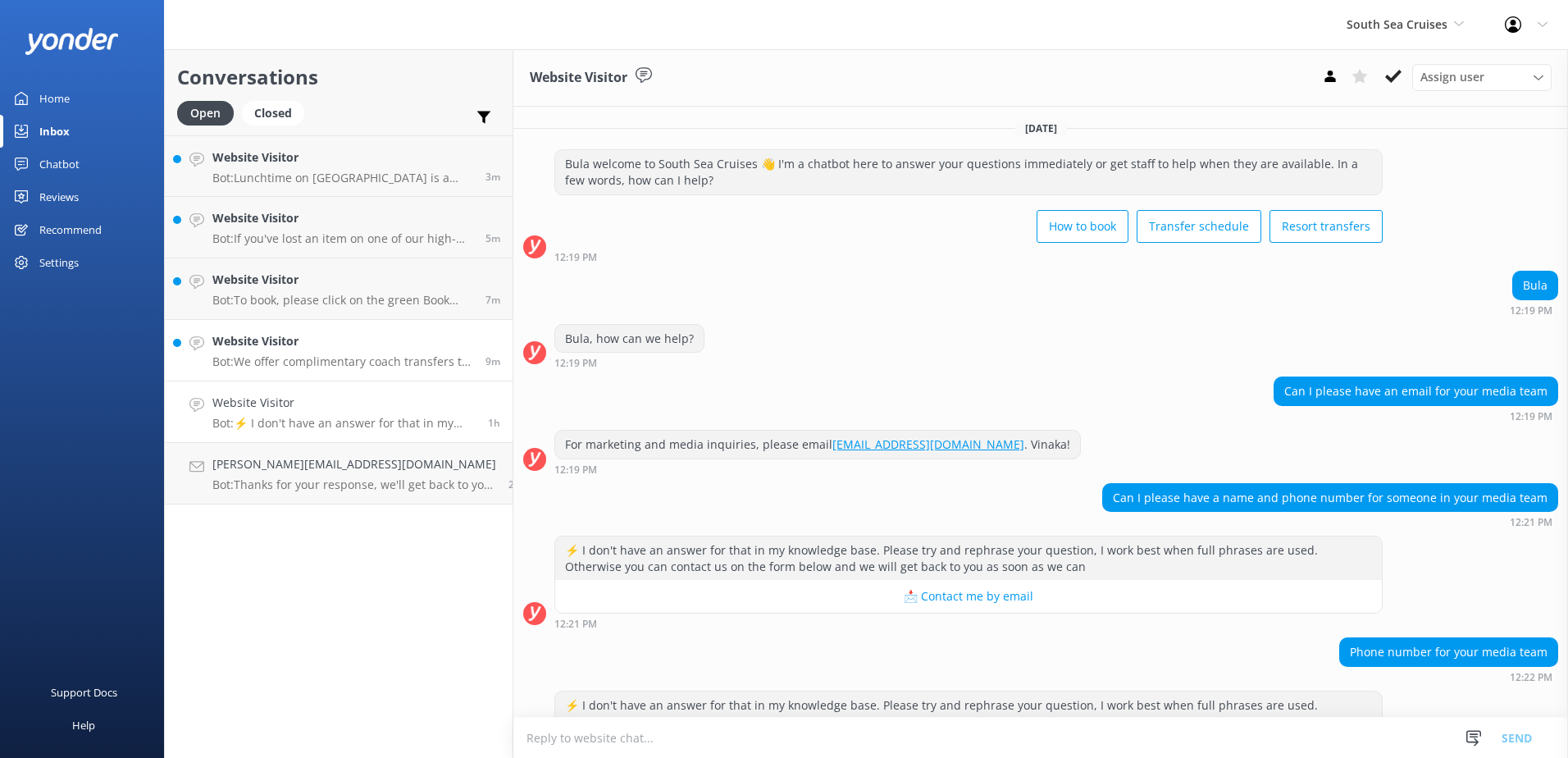
scroll to position [76, 0]
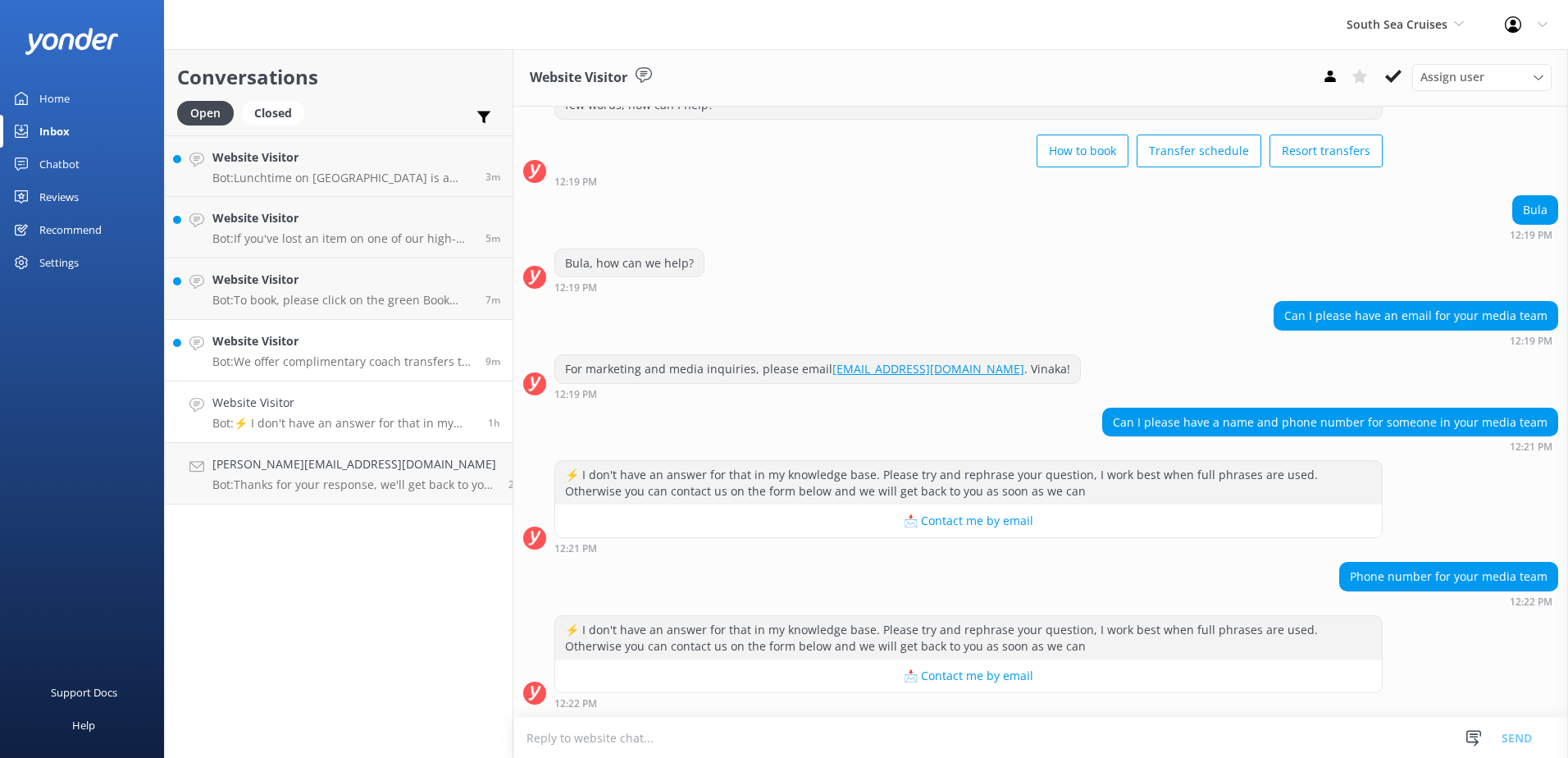
click at [362, 365] on p "Bot: We offer complimentary coach transfers to and from most [GEOGRAPHIC_DATA] …" at bounding box center [343, 362] width 261 height 15
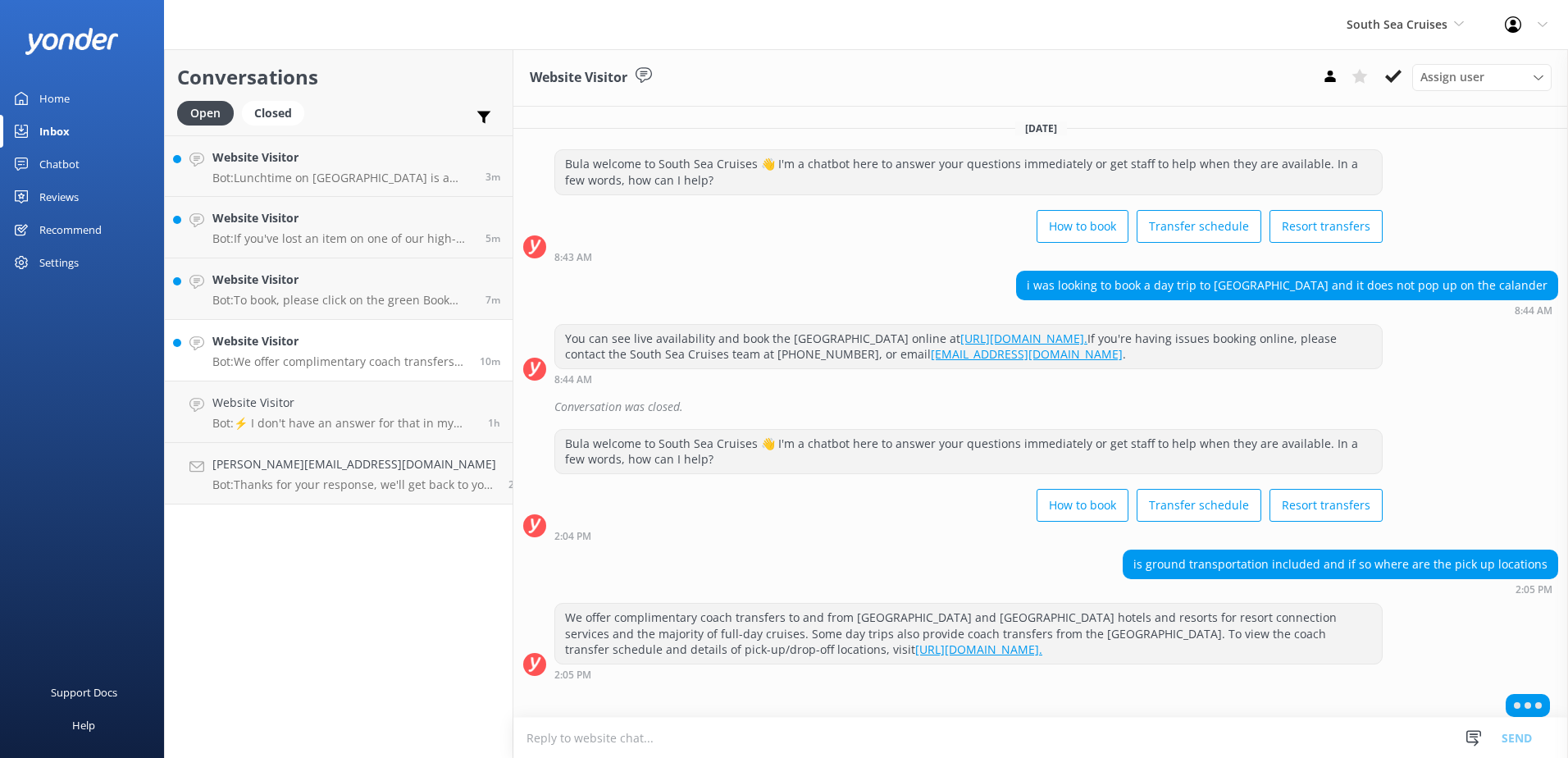
scroll to position [10, 0]
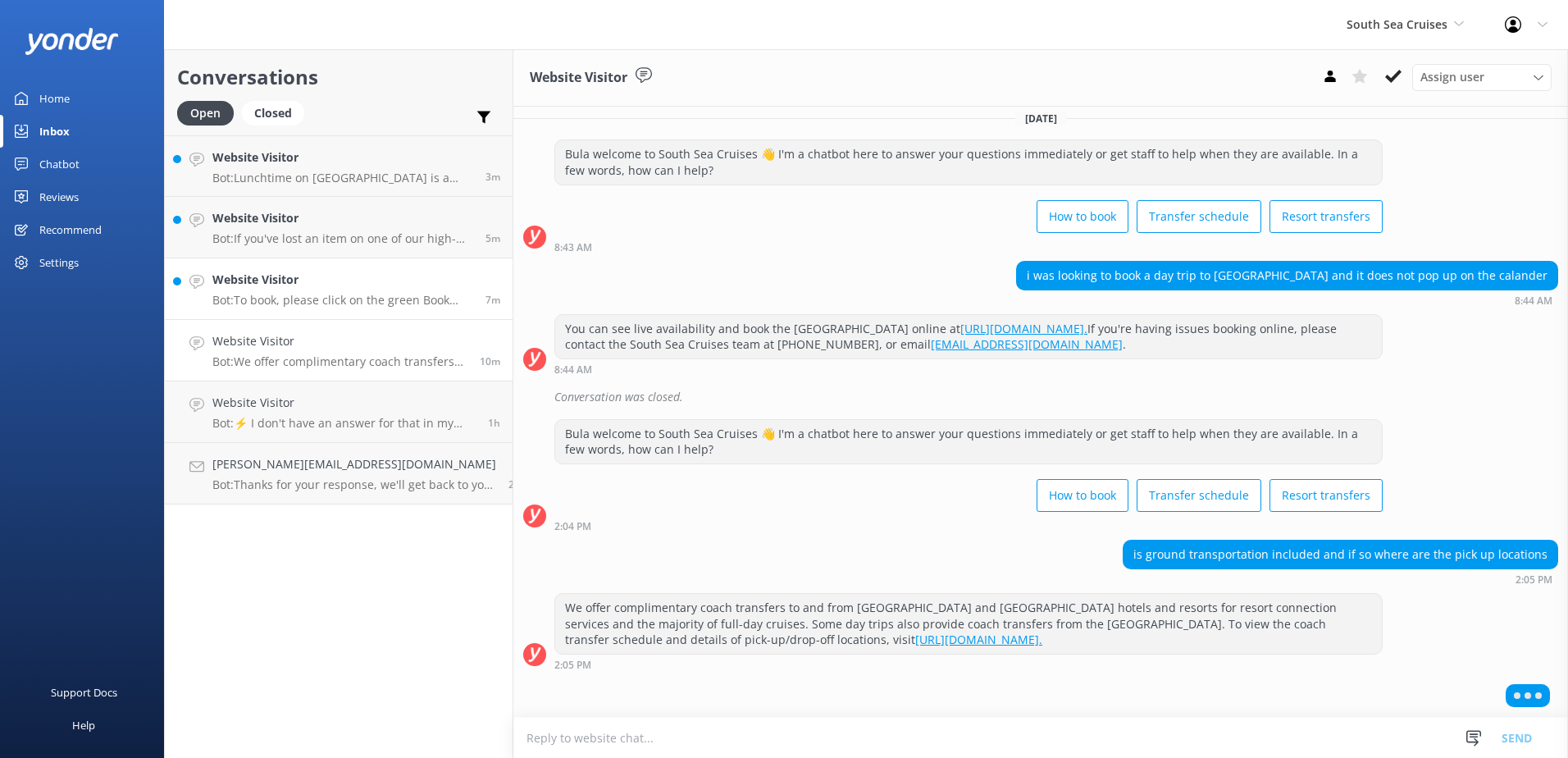
click at [365, 286] on h4 "Website Visitor" at bounding box center [343, 279] width 261 height 18
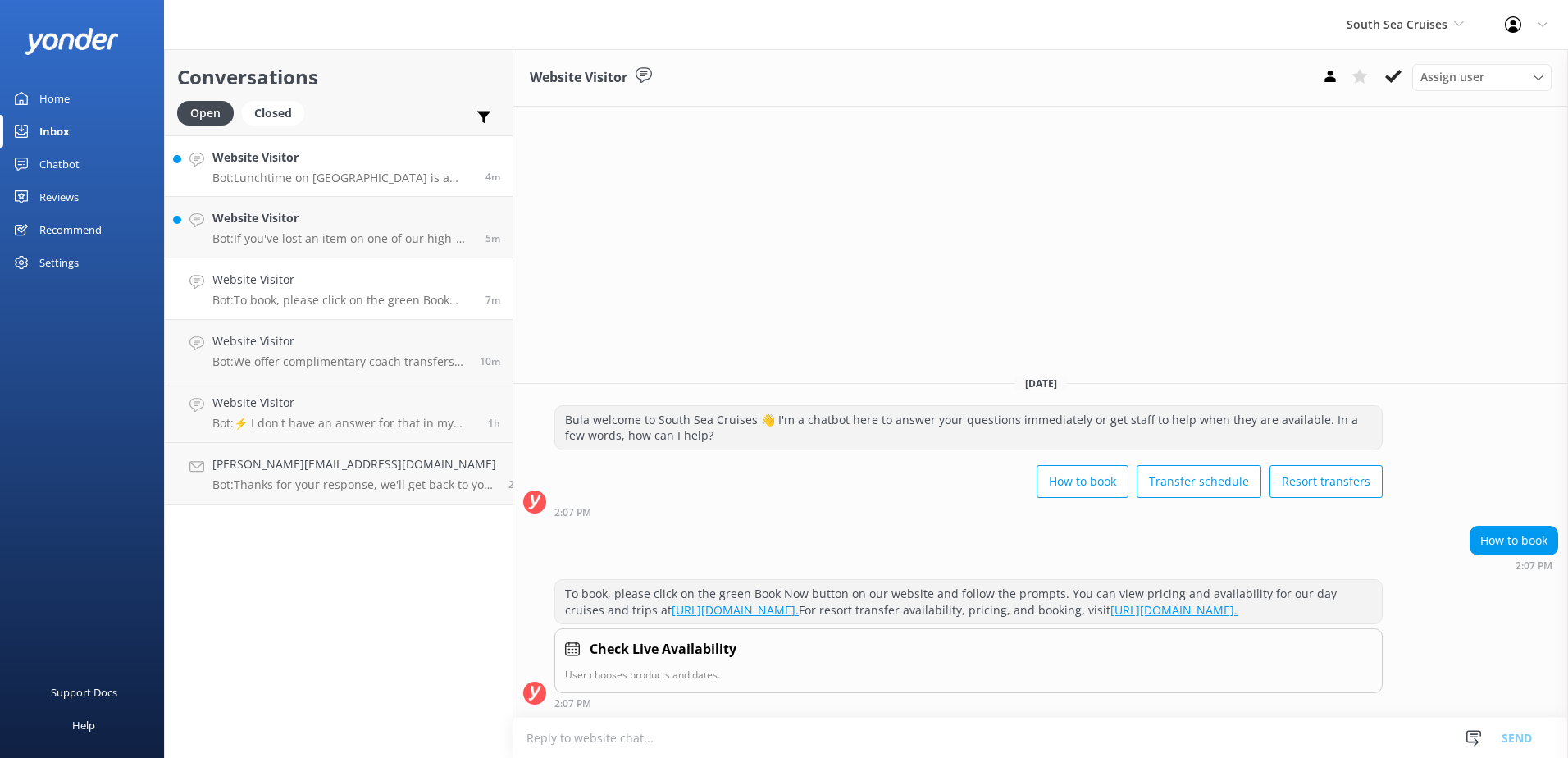
click at [351, 190] on link "Website Visitor Bot: Lunchtime on South Sea Island is a highlight where everyon…" at bounding box center [339, 165] width 348 height 61
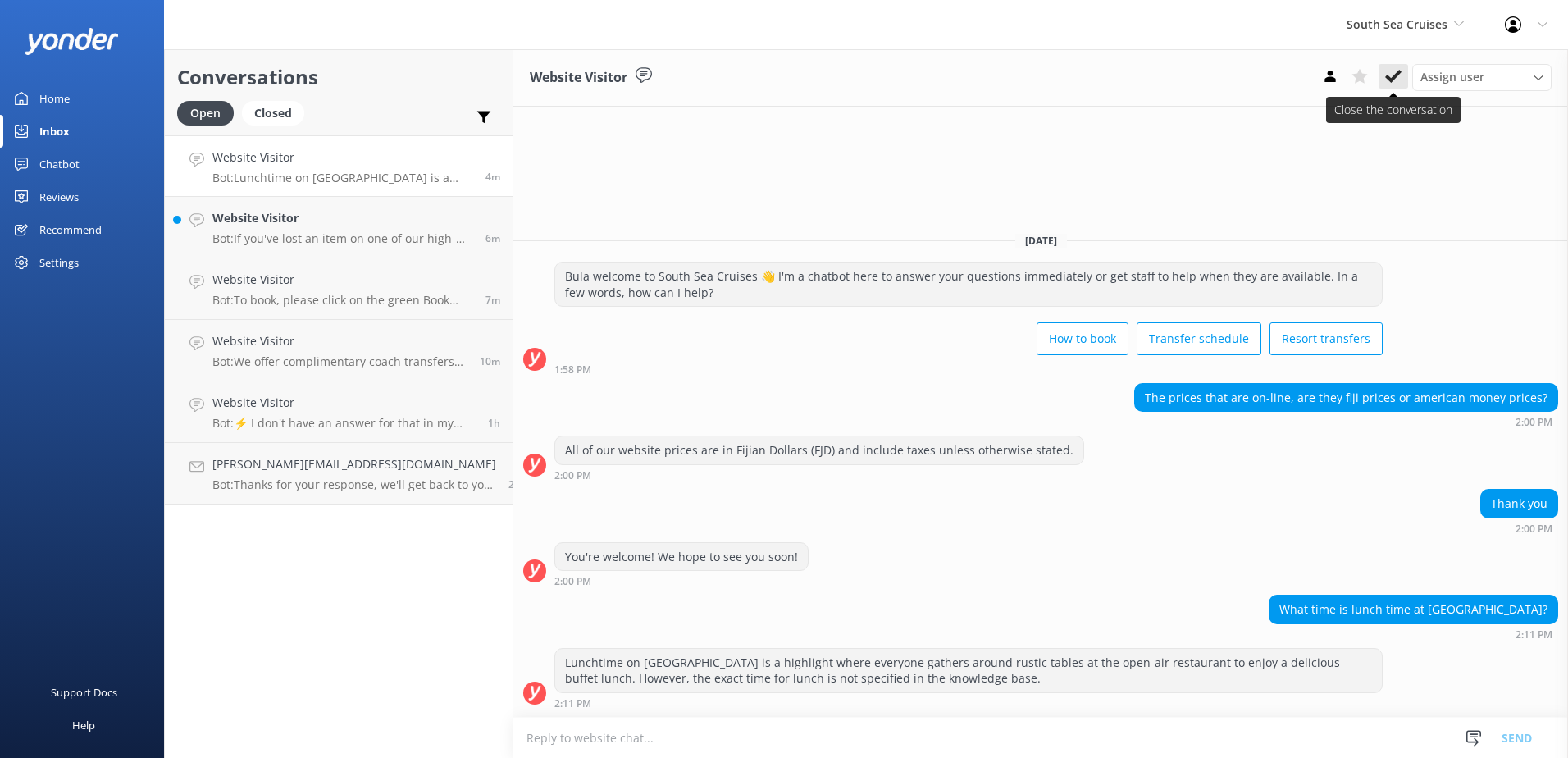
click at [1404, 75] on button at bounding box center [1394, 76] width 29 height 25
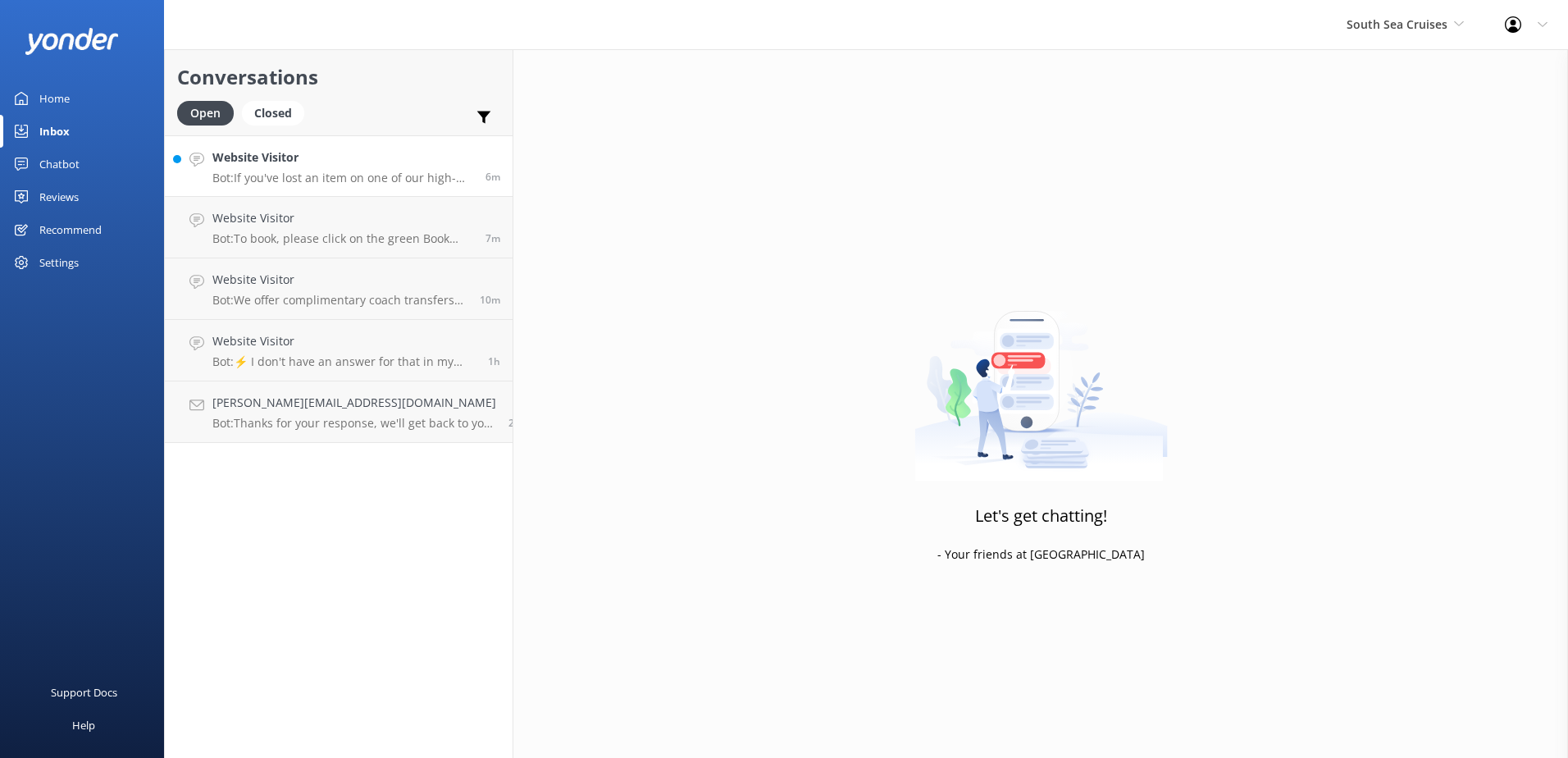
click at [359, 182] on p "Bot: If you've lost an item on one of our high-speed catamaran ferries, please …" at bounding box center [343, 178] width 261 height 15
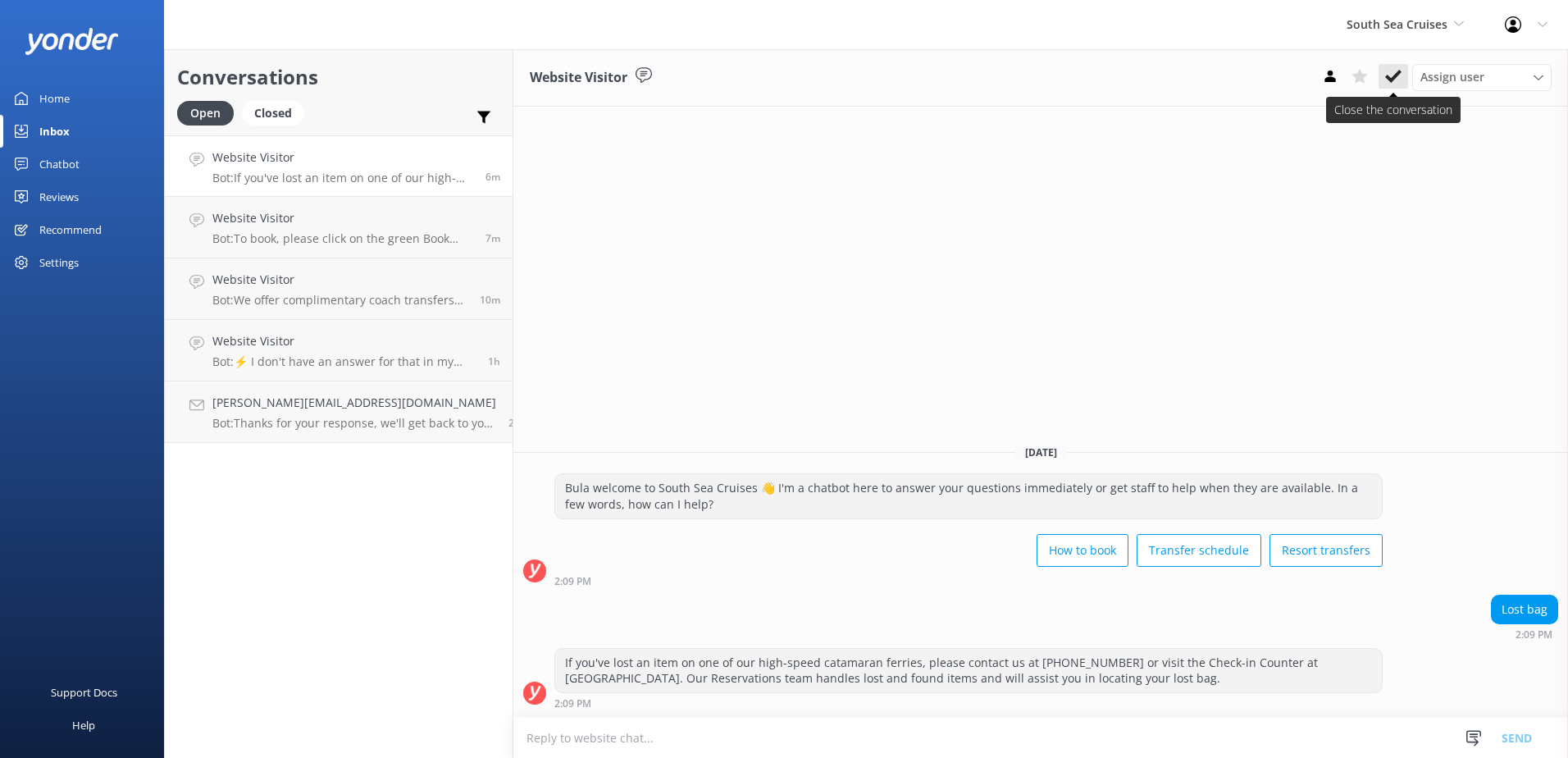
click at [1399, 81] on icon at bounding box center [1394, 77] width 16 height 16
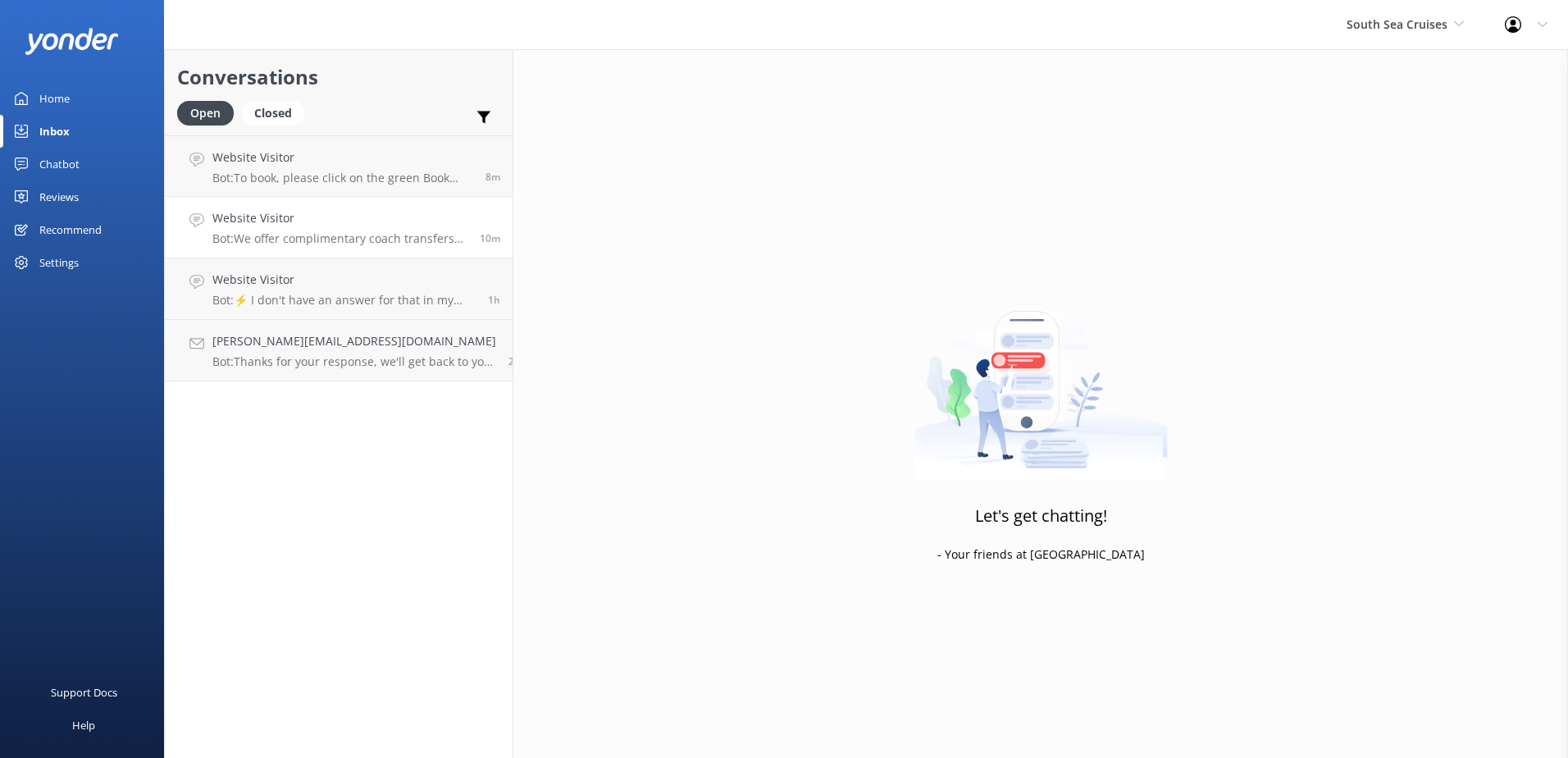
click at [366, 205] on link "Website Visitor Bot: We offer complimentary coach transfers to and from most Na…" at bounding box center [339, 227] width 348 height 61
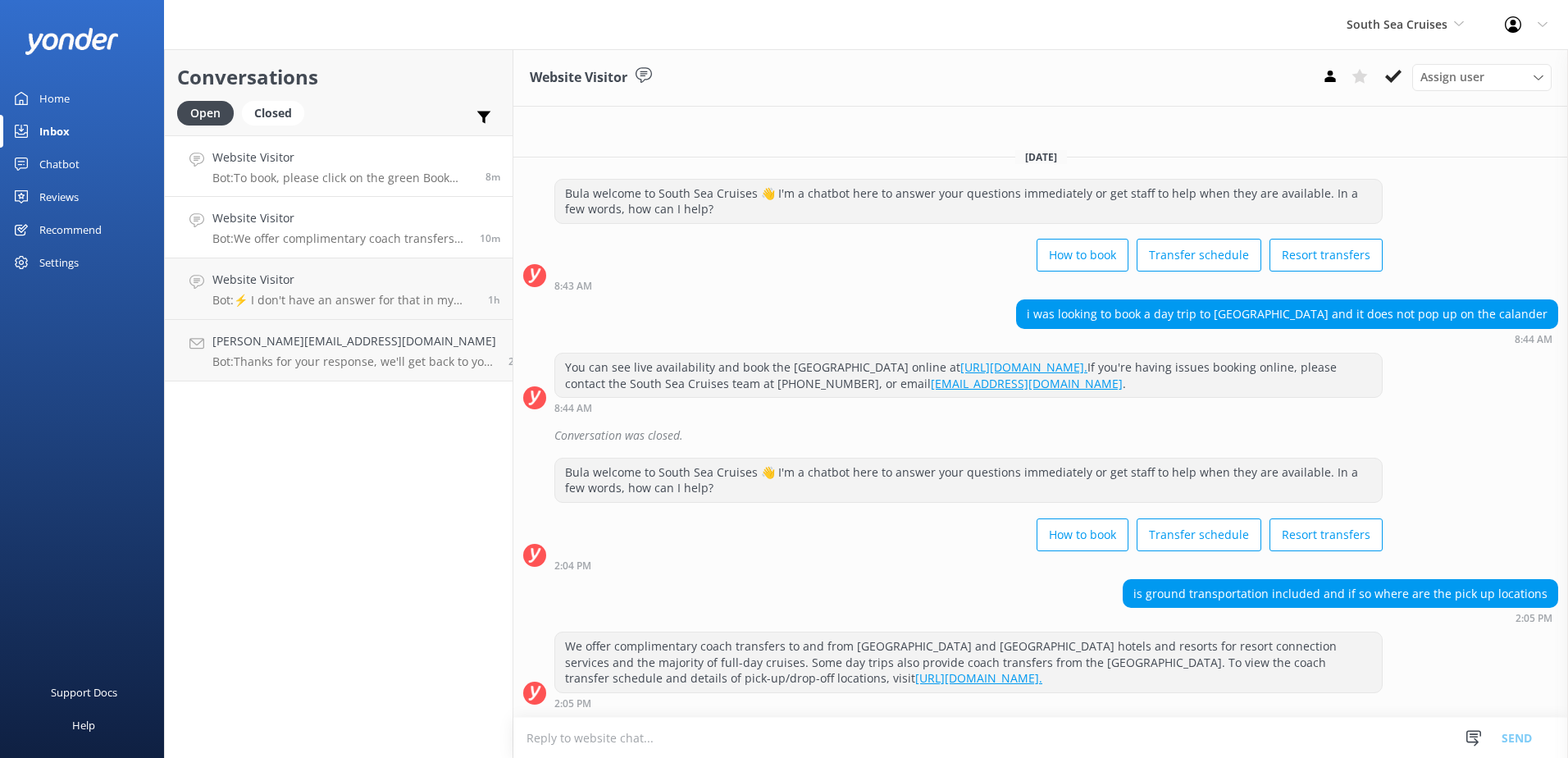
click at [381, 178] on p "Bot: To book, please click on the green Book Now button on our website and foll…" at bounding box center [343, 178] width 261 height 15
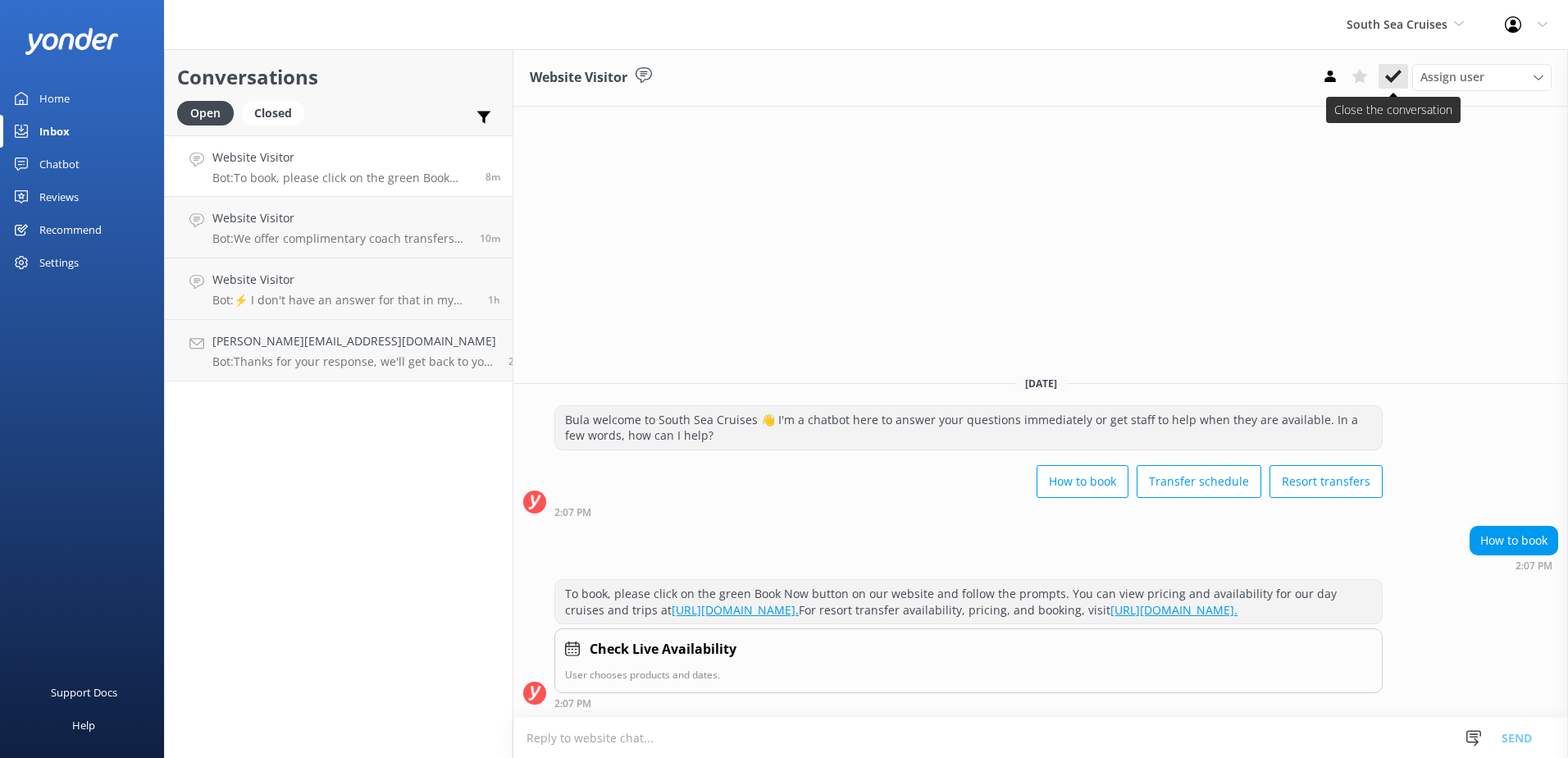
click at [1401, 72] on use at bounding box center [1394, 76] width 16 height 13
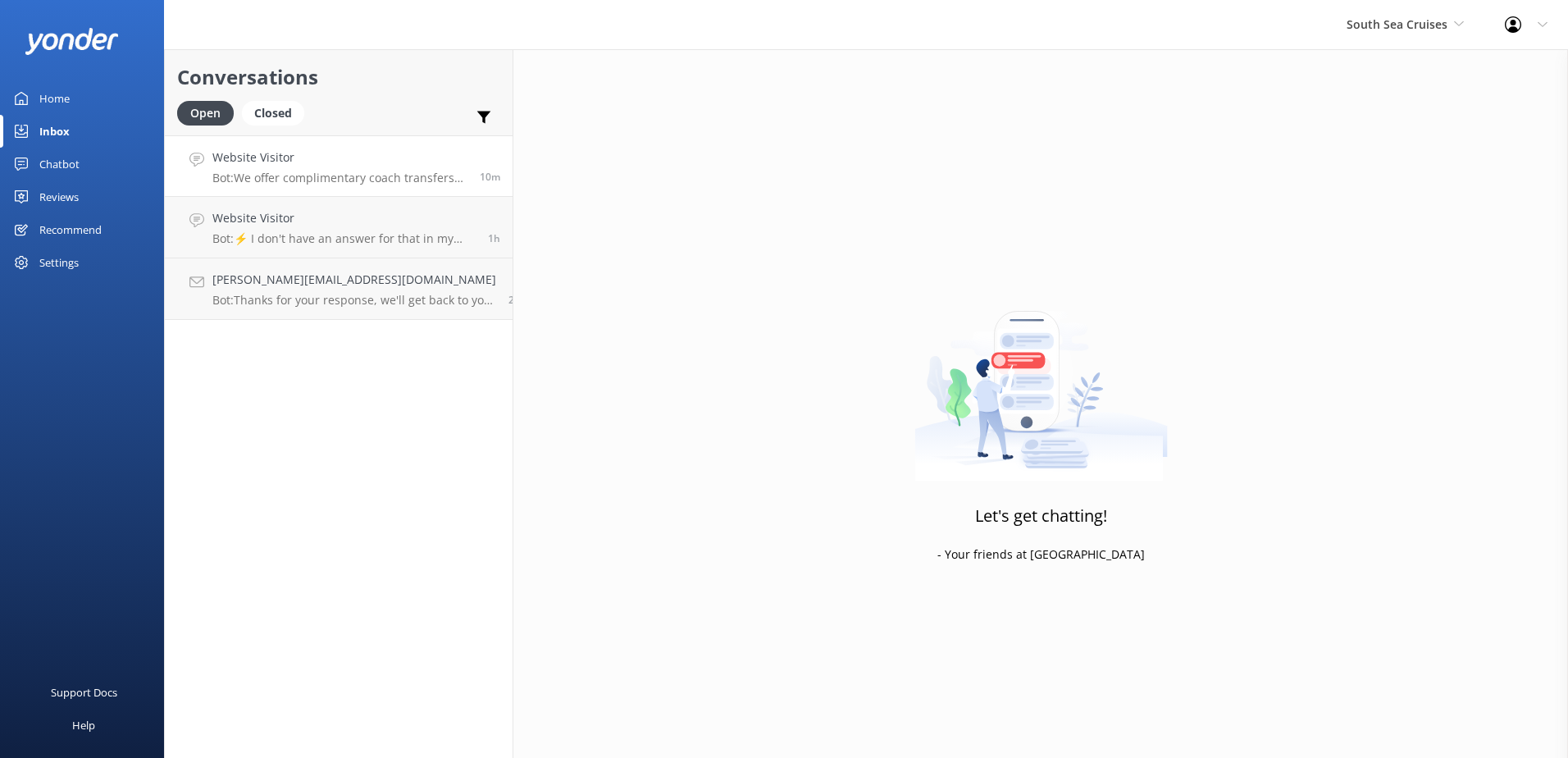
click at [379, 171] on p "Bot: We offer complimentary coach transfers to and from most Nadi and Denarau h…" at bounding box center [340, 178] width 255 height 15
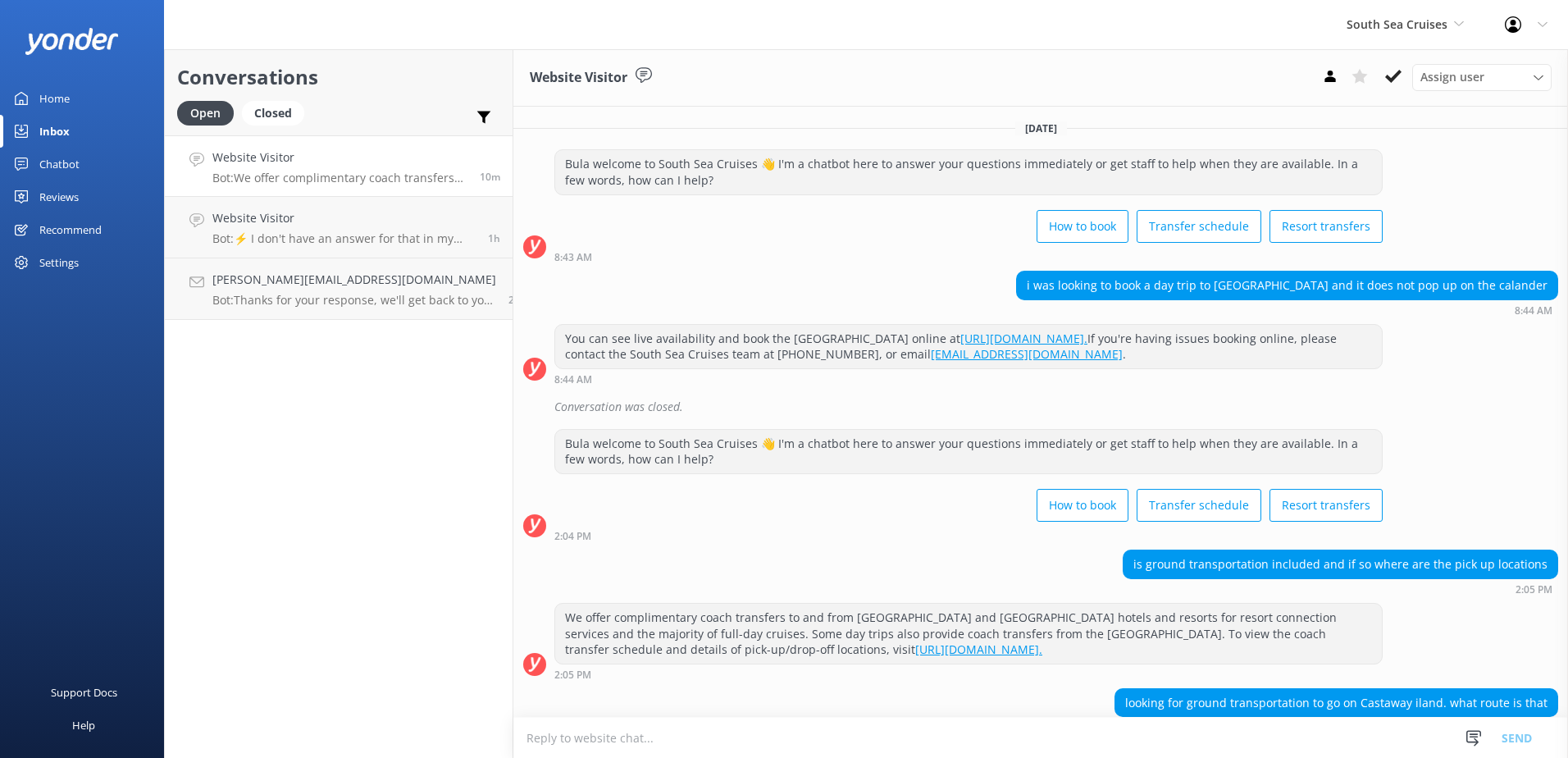
scroll to position [24, 0]
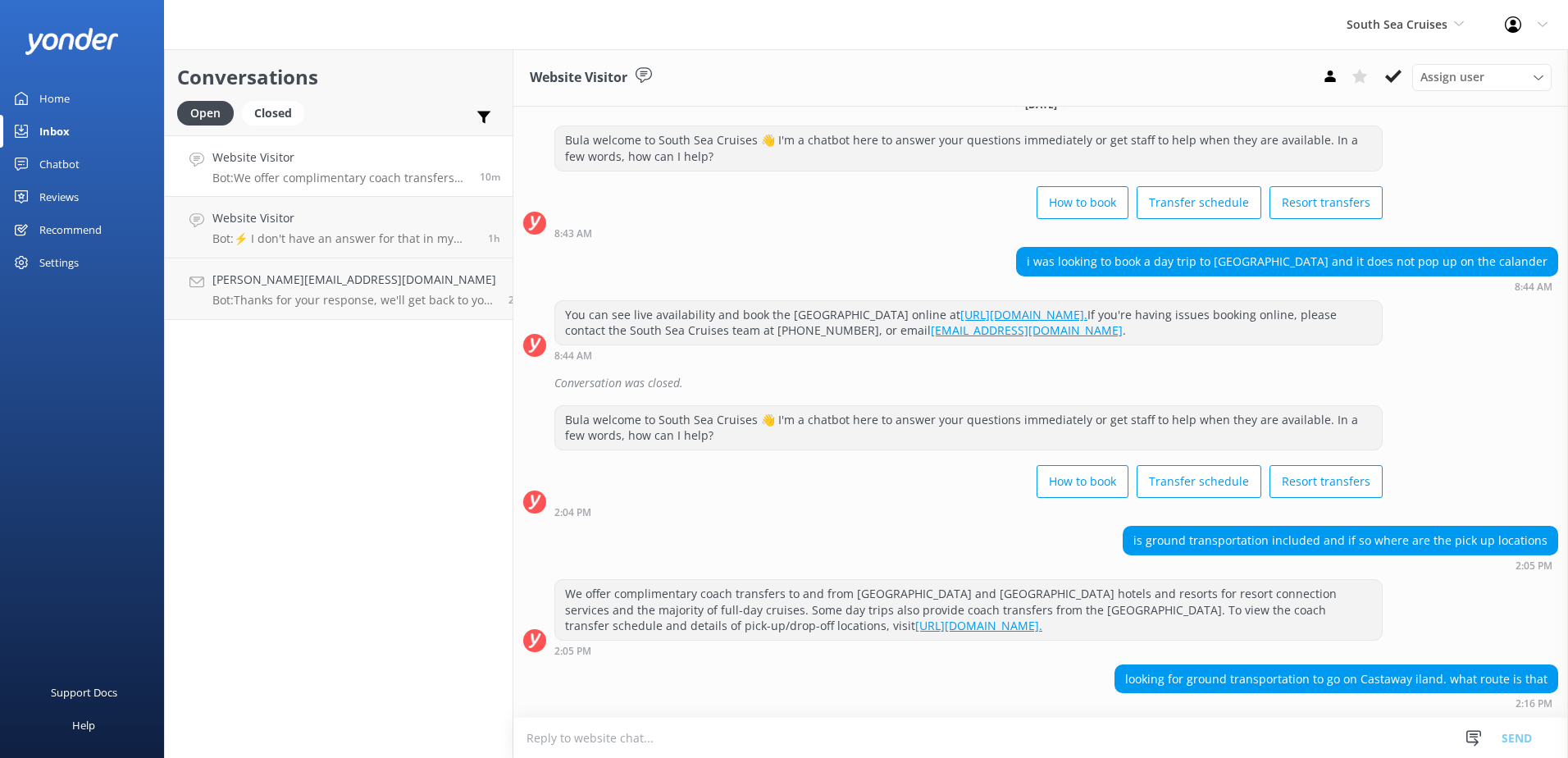
click at [1164, 745] on textarea at bounding box center [1040, 738] width 1055 height 40
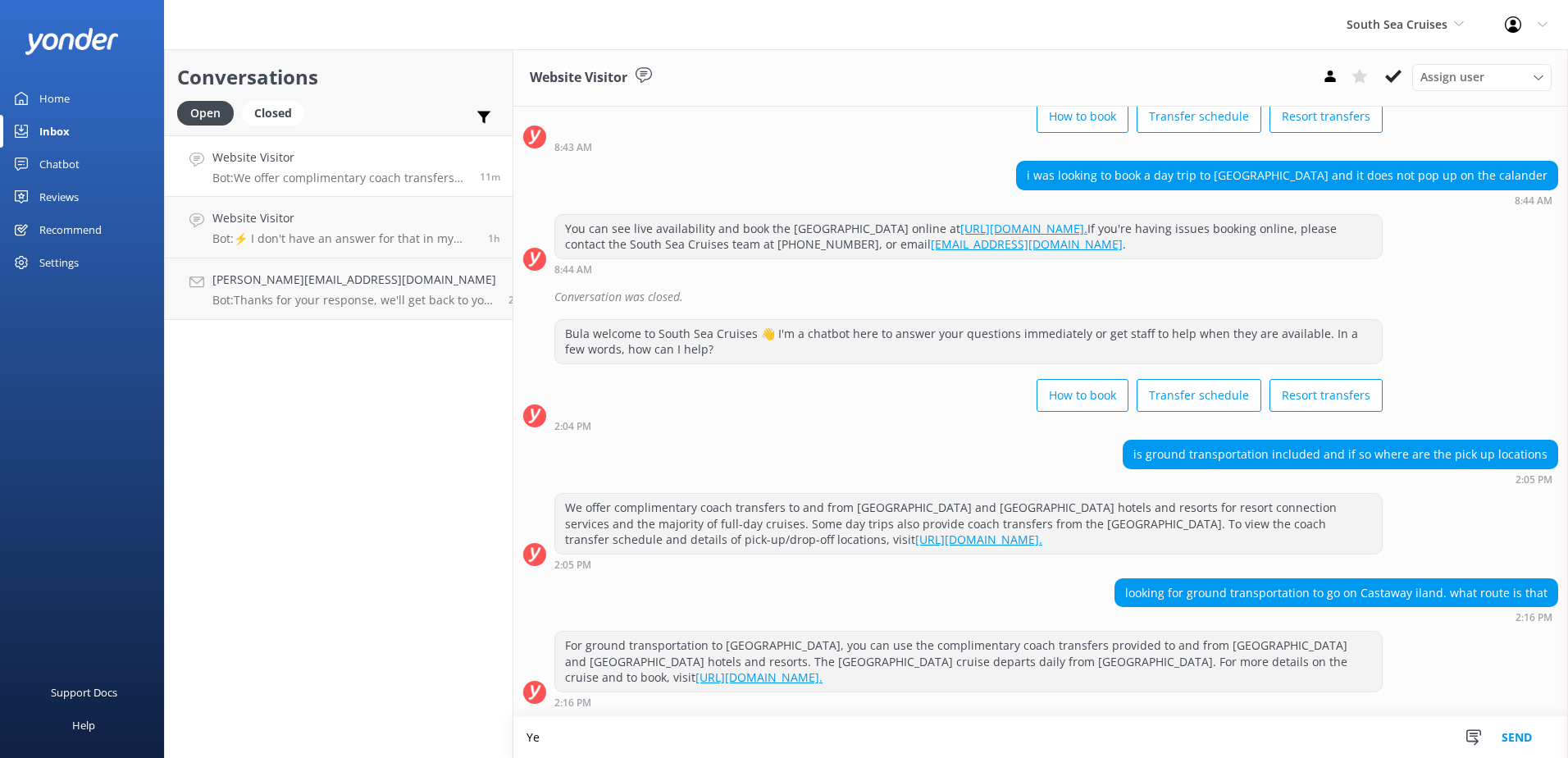
type textarea "Y"
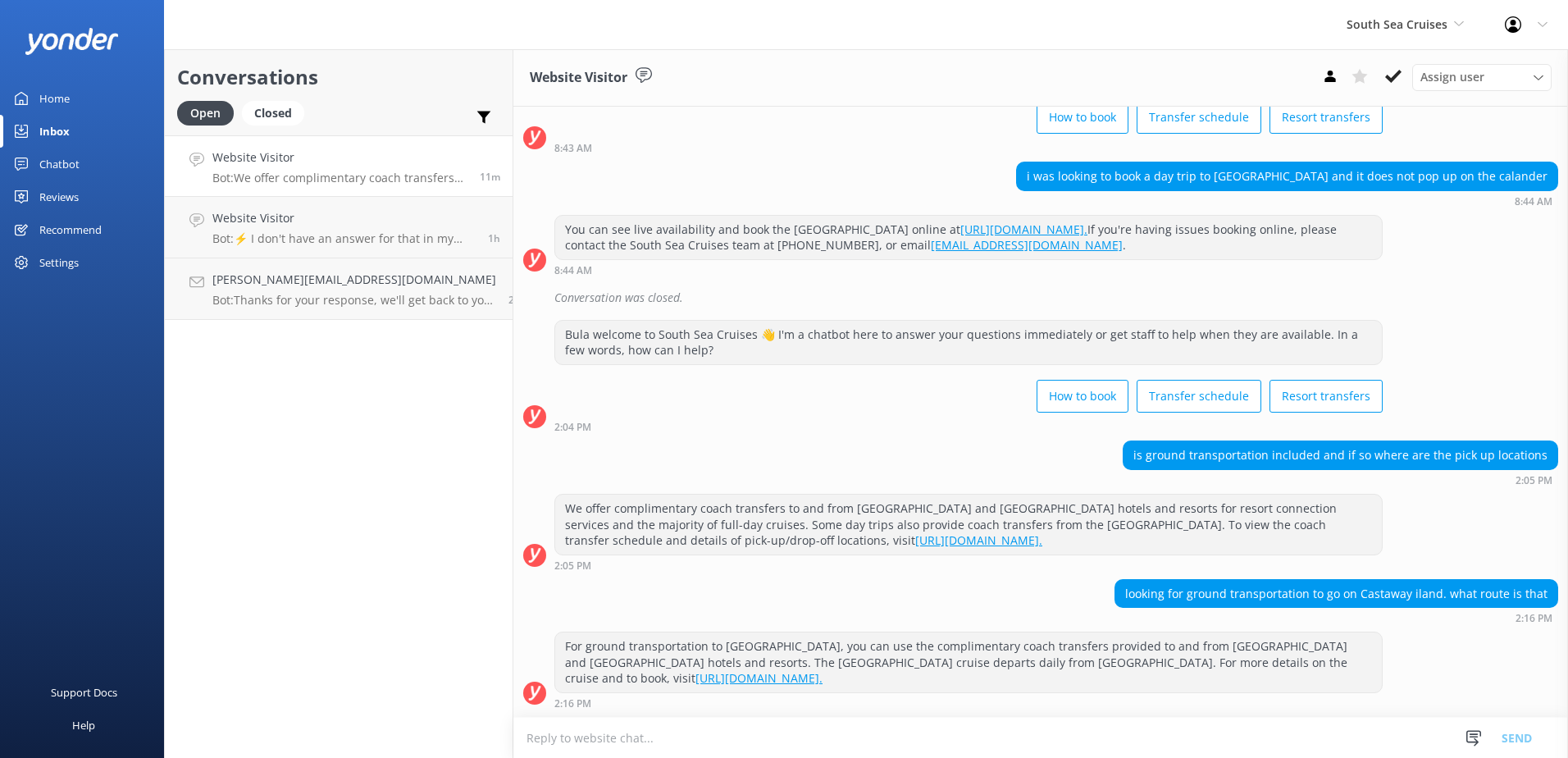
scroll to position [109, 0]
click at [1164, 745] on textarea at bounding box center [1040, 738] width 1055 height 40
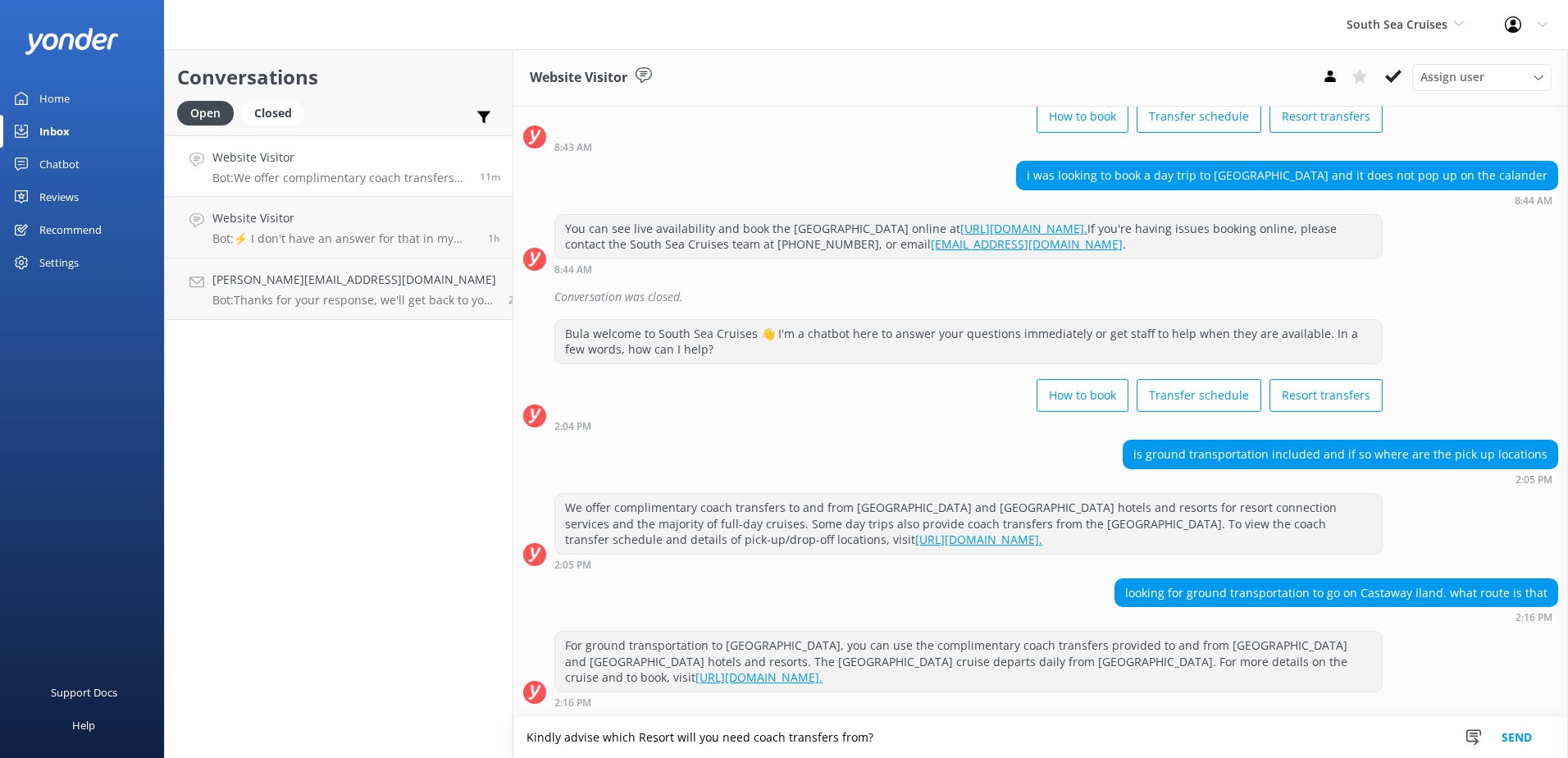
type textarea "Kindly advise which Resort will you need coach transfers from?"
click at [1503, 729] on button "Send" at bounding box center [1517, 737] width 61 height 41
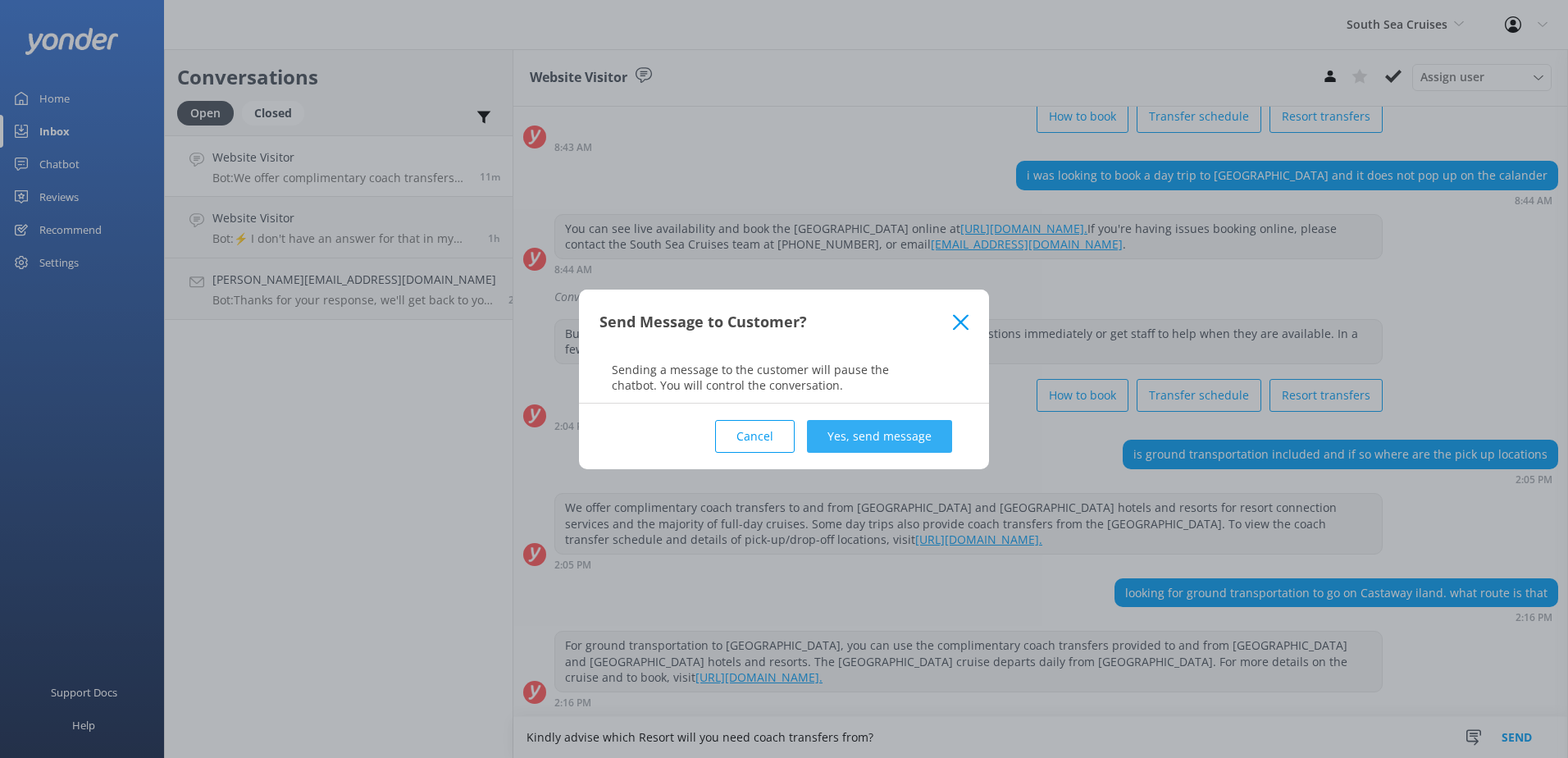
click at [866, 421] on button "Yes, send message" at bounding box center [879, 437] width 145 height 33
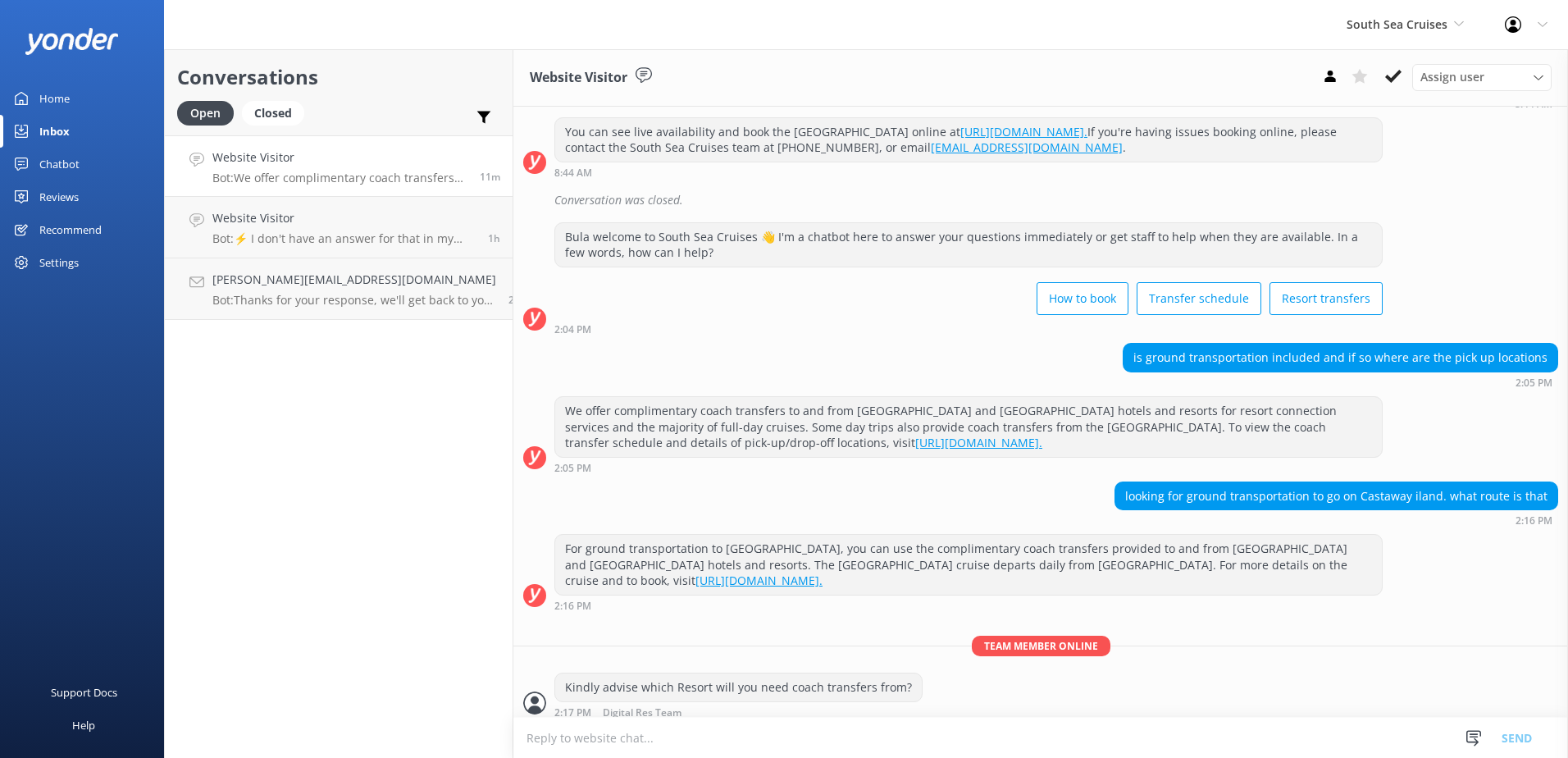
scroll to position [216, 0]
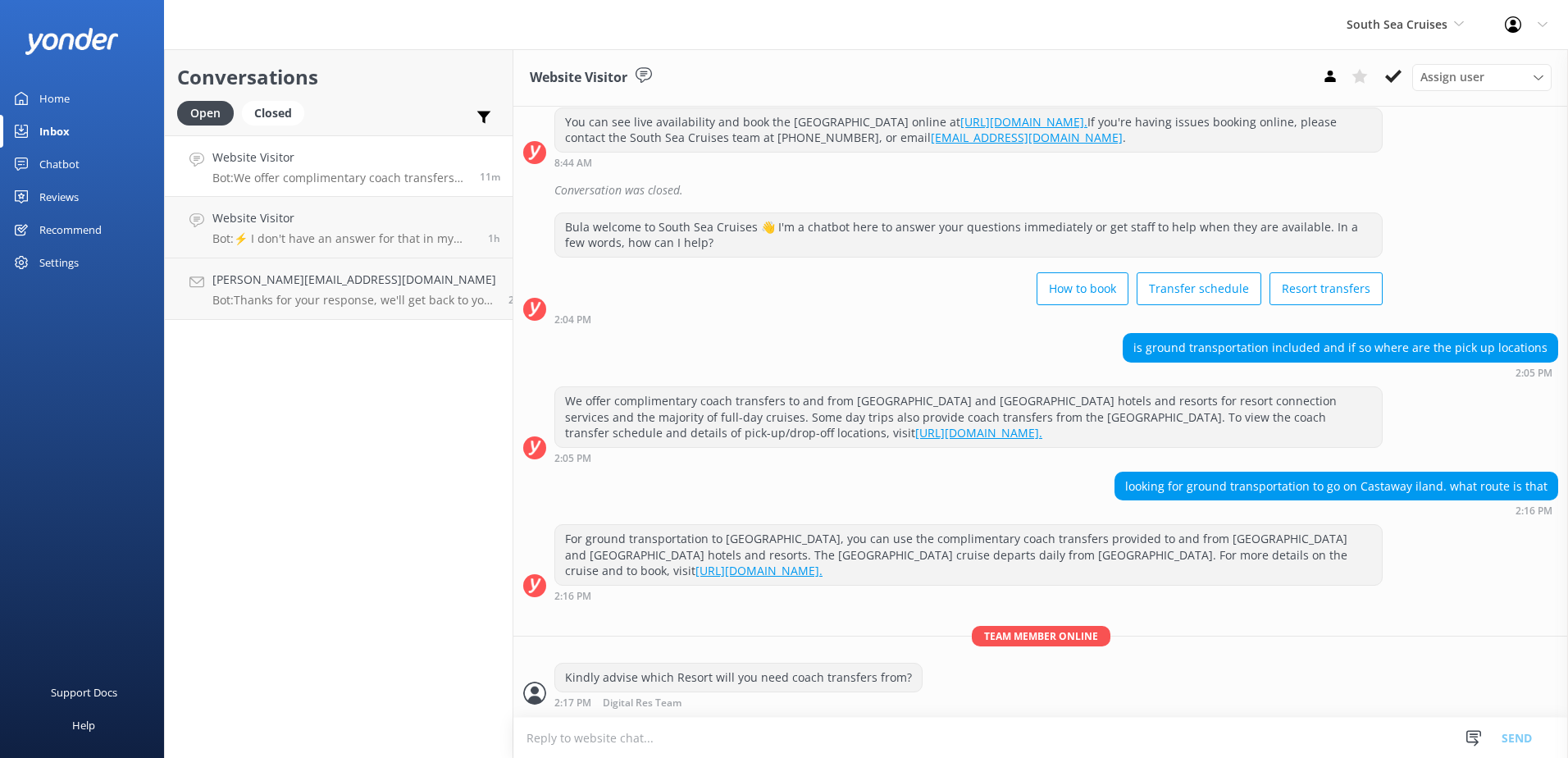
click at [968, 742] on textarea at bounding box center [1040, 738] width 1055 height 40
type textarea "s"
click at [345, 342] on div "Conversations Open Closed Important Assigned to me Unassigned Website Visitor B…" at bounding box center [339, 404] width 350 height 709
click at [345, 314] on link "[PERSON_NAME][EMAIL_ADDRESS][DOMAIN_NAME] Bot: Thanks for your response, we'll …" at bounding box center [339, 289] width 348 height 61
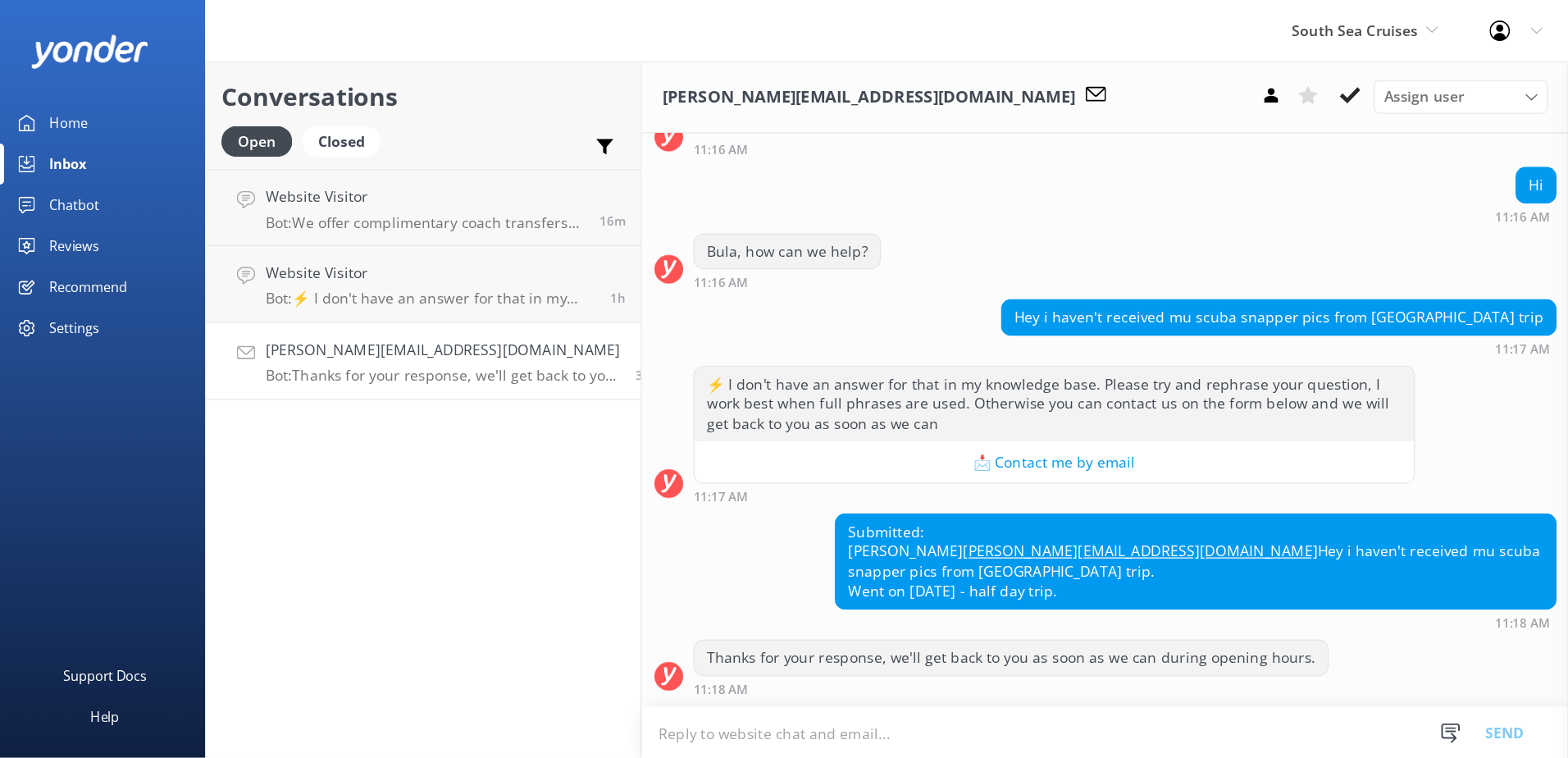
scroll to position [351, 0]
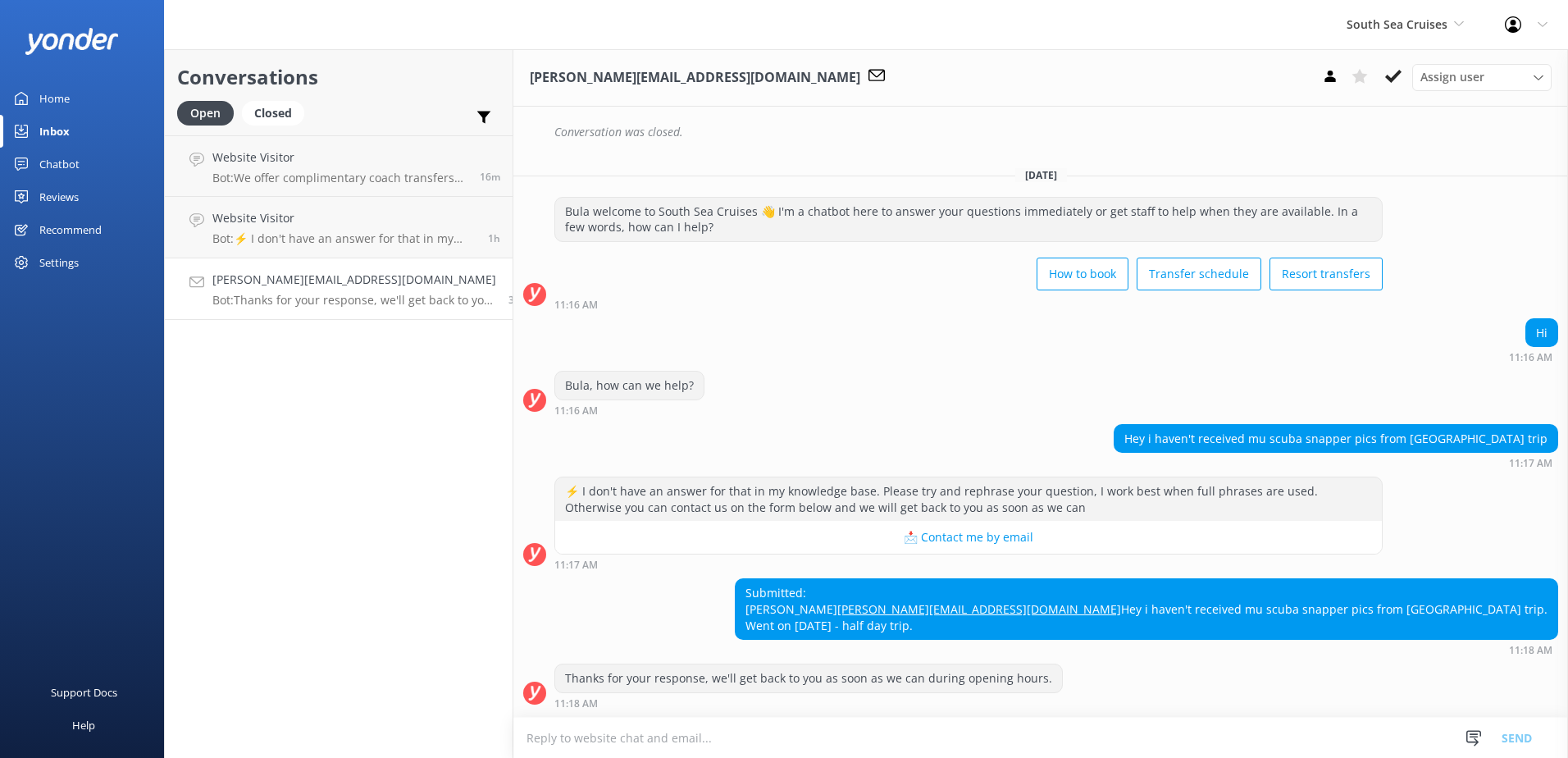
drag, startPoint x: 991, startPoint y: 300, endPoint x: 977, endPoint y: 279, distance: 25.2
click at [991, 318] on div "Hi 11:16 AM" at bounding box center [1040, 340] width 1055 height 45
drag, startPoint x: 1219, startPoint y: 574, endPoint x: 1149, endPoint y: 575, distance: 70.0
click at [1149, 579] on div "Submitted: Swarn singh Swarn.003@gmail.com Hey i haven't received mu scuba snap…" at bounding box center [1147, 609] width 822 height 60
copy div "[PERSON_NAME]"
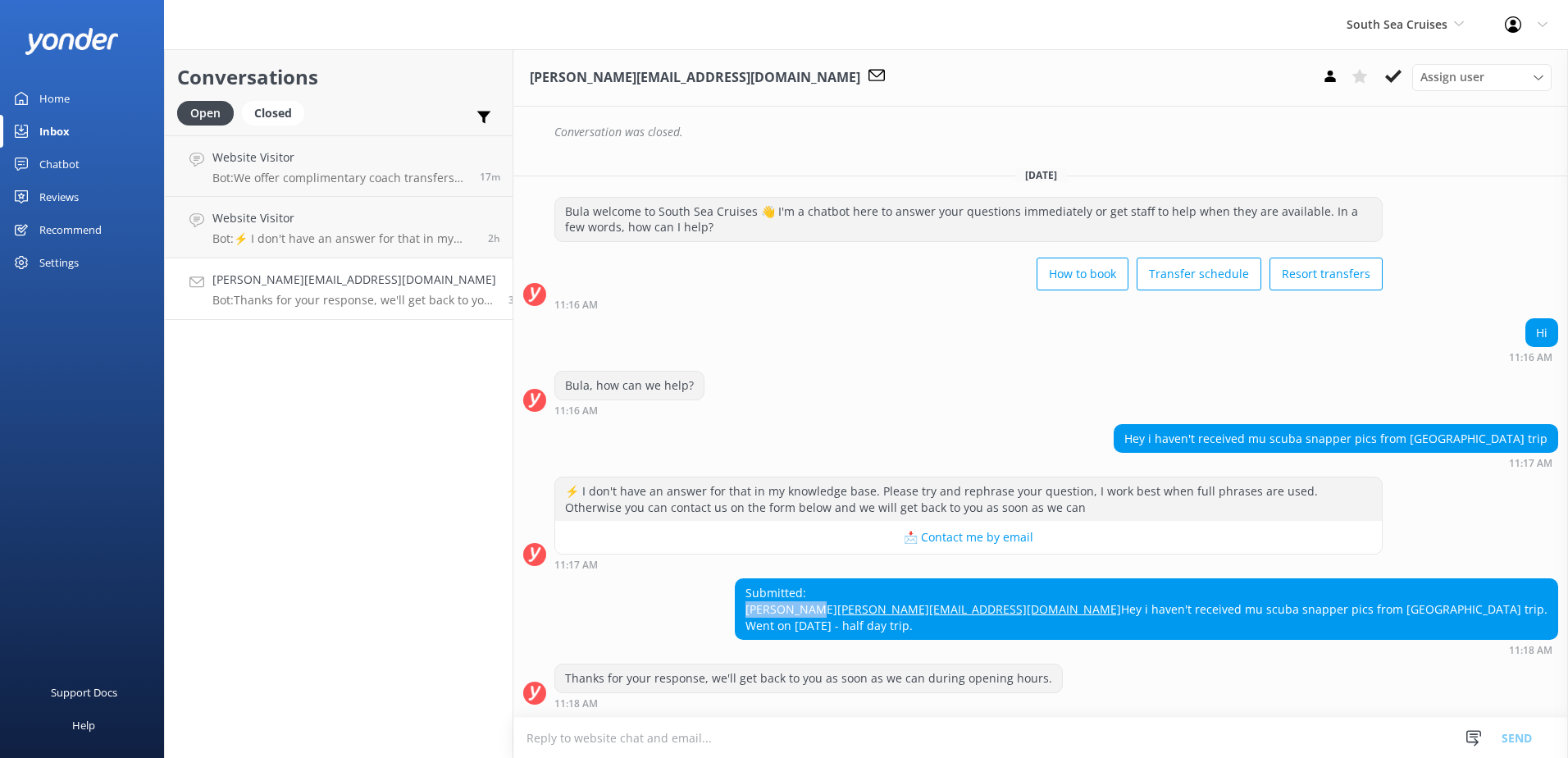
drag, startPoint x: 1238, startPoint y: 577, endPoint x: 1229, endPoint y: 578, distance: 9.1
click at [1238, 579] on div "Submitted: Swarn singh Swarn.003@gmail.com Hey i haven't received mu scuba snap…" at bounding box center [1147, 609] width 822 height 60
drag, startPoint x: 1229, startPoint y: 578, endPoint x: 1150, endPoint y: 584, distance: 79.2
click at [1150, 584] on div "Submitted: Swarn singh Swarn.003@gmail.com Hey i haven't received mu scuba snap…" at bounding box center [1147, 609] width 822 height 60
copy div "[PERSON_NAME]"
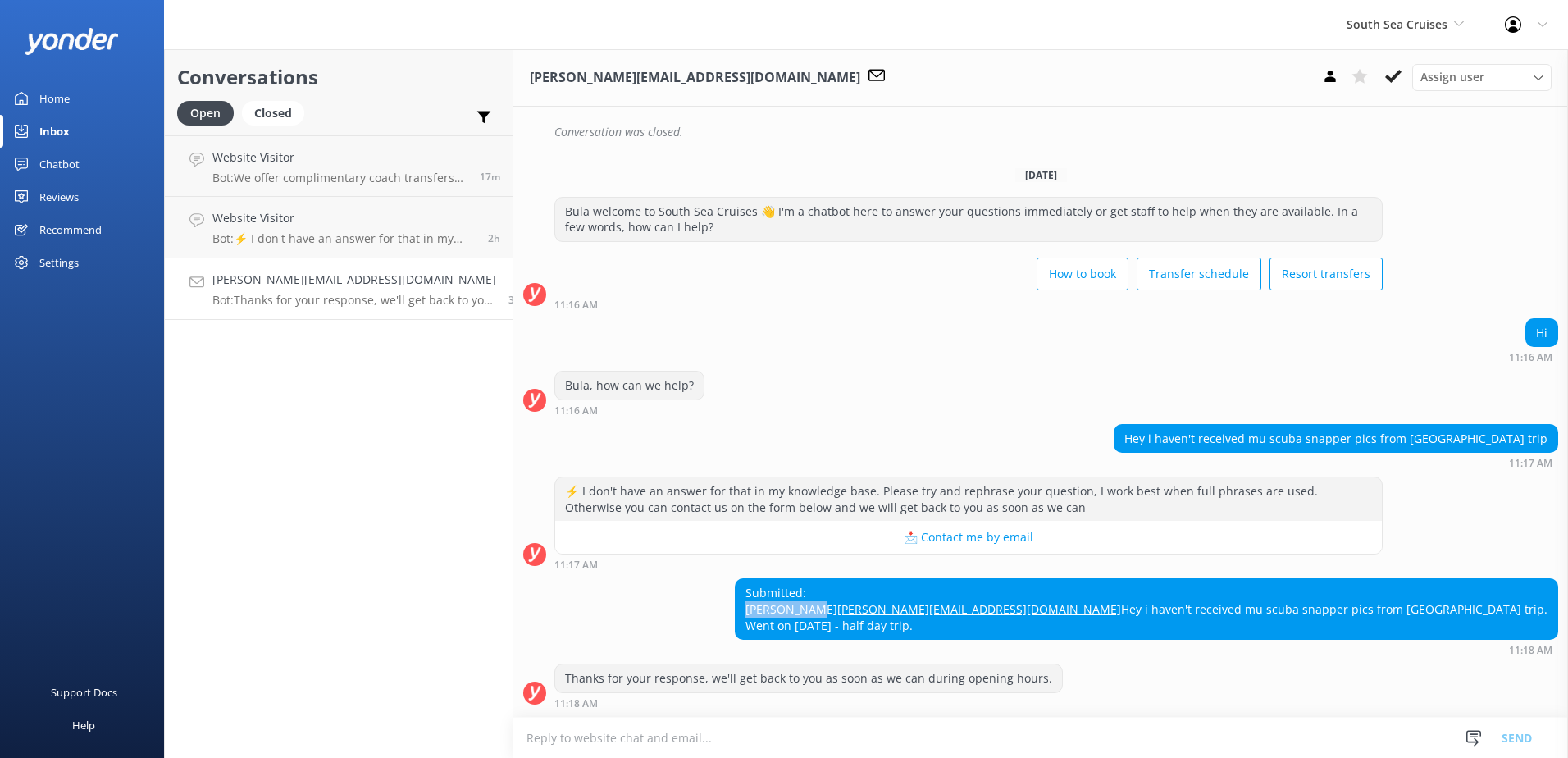
drag, startPoint x: 1209, startPoint y: 326, endPoint x: 1194, endPoint y: 337, distance: 18.6
click at [1211, 326] on div "Hi 11:16 AM" at bounding box center [1040, 340] width 1055 height 45
click at [831, 732] on textarea at bounding box center [1040, 738] width 1055 height 40
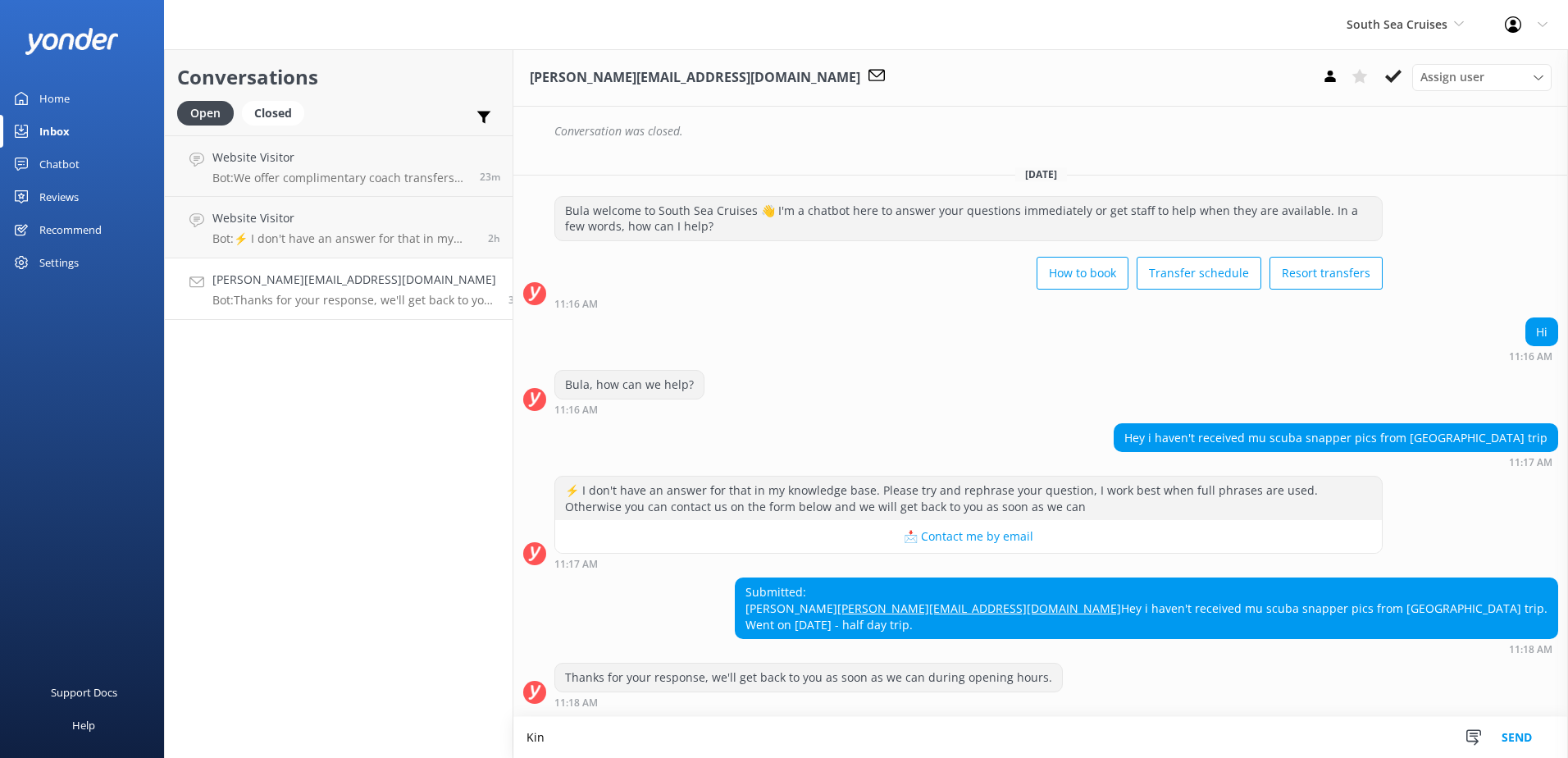
scroll to position [351, 0]
type textarea "K"
type textarea "p"
drag, startPoint x: 1164, startPoint y: 723, endPoint x: 463, endPoint y: 705, distance: 701.2
click at [463, 705] on div "Conversations Open Closed Important Assigned to me Unassigned Website Visitor B…" at bounding box center [867, 404] width 1405 height 709
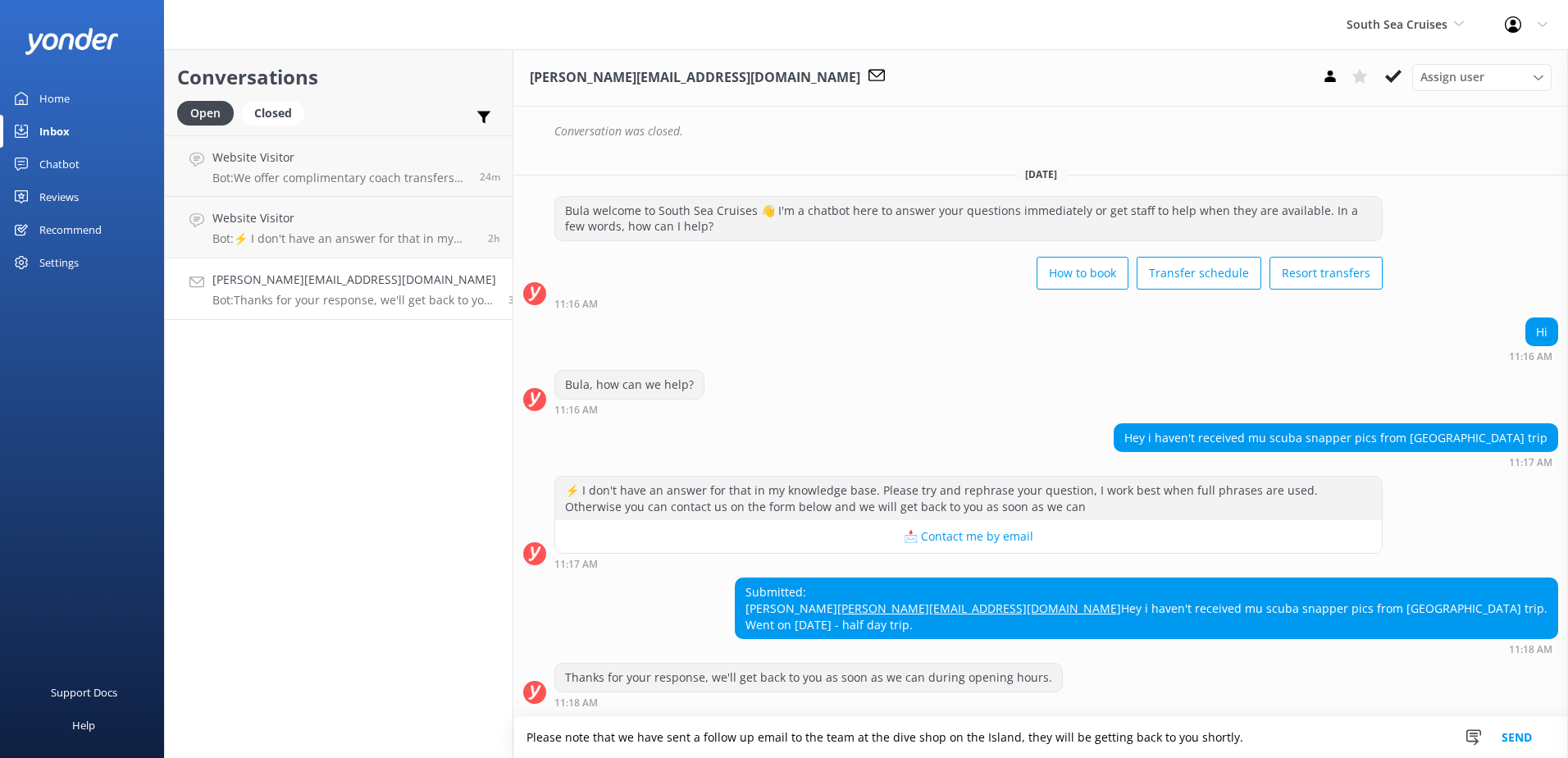
paste textarea "followed up with the dive shop team on the island, and"
type textarea "Please note that we have followed up with the dive shop team on the island, and…"
click at [1530, 731] on button "Send" at bounding box center [1517, 737] width 61 height 41
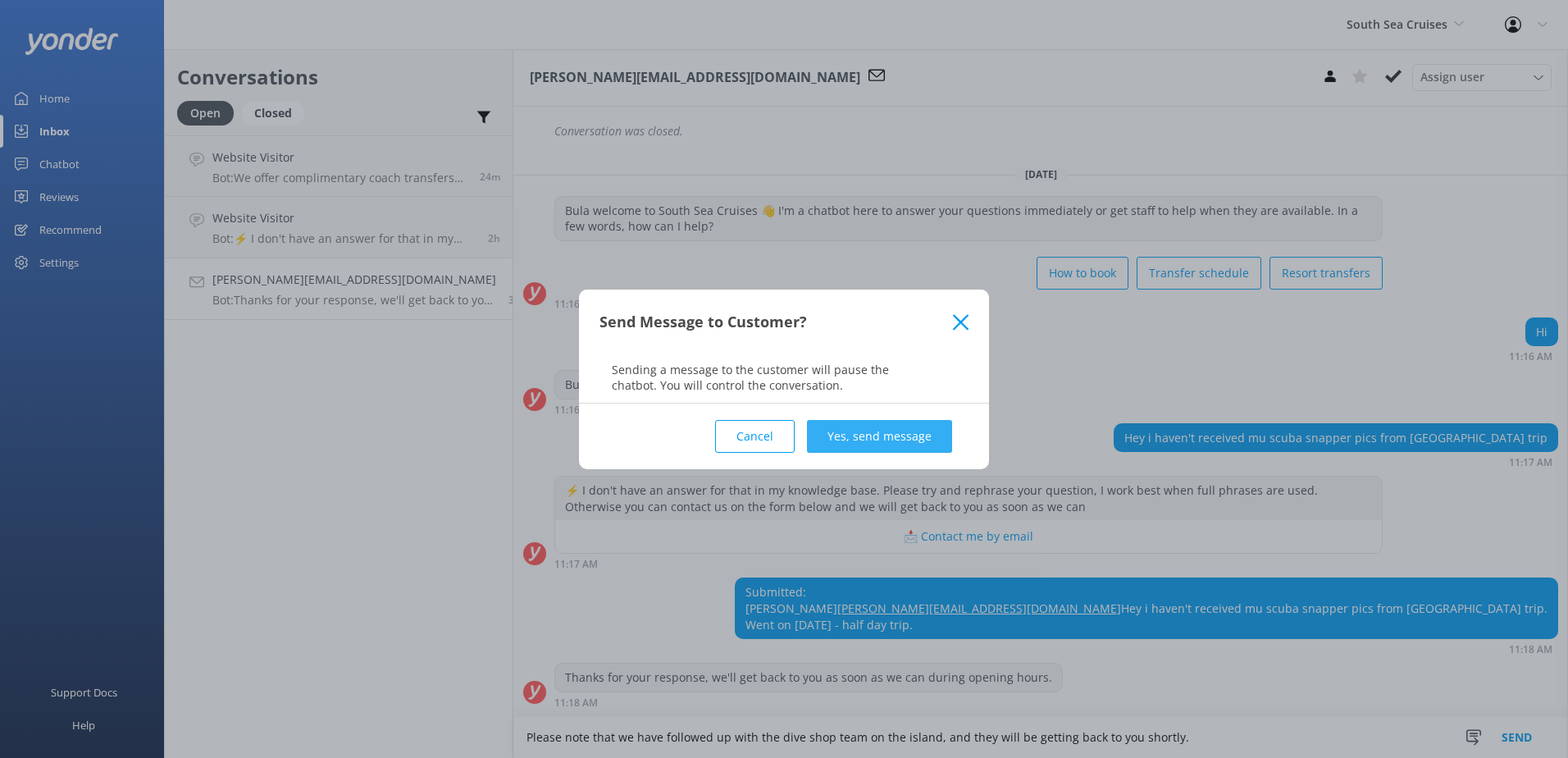
click at [867, 421] on button "Yes, send message" at bounding box center [879, 437] width 145 height 33
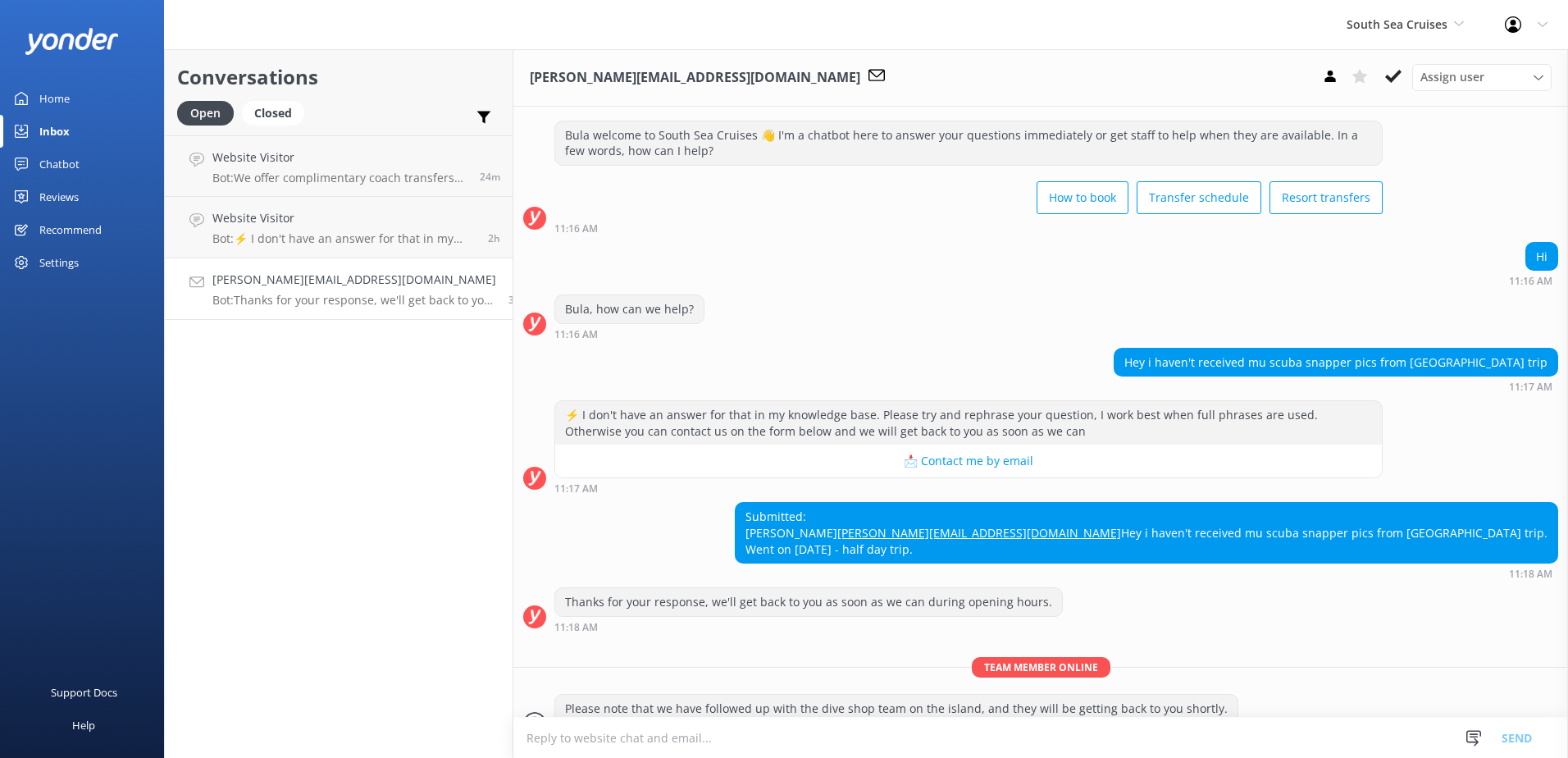
scroll to position [456, 0]
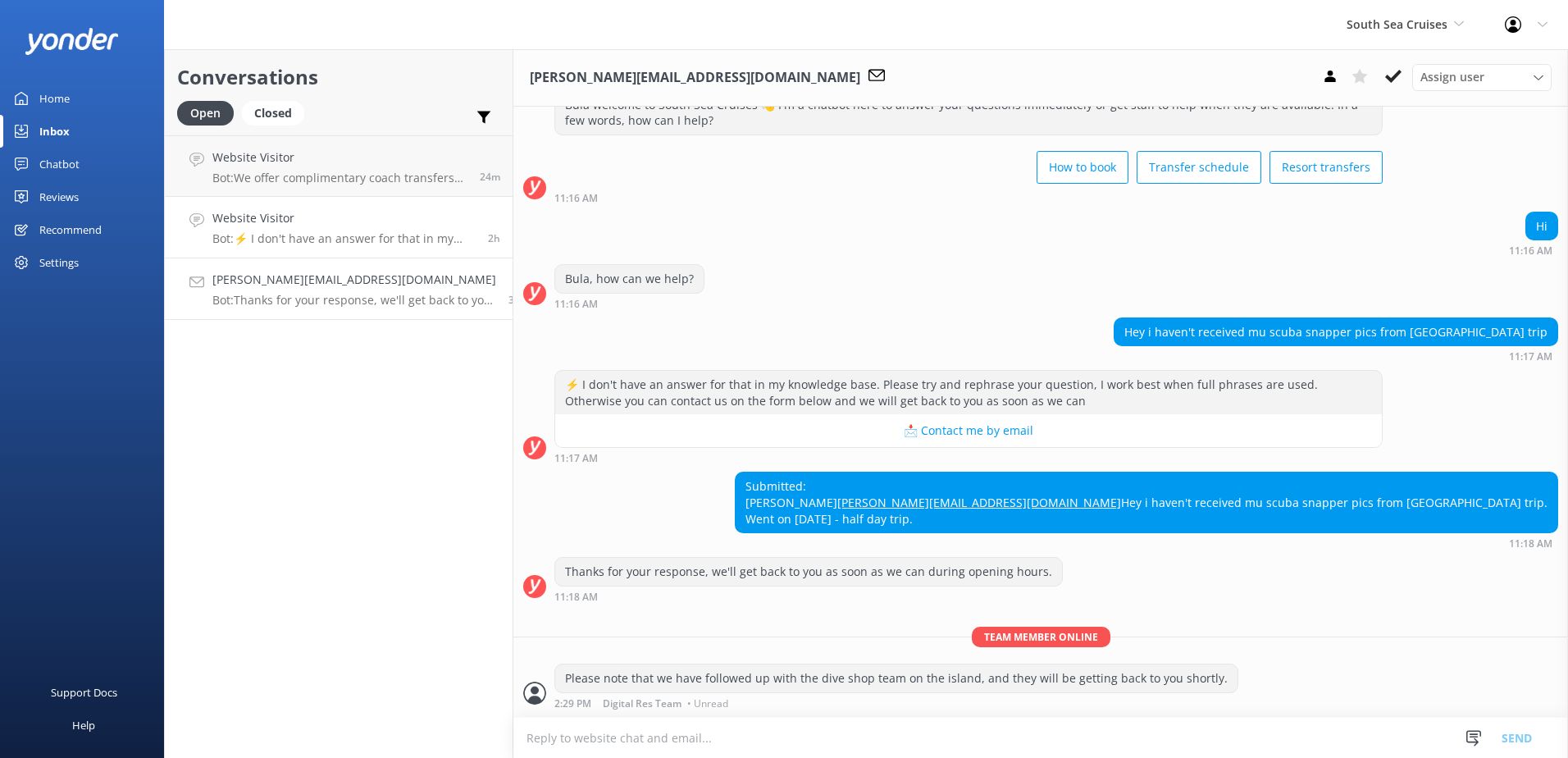
click at [324, 237] on p "Bot: ⚡ I don't have an answer for that in my knowledge base. Please try and rep…" at bounding box center [344, 238] width 263 height 15
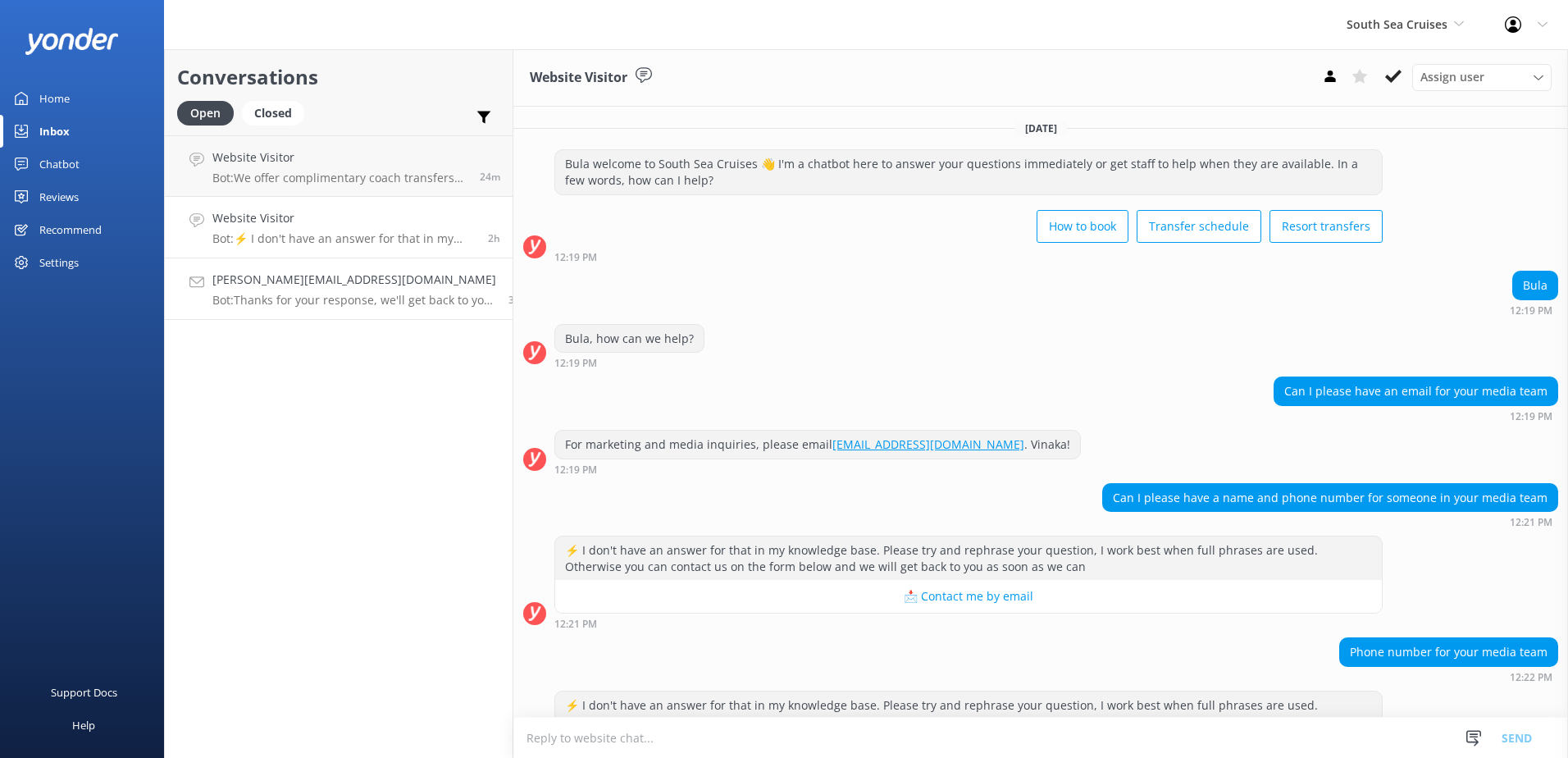
scroll to position [76, 0]
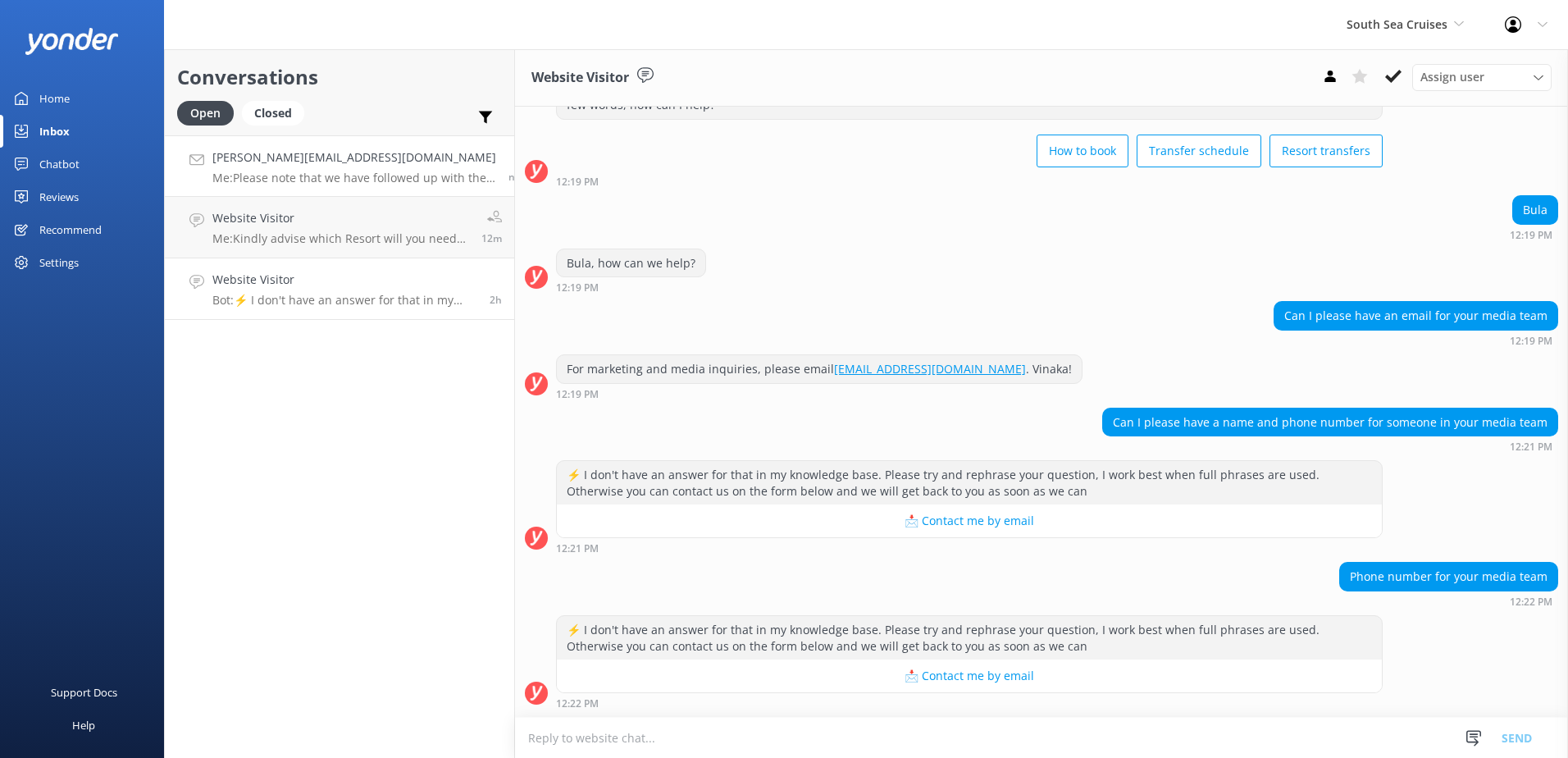
click at [358, 165] on h4 "[PERSON_NAME][EMAIL_ADDRESS][DOMAIN_NAME]" at bounding box center [354, 158] width 284 height 18
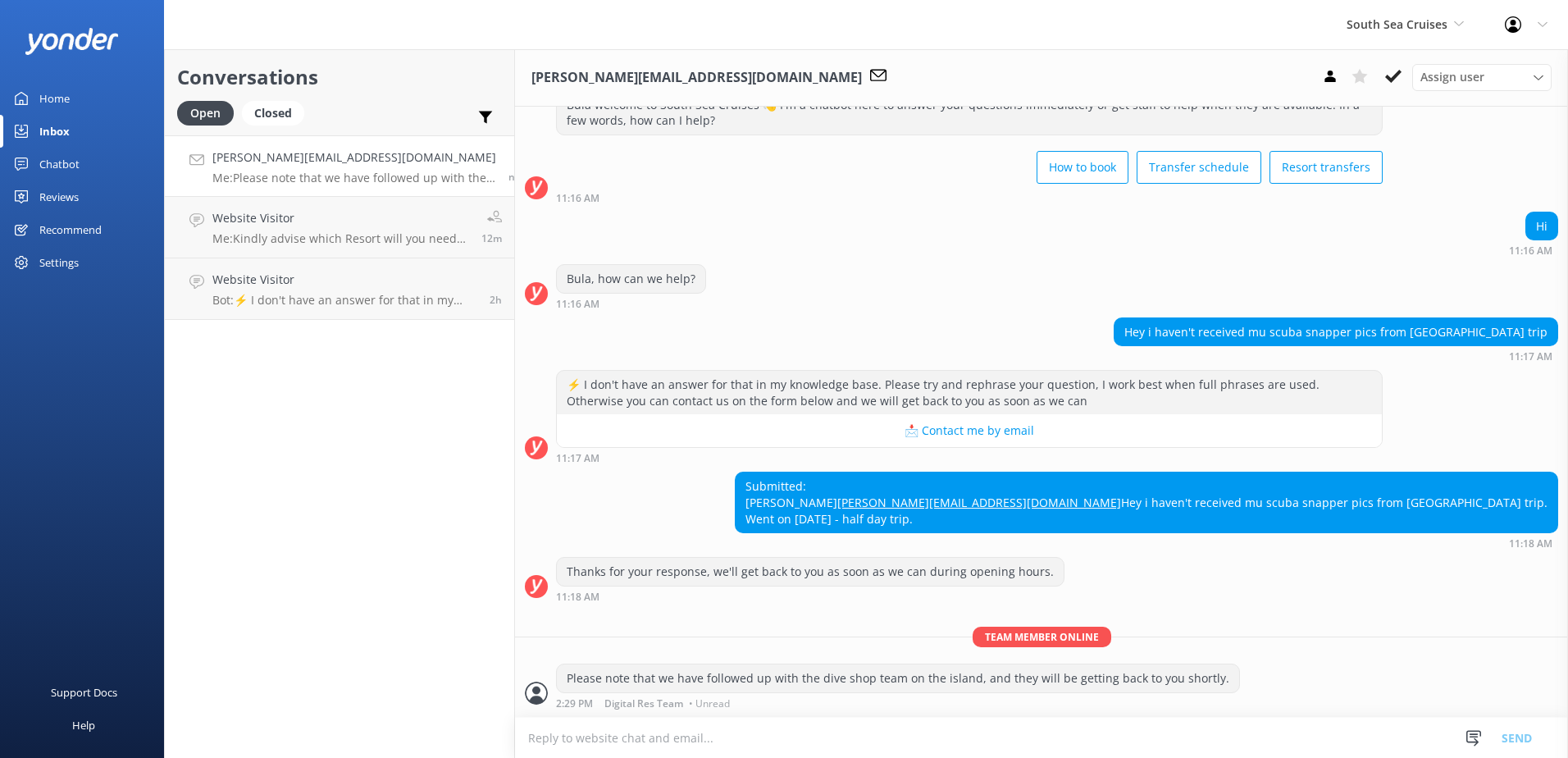
scroll to position [456, 0]
click at [296, 301] on p "Bot: ⚡ I don't have an answer for that in my knowledge base. Please try and rep…" at bounding box center [345, 300] width 265 height 15
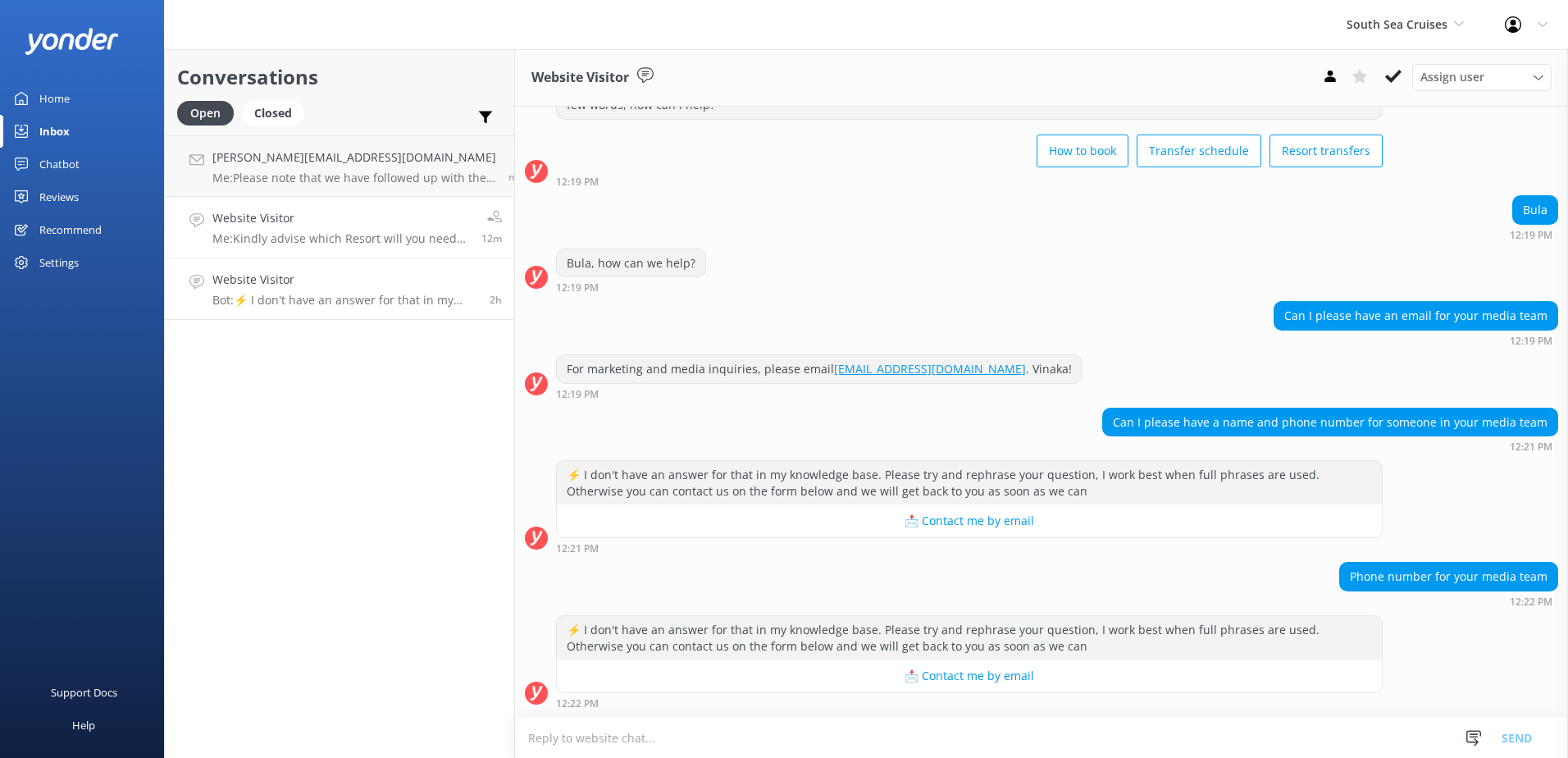
click at [308, 241] on p "Me: Kindly advise which Resort will you need coach transfers from?" at bounding box center [341, 238] width 257 height 15
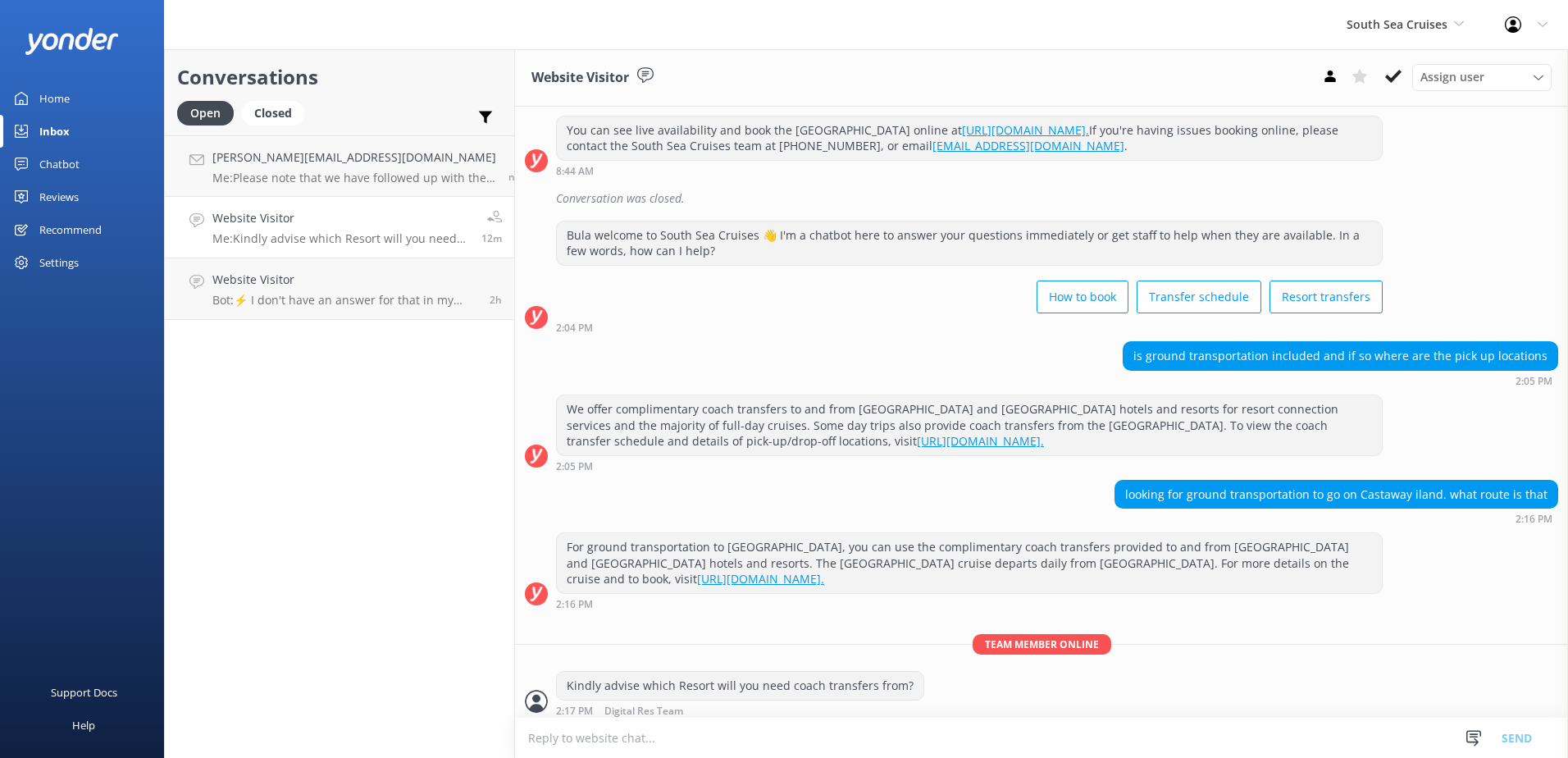
scroll to position [216, 0]
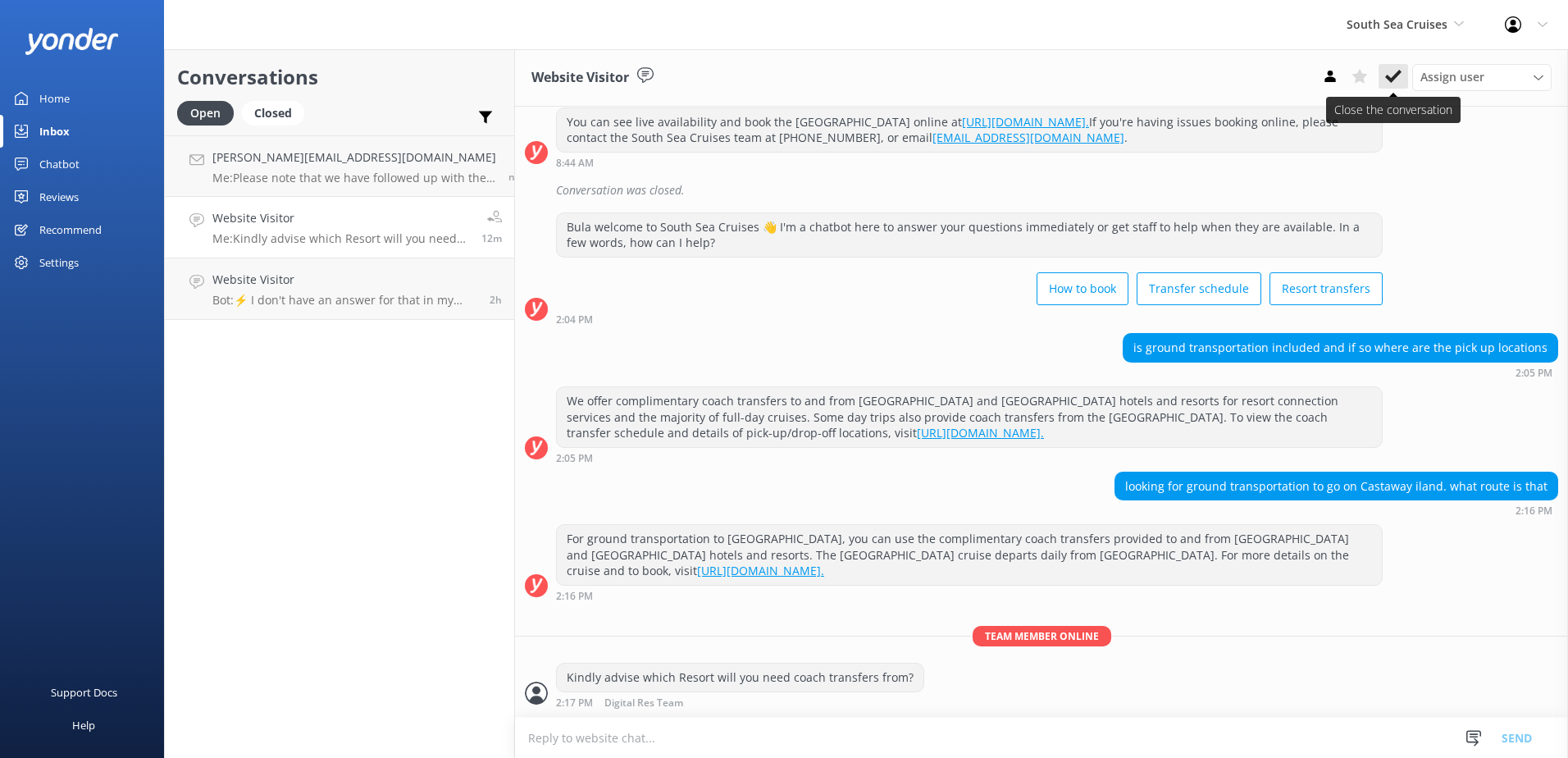
click at [1402, 85] on button at bounding box center [1394, 76] width 29 height 25
